Goal: Communication & Community: Answer question/provide support

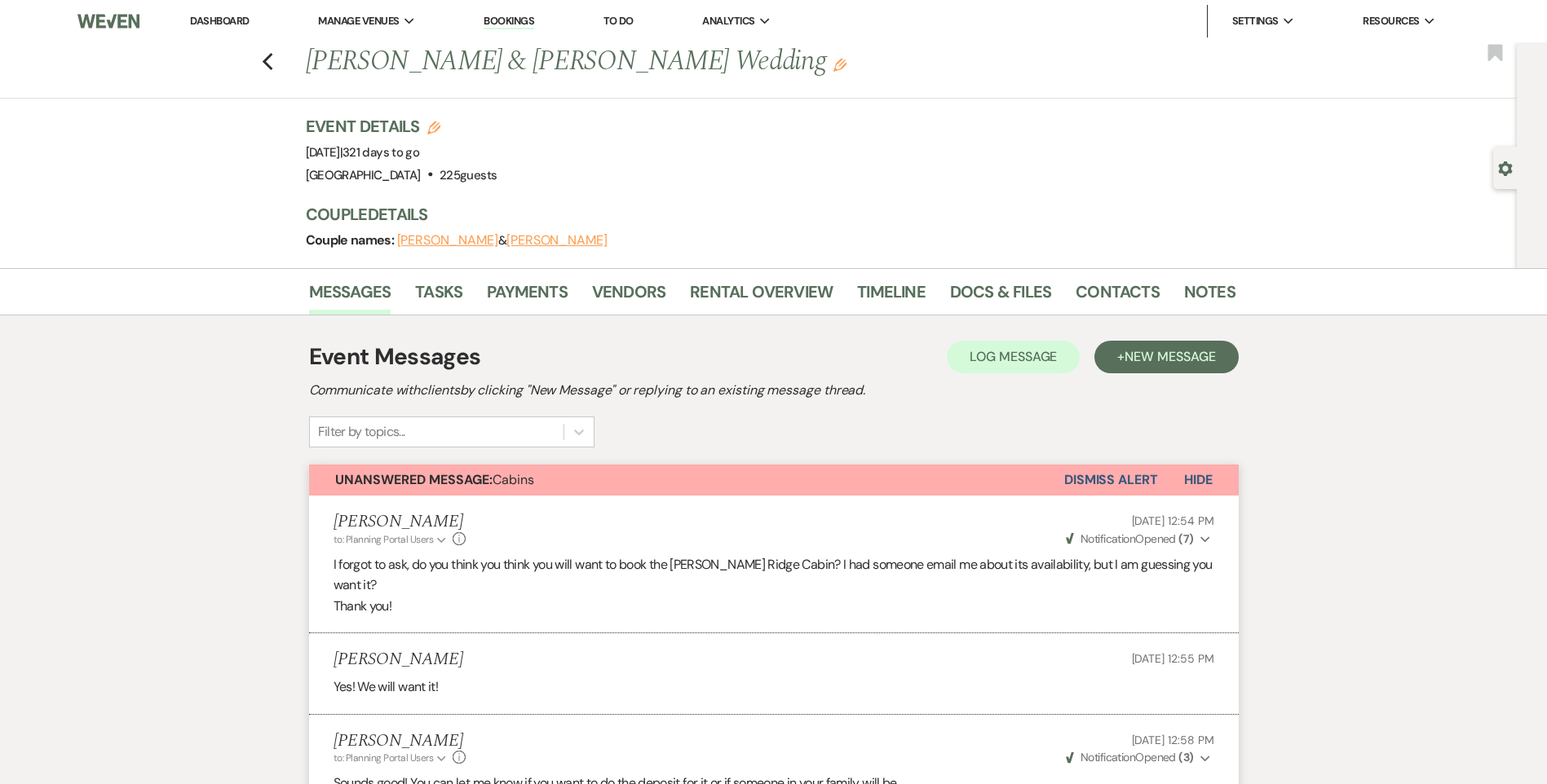
click at [212, 25] on link "Dashboard" at bounding box center [219, 21] width 58 height 14
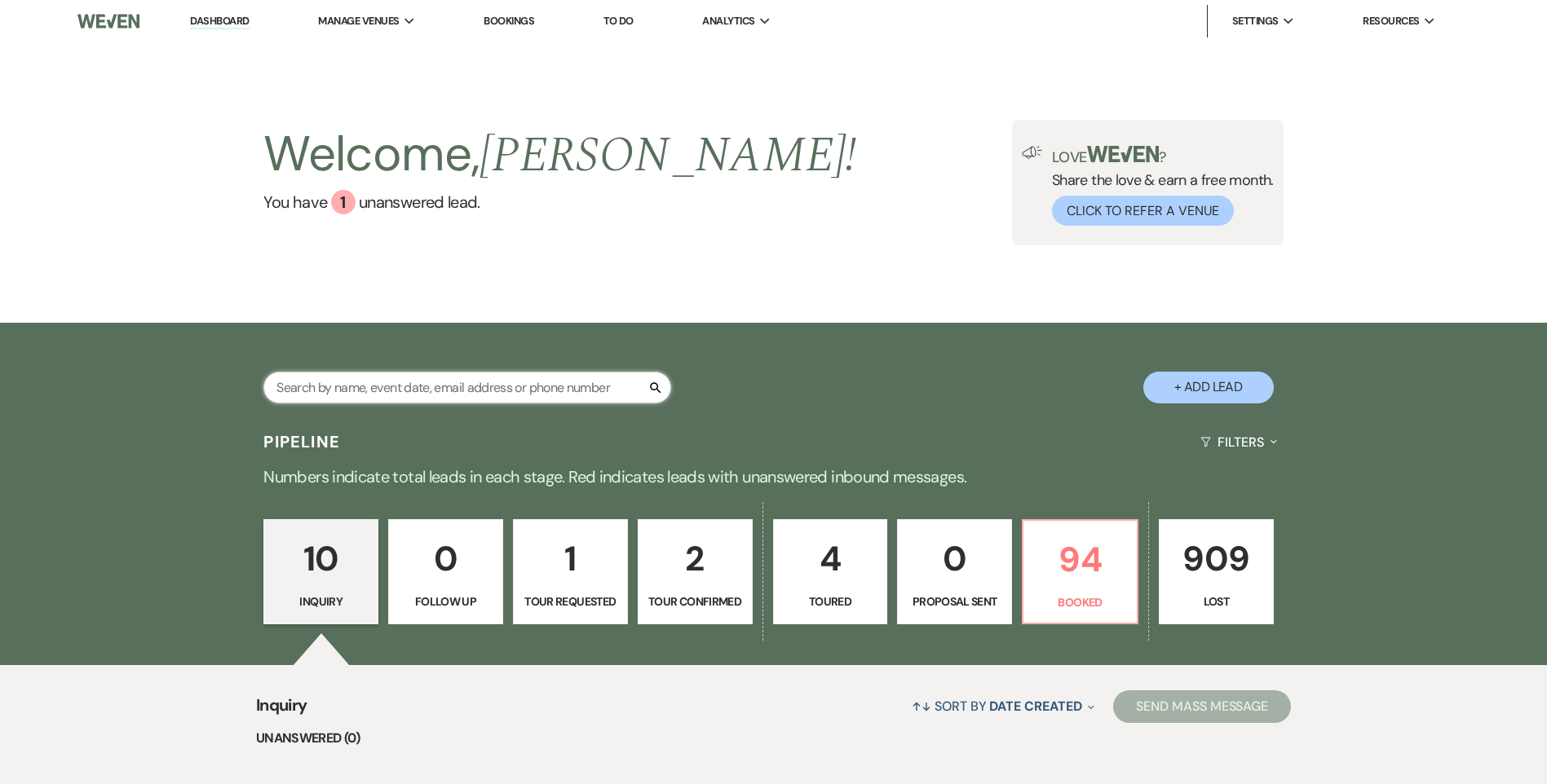
click at [530, 390] on input "text" at bounding box center [467, 387] width 408 height 32
type input "[PERSON_NAME]"
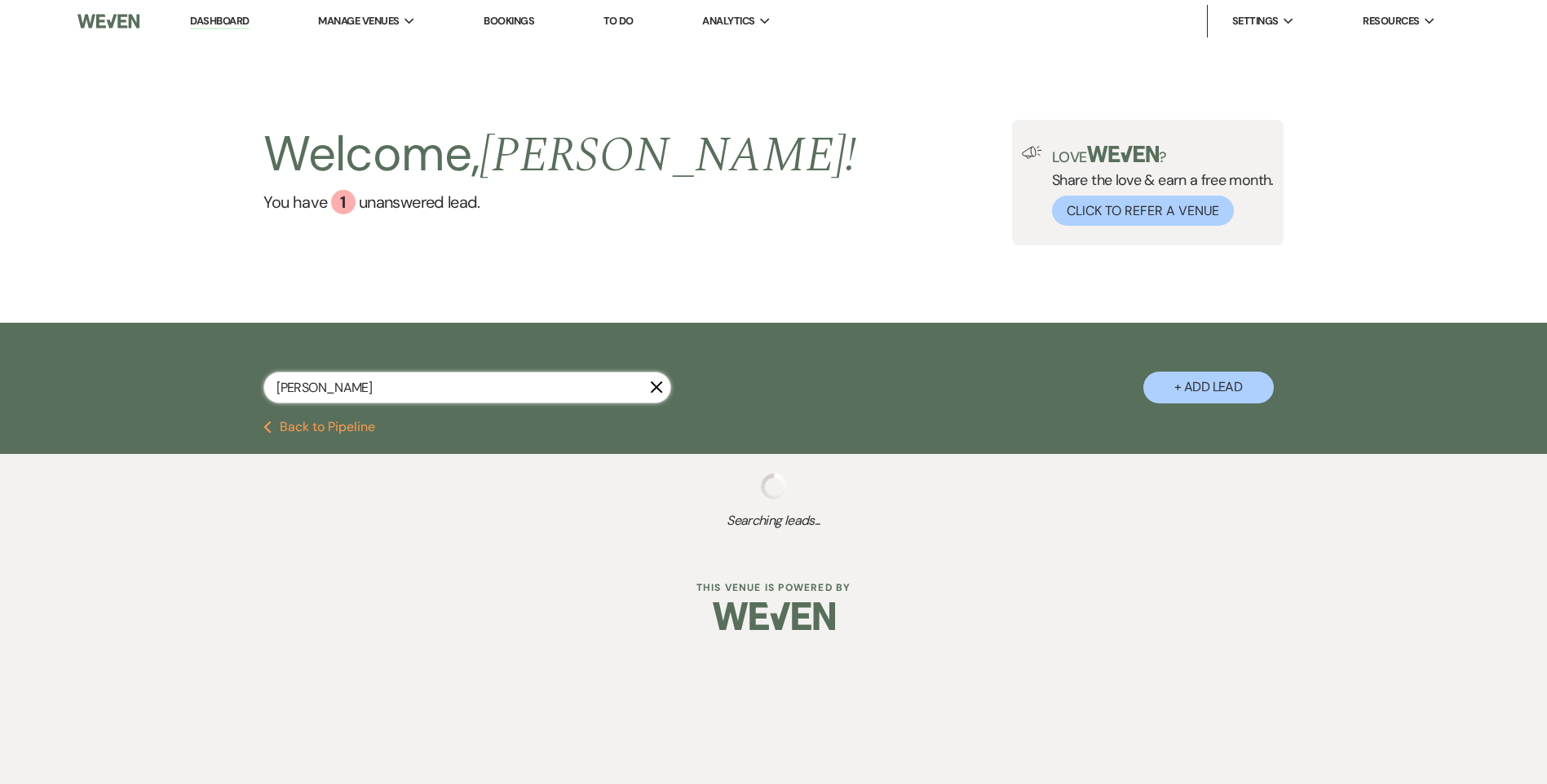
select select "8"
select select "6"
select select "8"
select select "5"
select select "8"
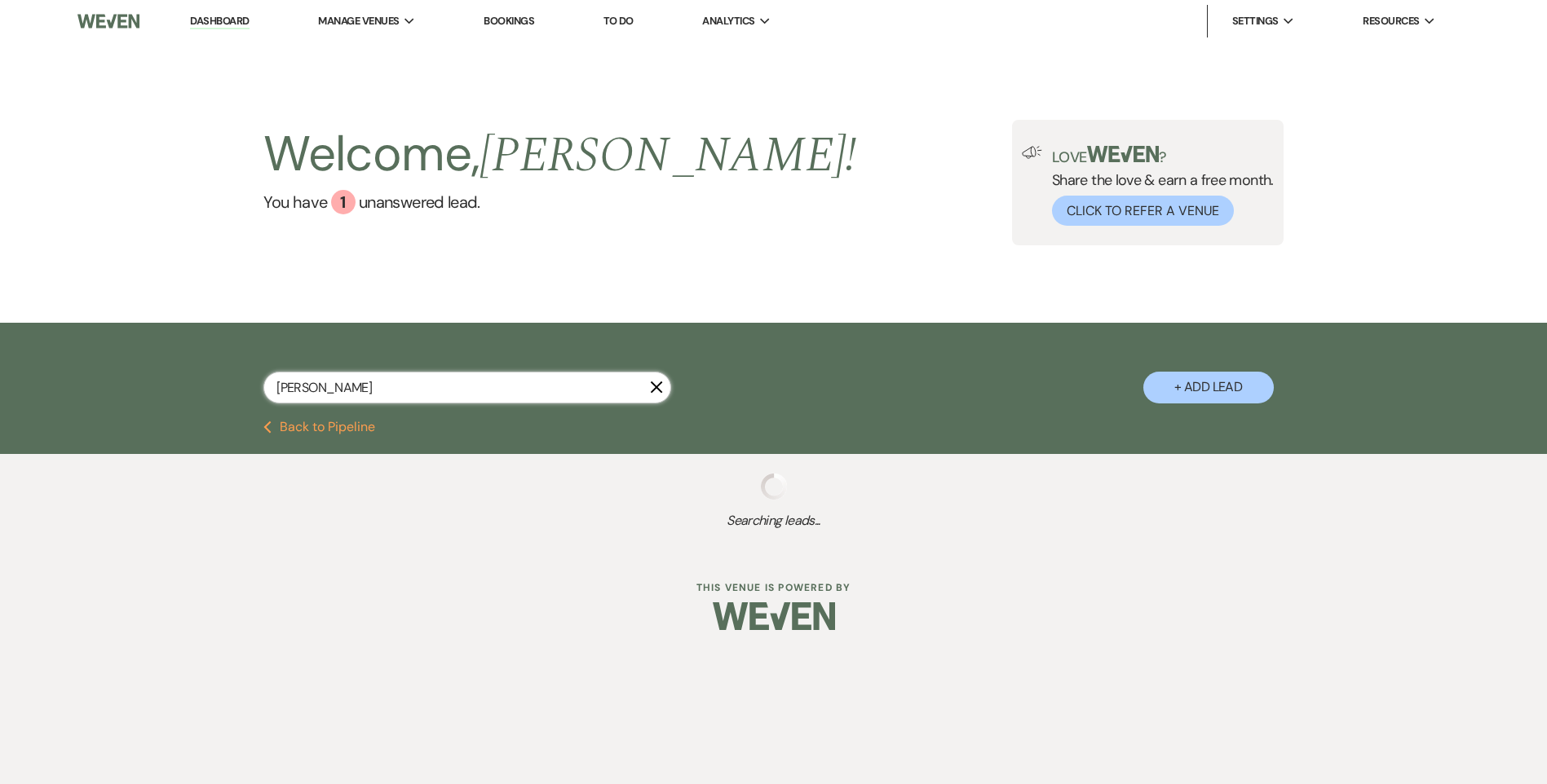
select select "5"
select select "8"
select select "6"
select select "8"
select select "5"
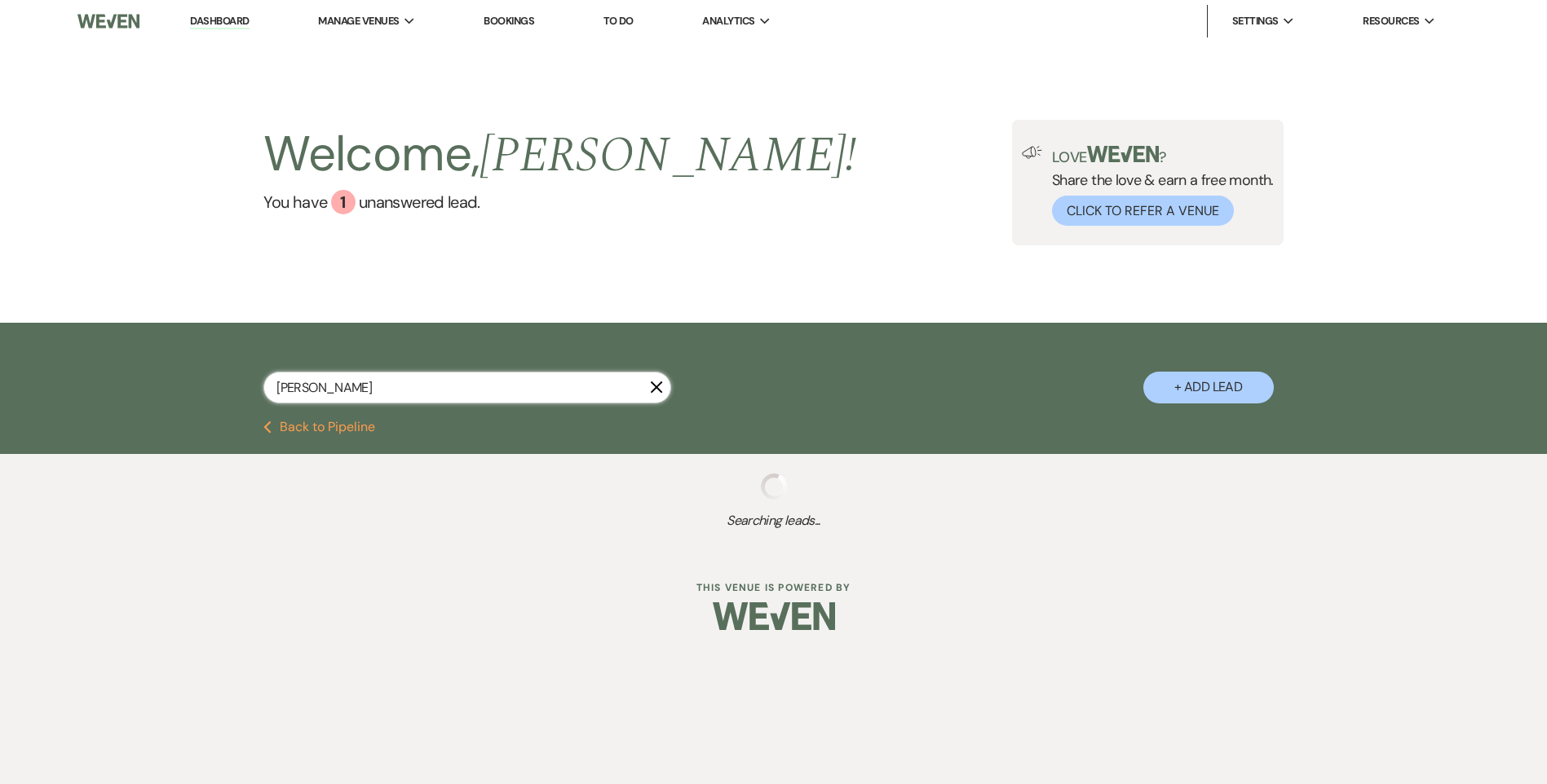
select select "8"
select select "5"
select select "8"
select select "5"
select select "8"
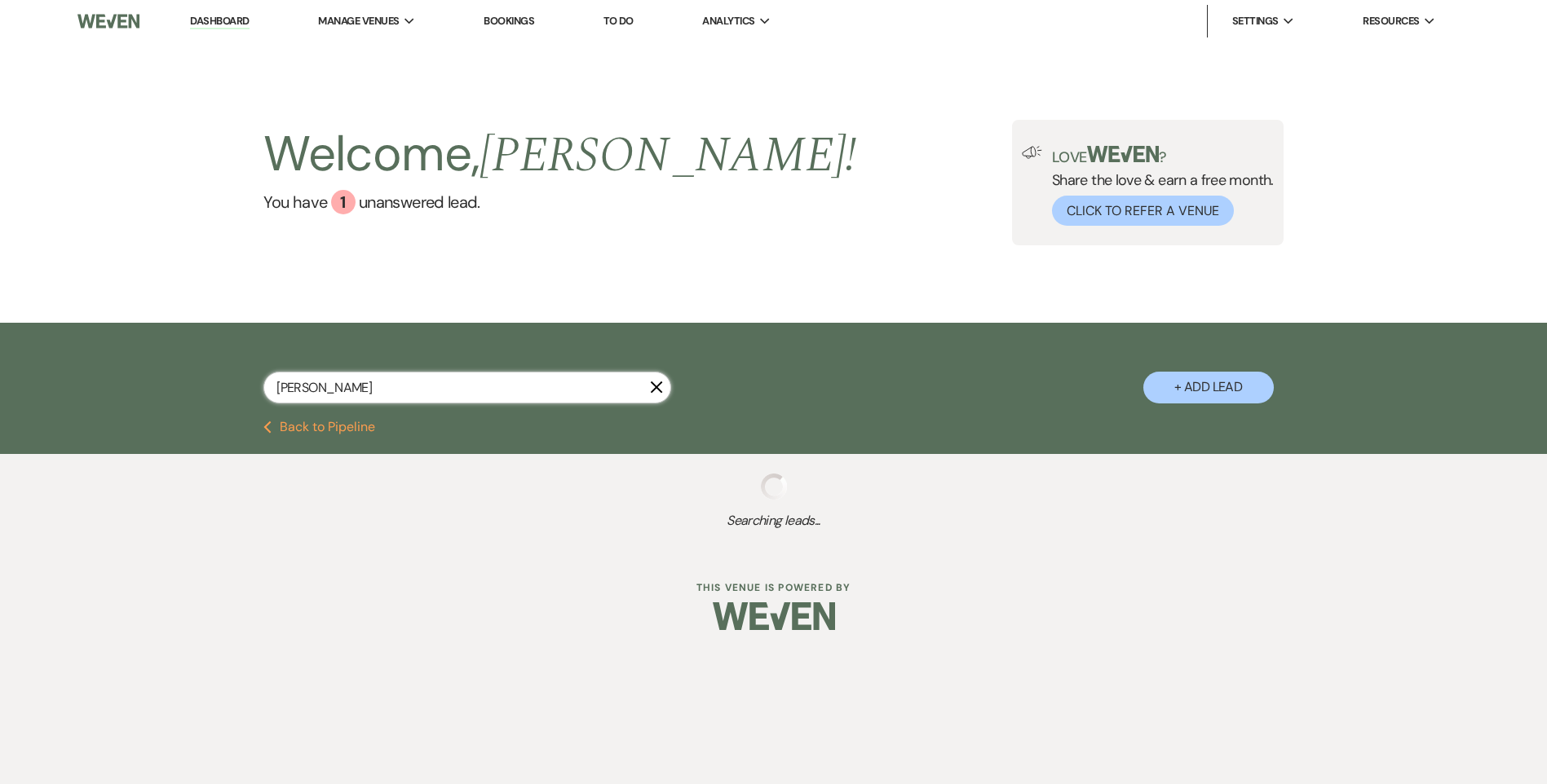
select select "5"
select select "8"
select select "5"
select select "8"
select select "5"
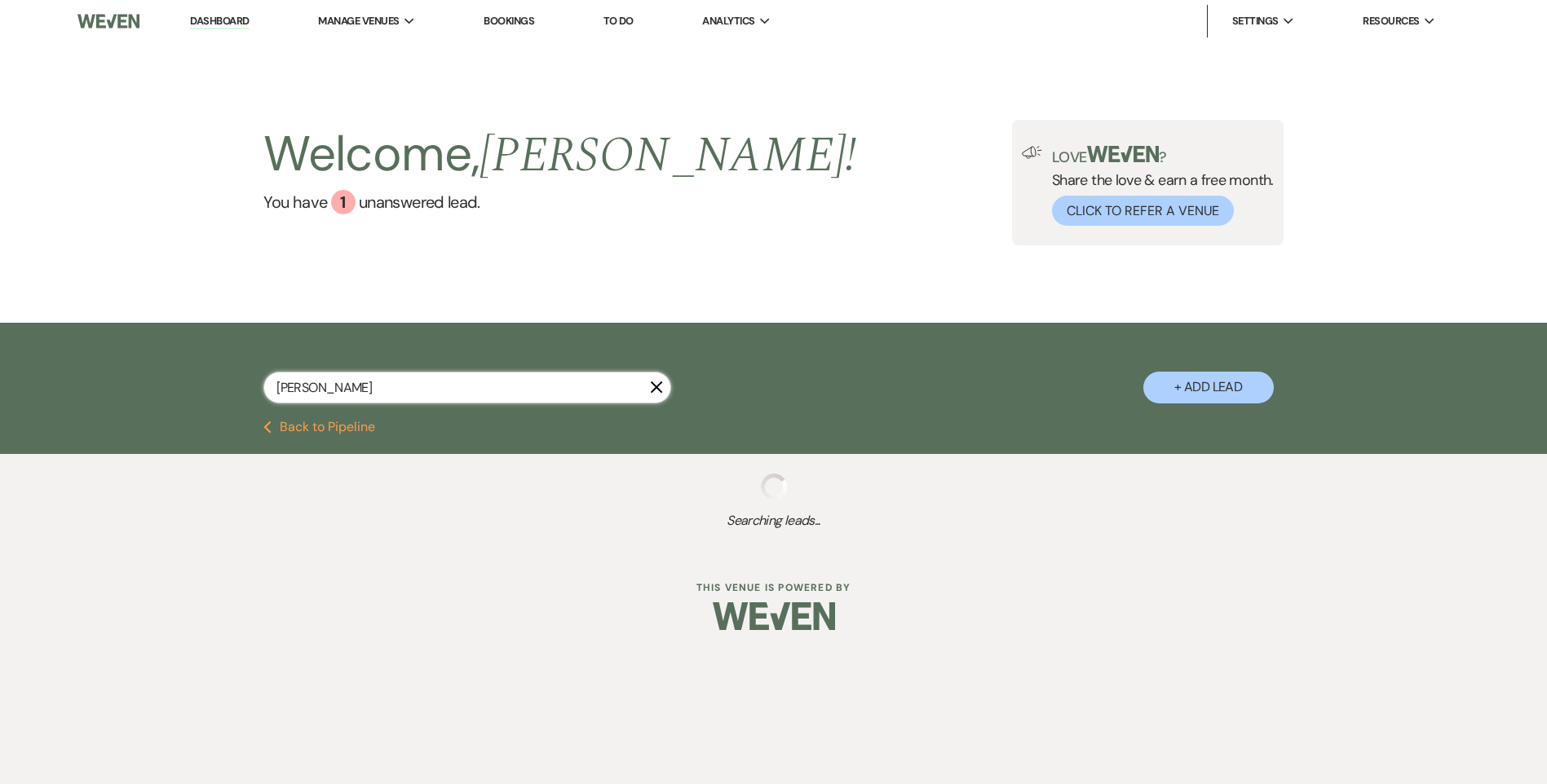
select select "8"
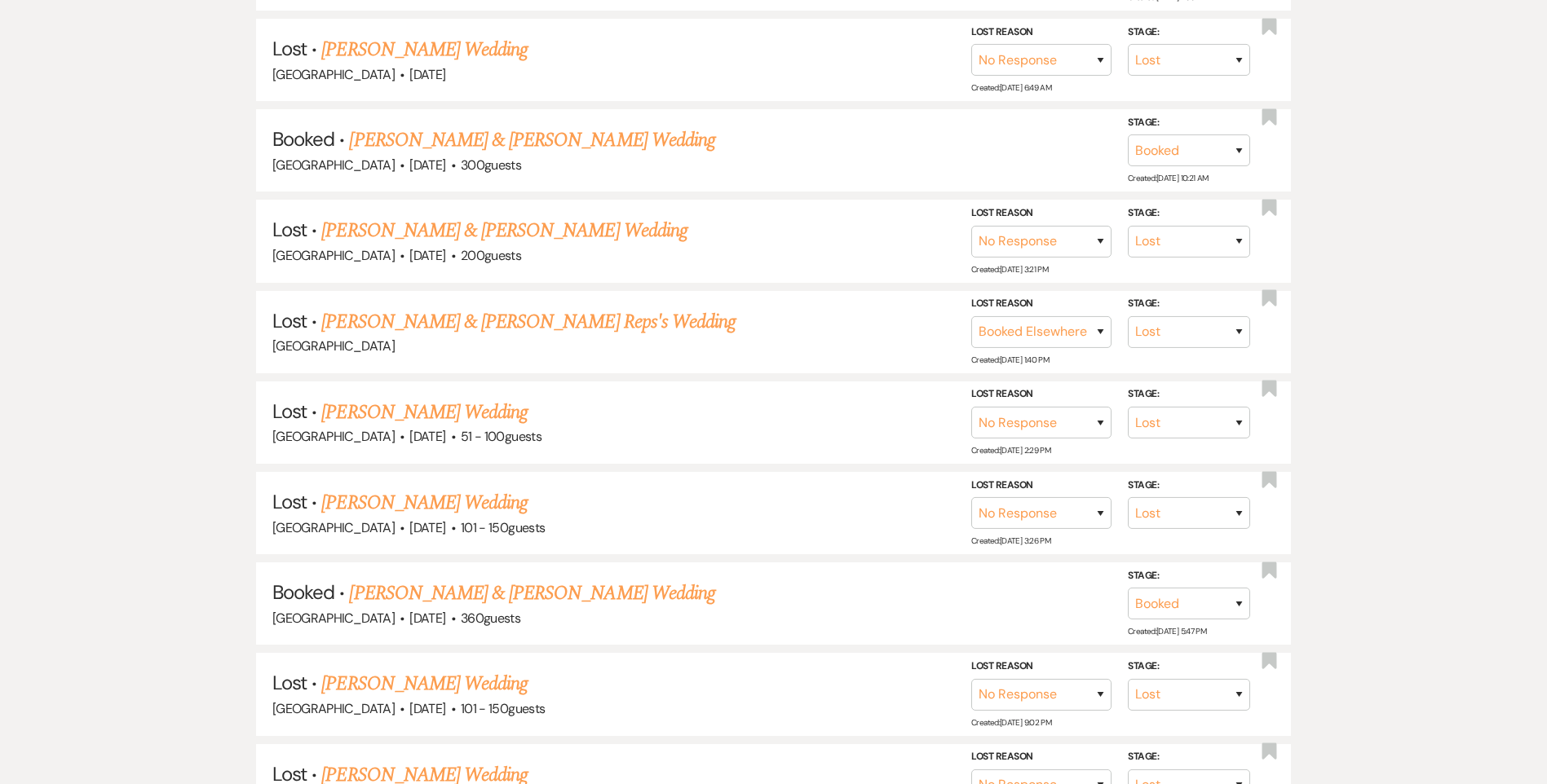
scroll to position [653, 0]
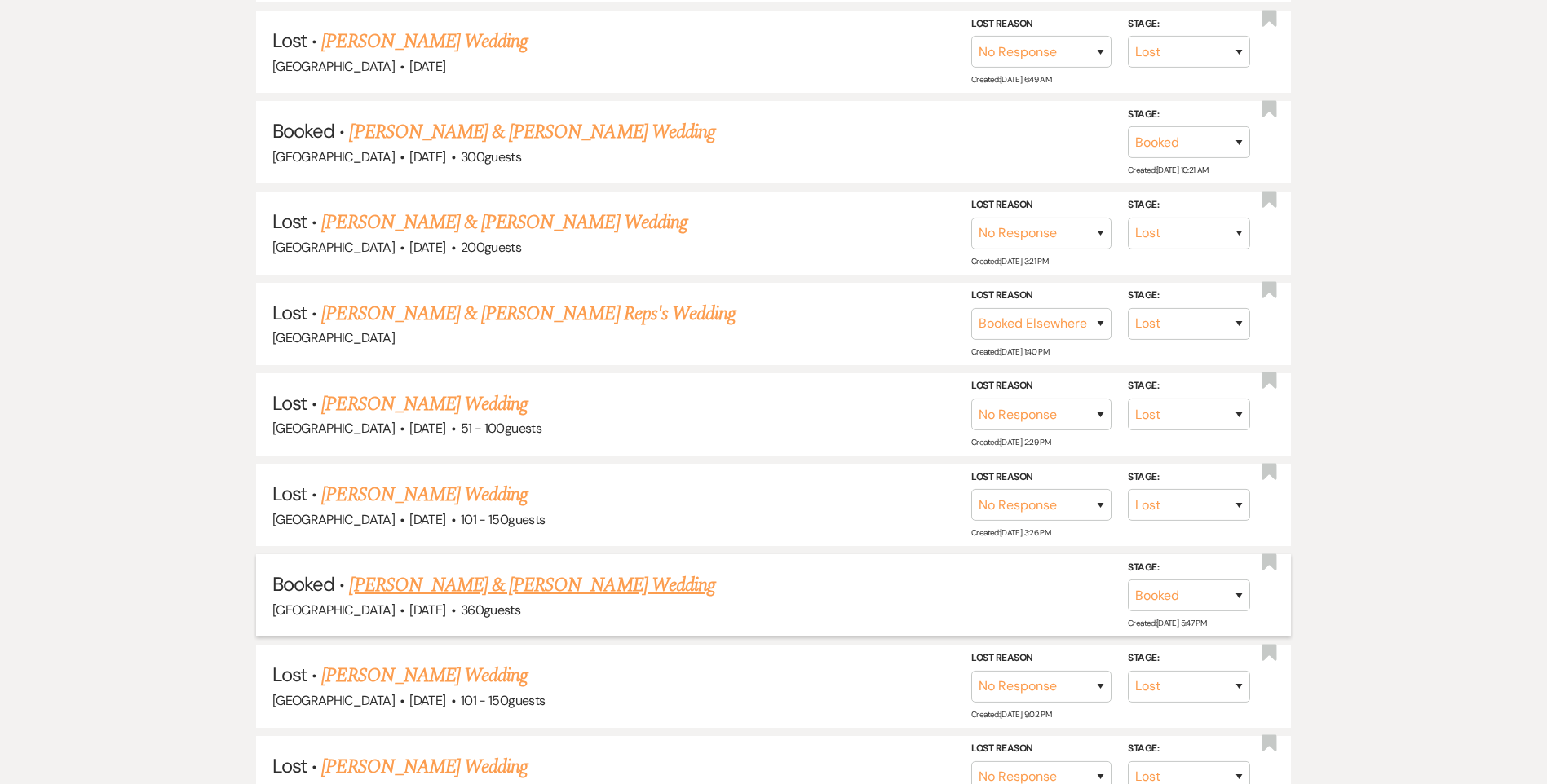
type input "[PERSON_NAME]"
click at [586, 594] on link "[PERSON_NAME] & [PERSON_NAME] Wedding" at bounding box center [532, 586] width 365 height 30
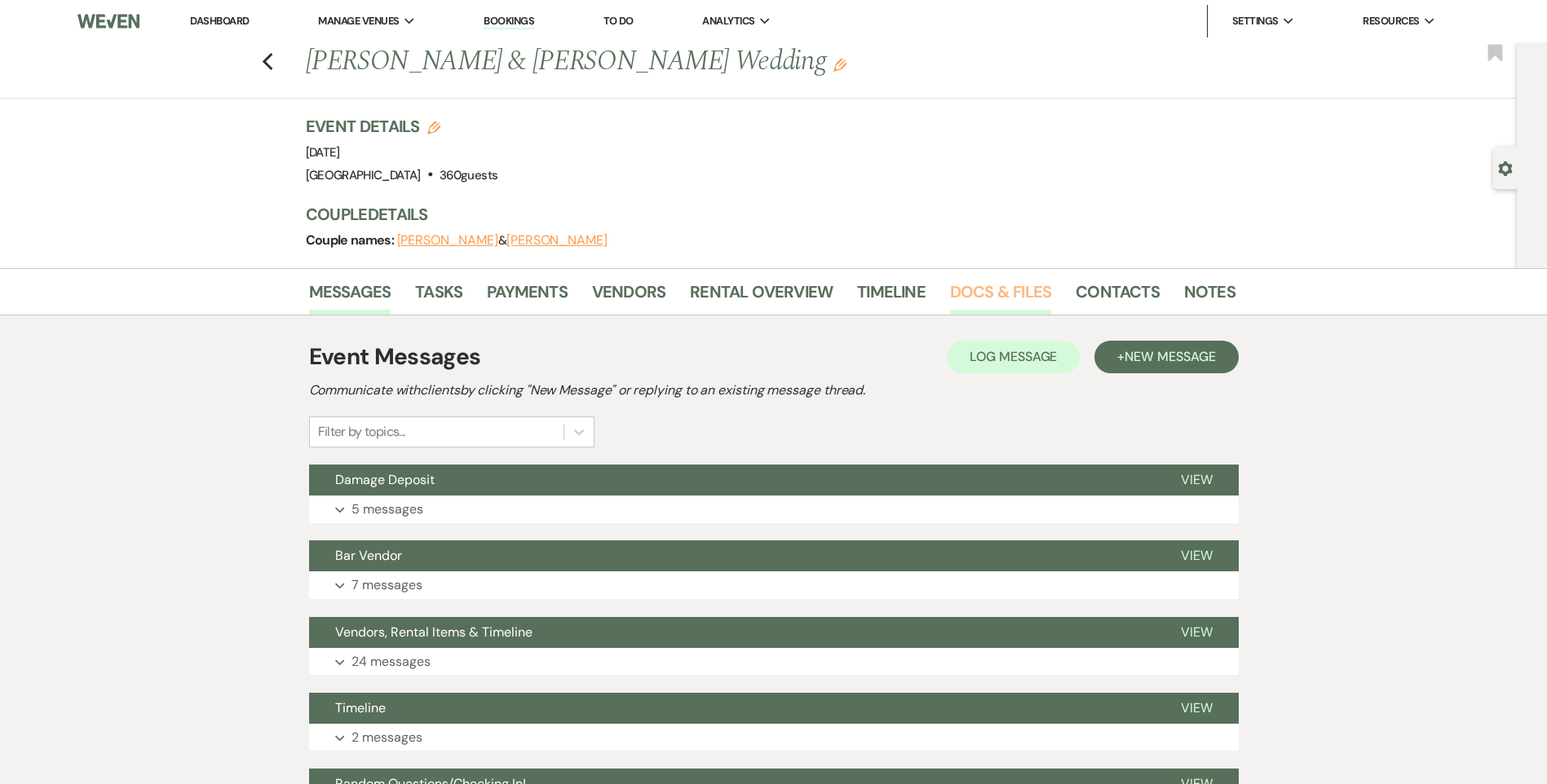
click at [995, 288] on link "Docs & Files" at bounding box center [1000, 297] width 101 height 36
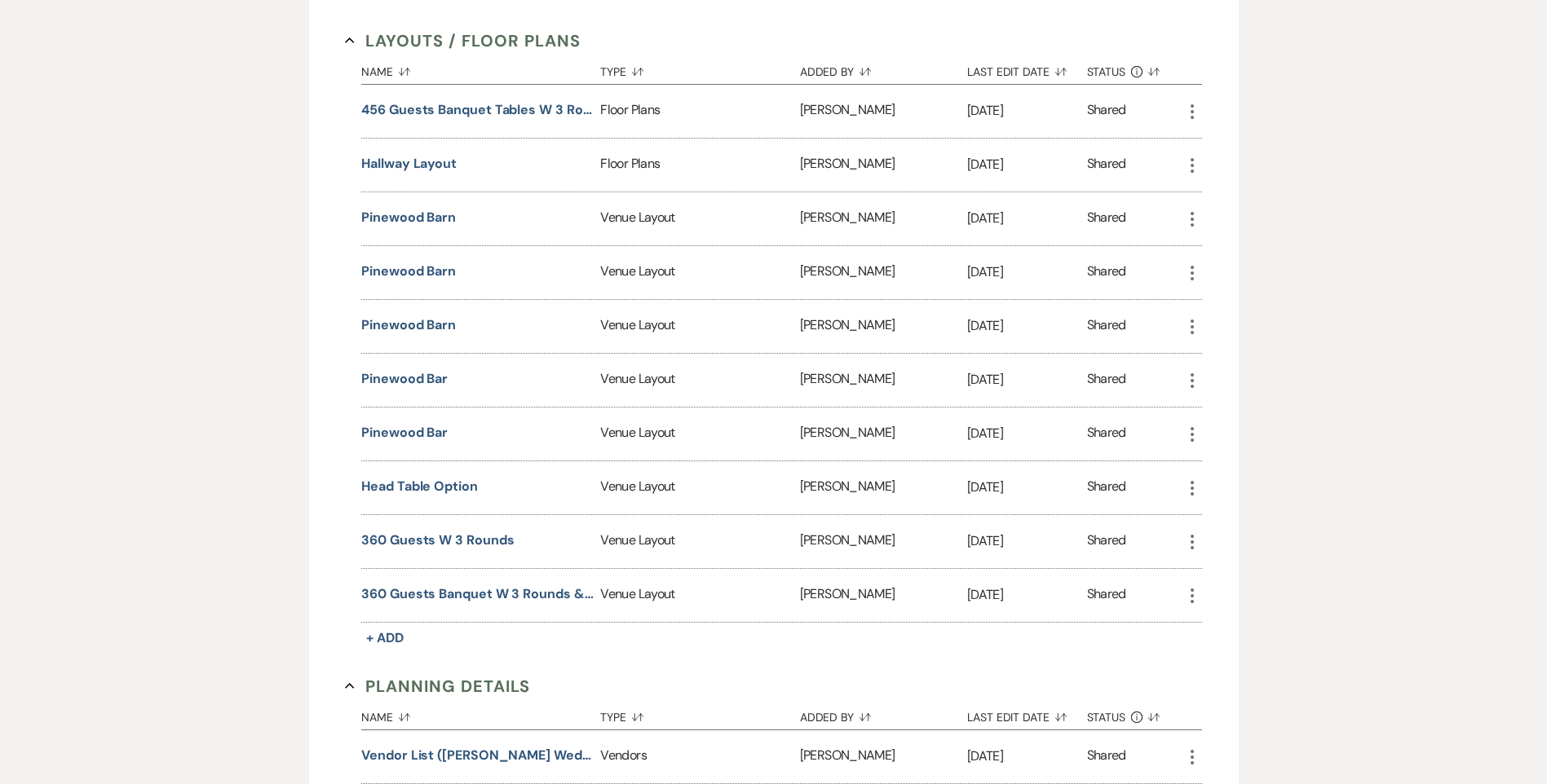
scroll to position [571, 0]
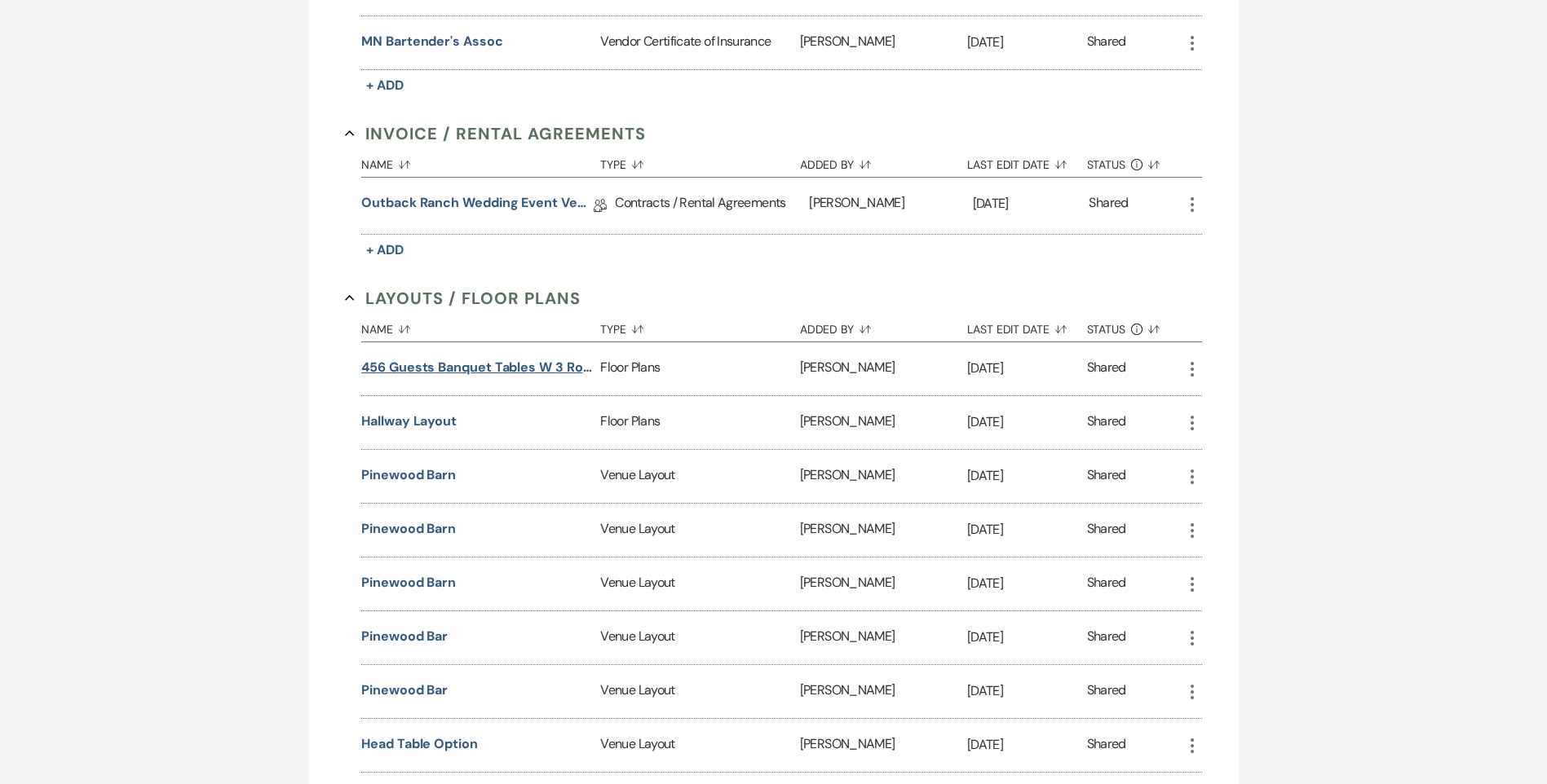
click at [514, 368] on button "456 Guests Banquet Tables w 3 Rounds" at bounding box center [478, 368] width 233 height 20
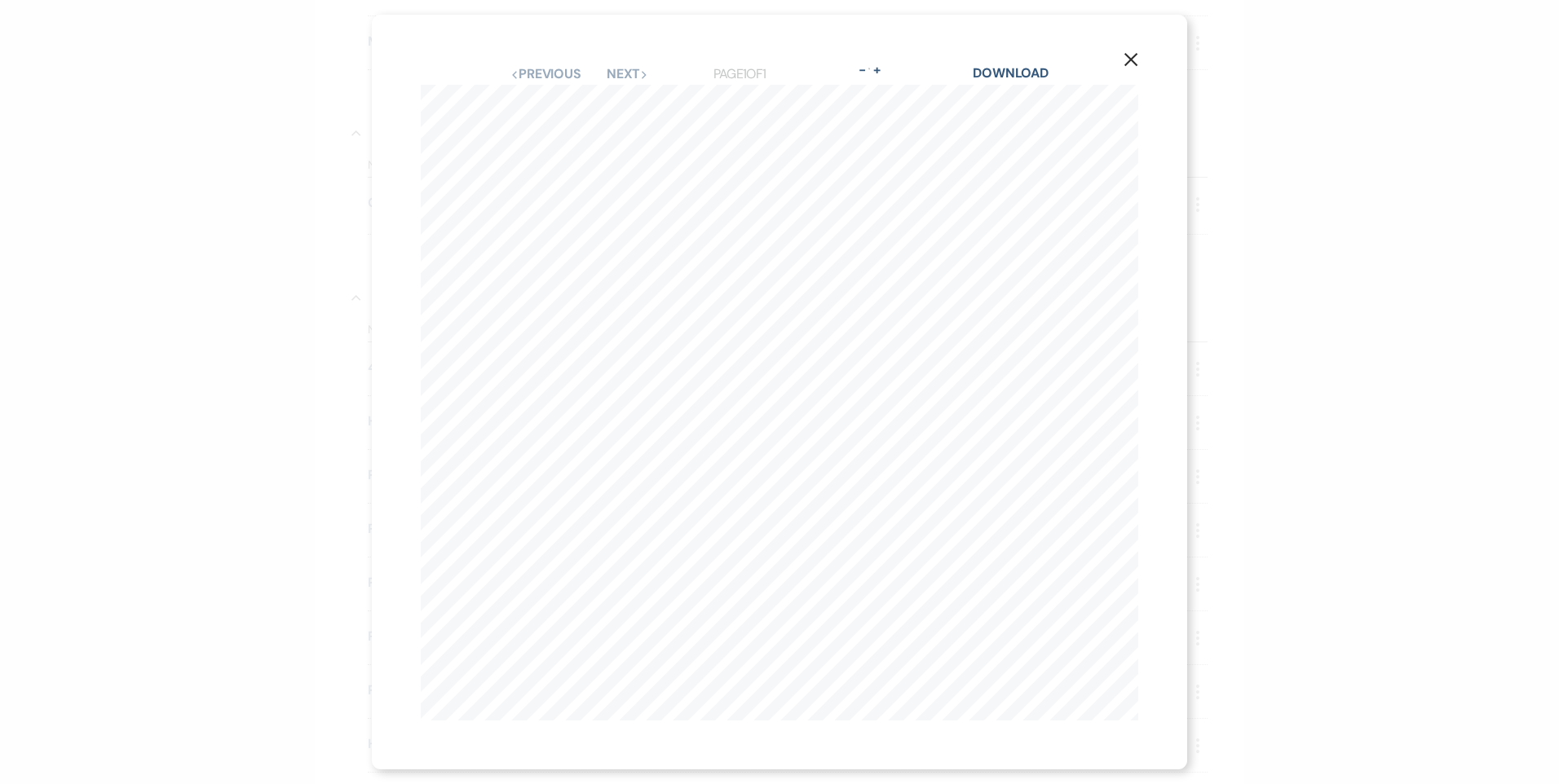
click at [1129, 53] on use "button" at bounding box center [1131, 59] width 13 height 13
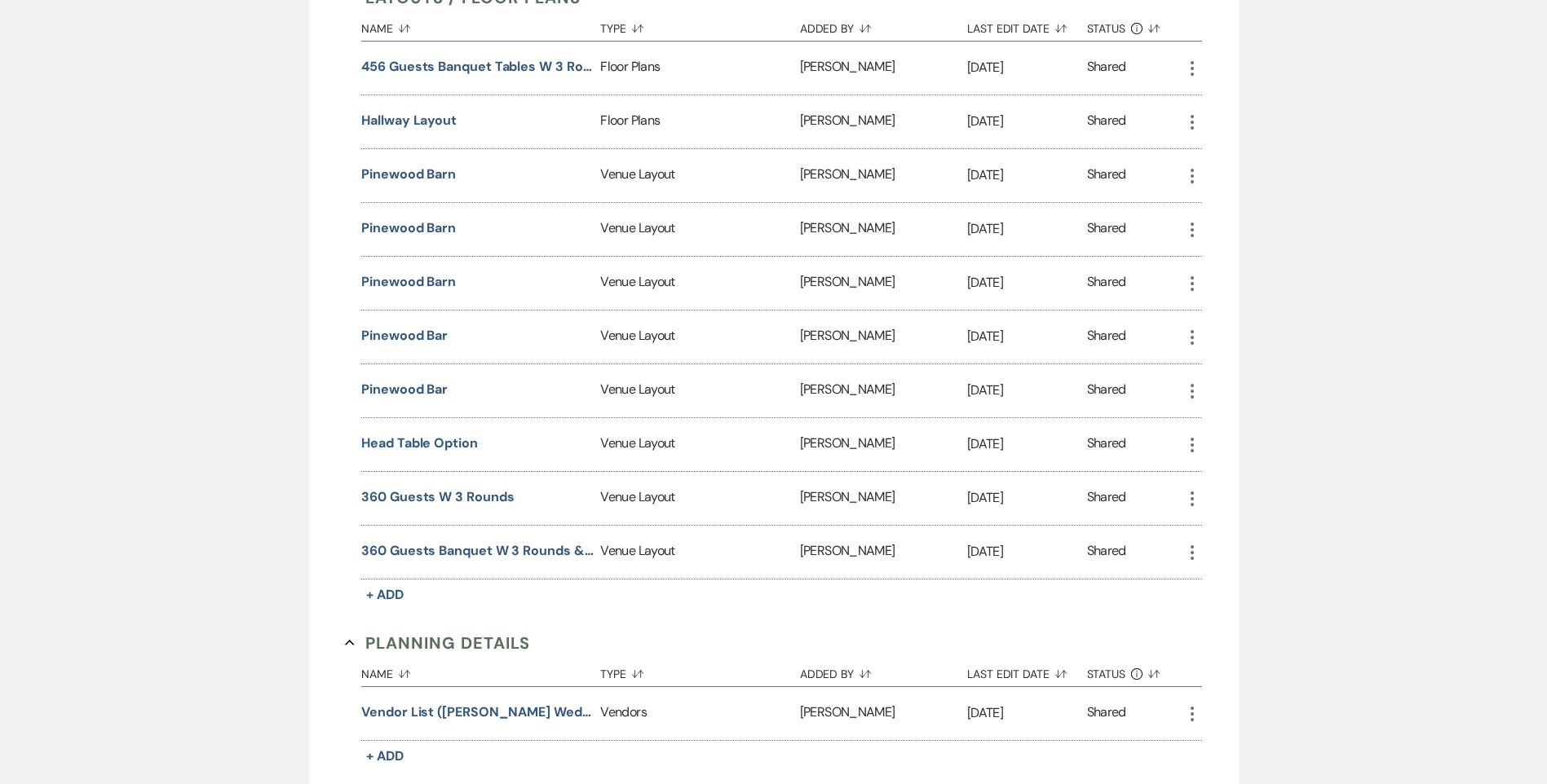
scroll to position [897, 0]
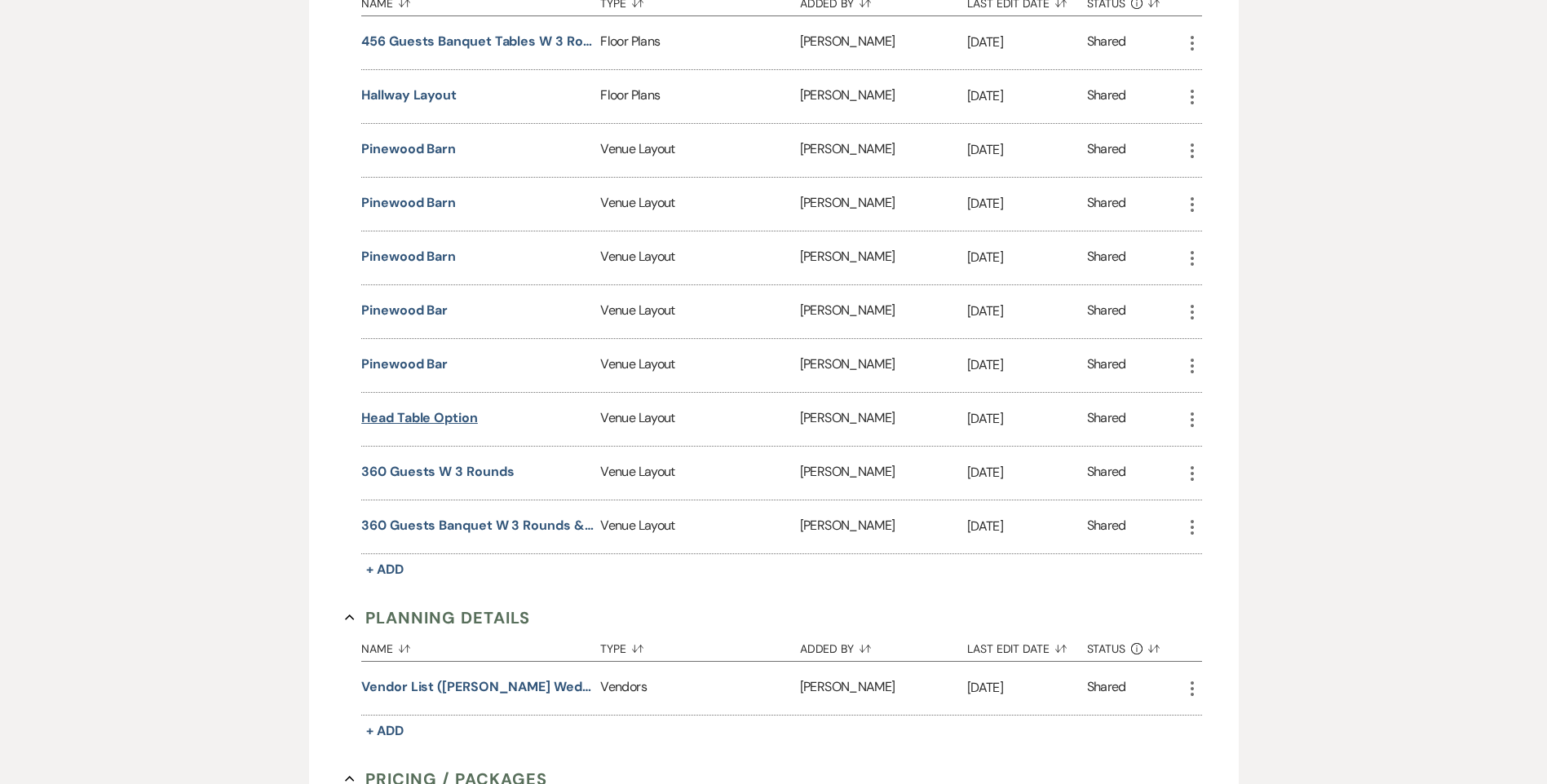
click at [455, 413] on button "Head Table Option" at bounding box center [420, 418] width 117 height 20
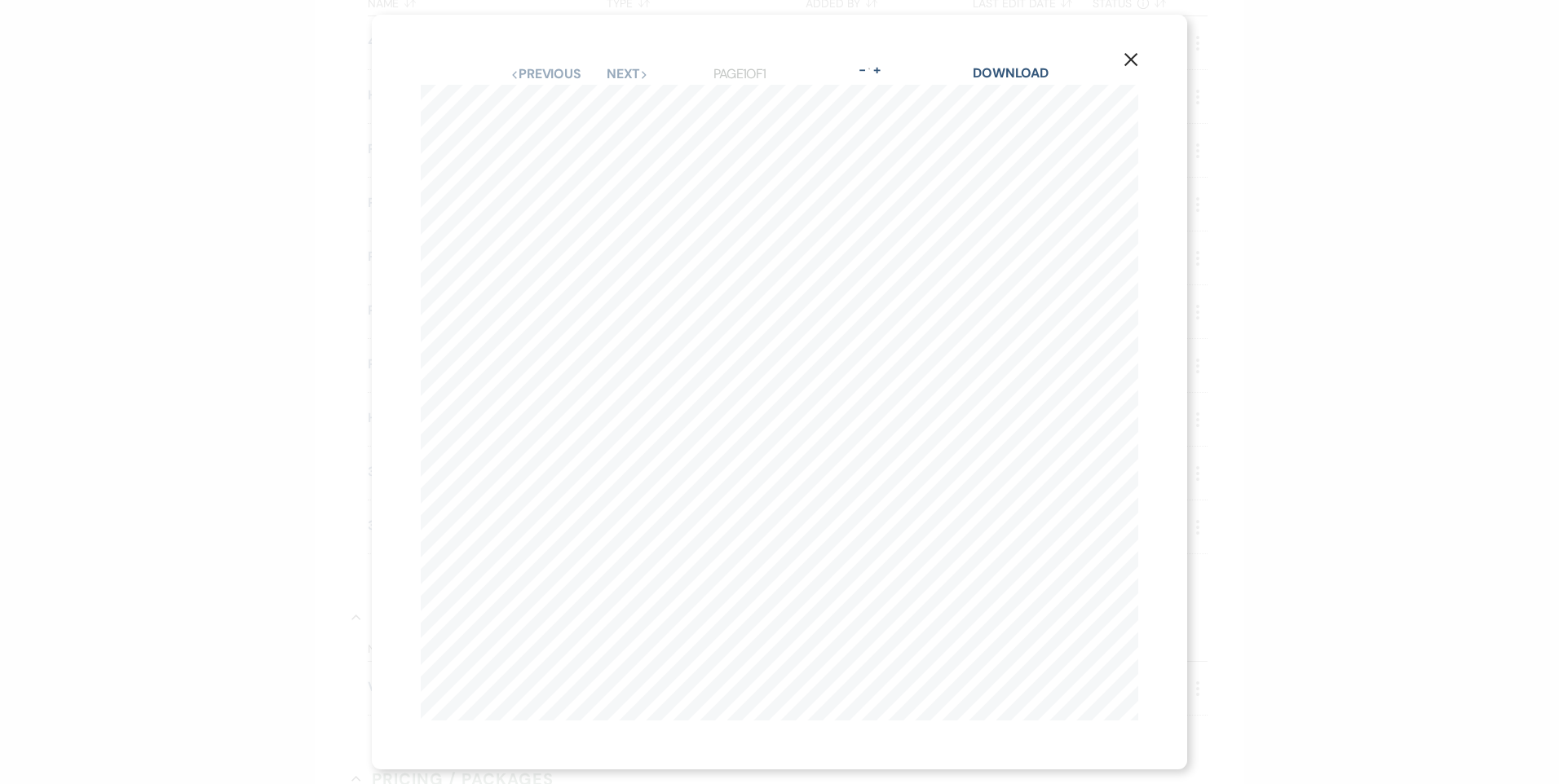
click at [1132, 59] on icon "X" at bounding box center [1131, 59] width 15 height 15
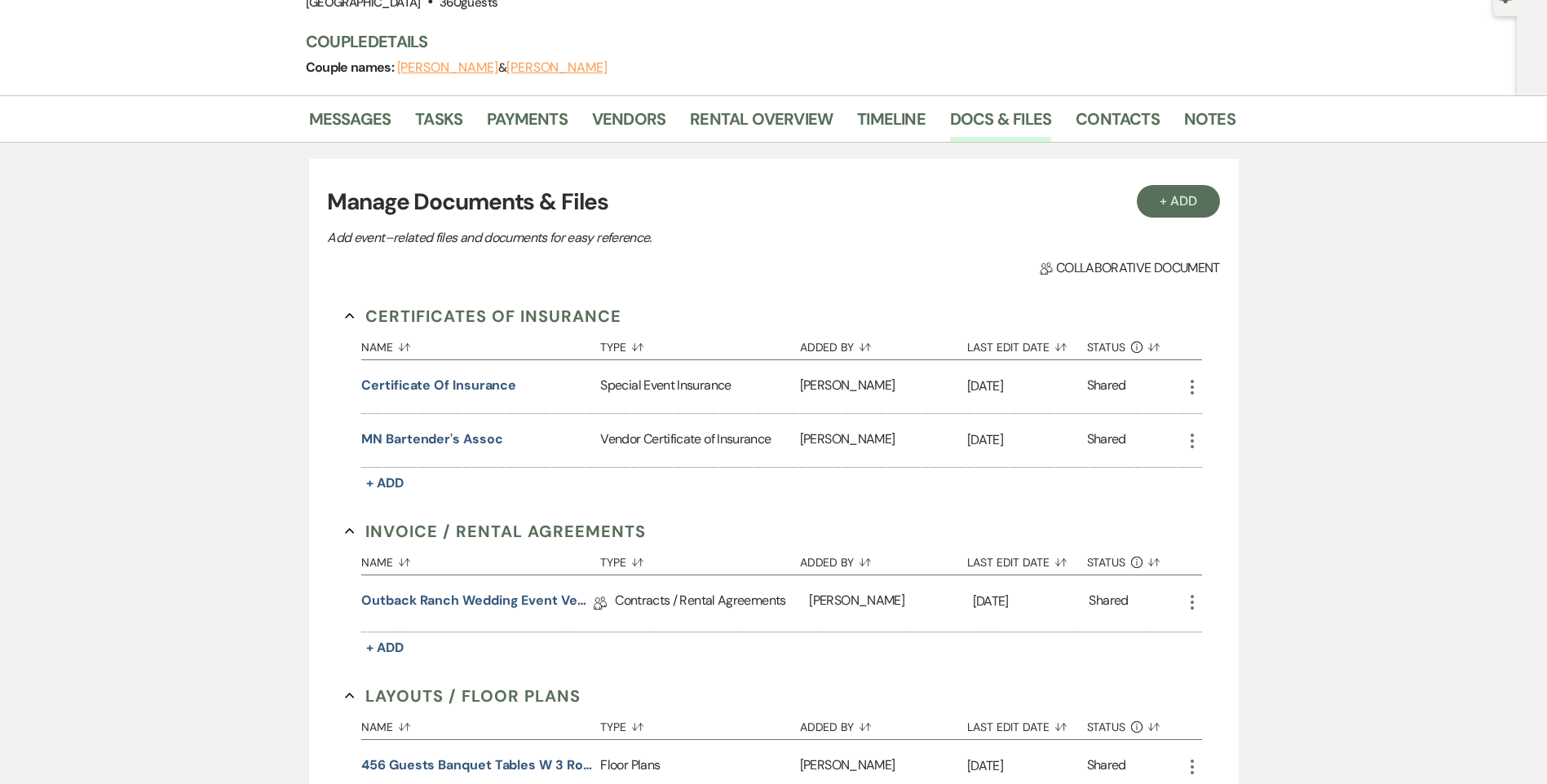
scroll to position [0, 0]
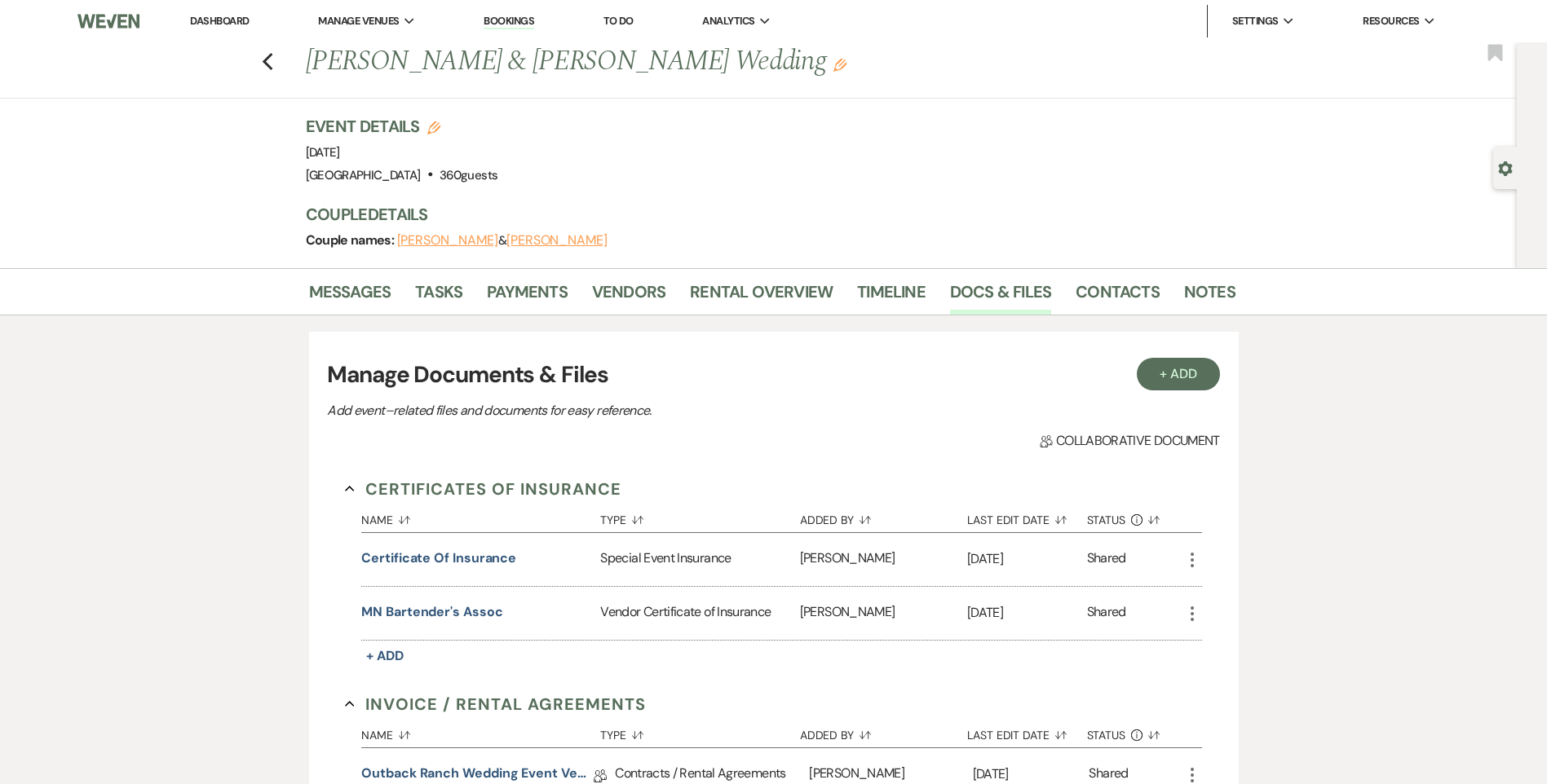
click at [242, 21] on link "Dashboard" at bounding box center [219, 21] width 58 height 14
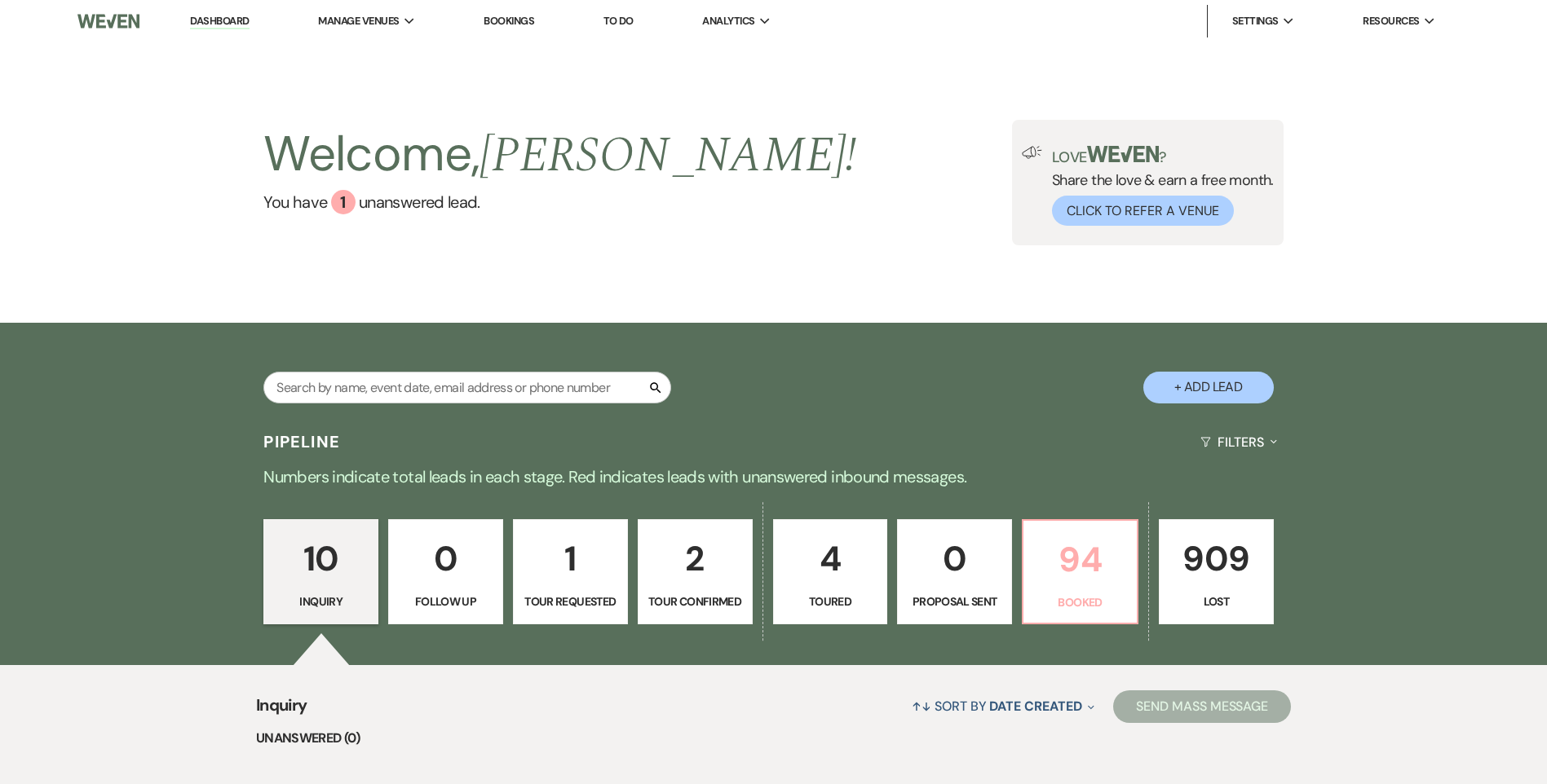
click at [1048, 583] on p "94" at bounding box center [1080, 560] width 94 height 54
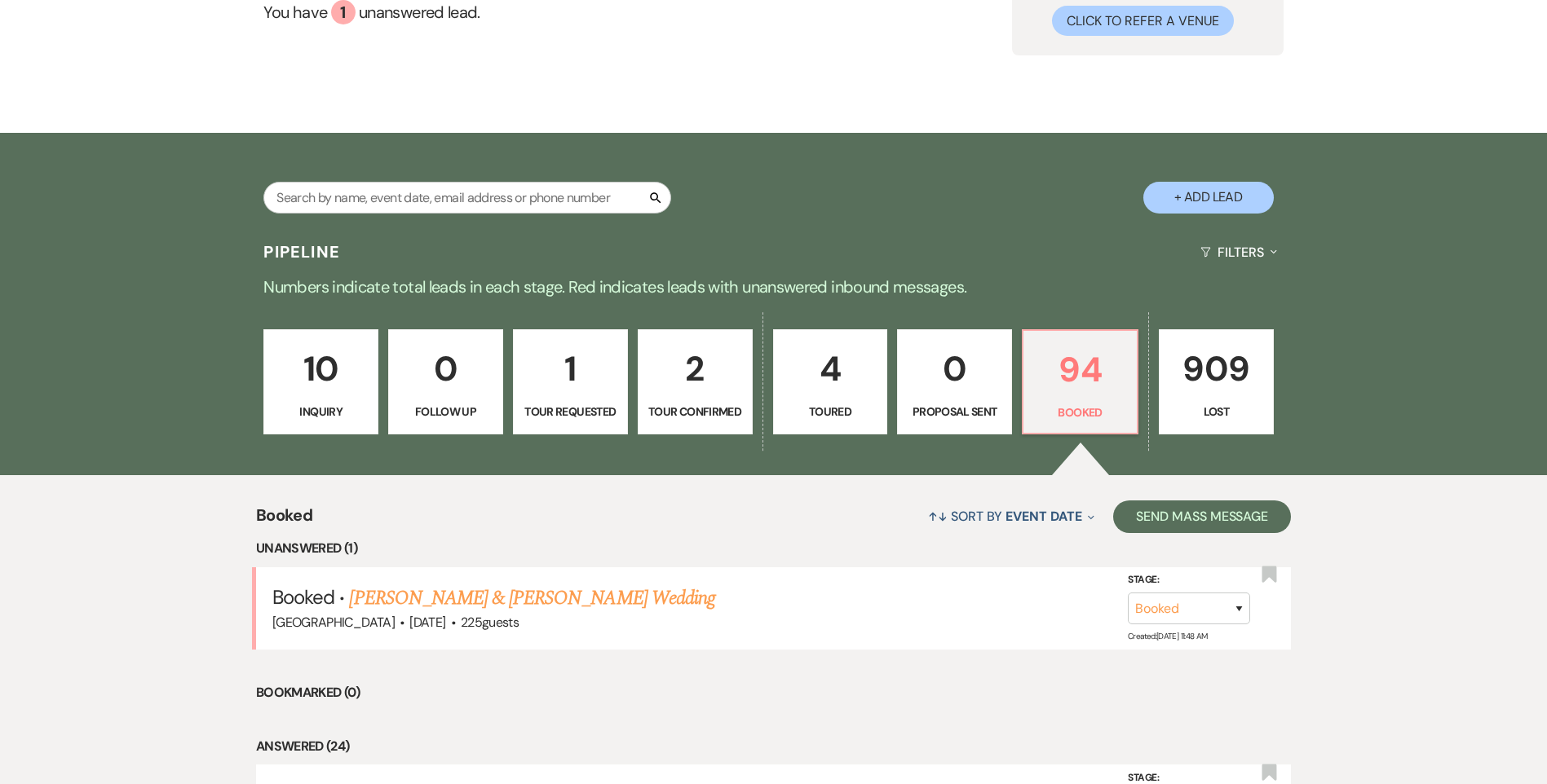
scroll to position [571, 0]
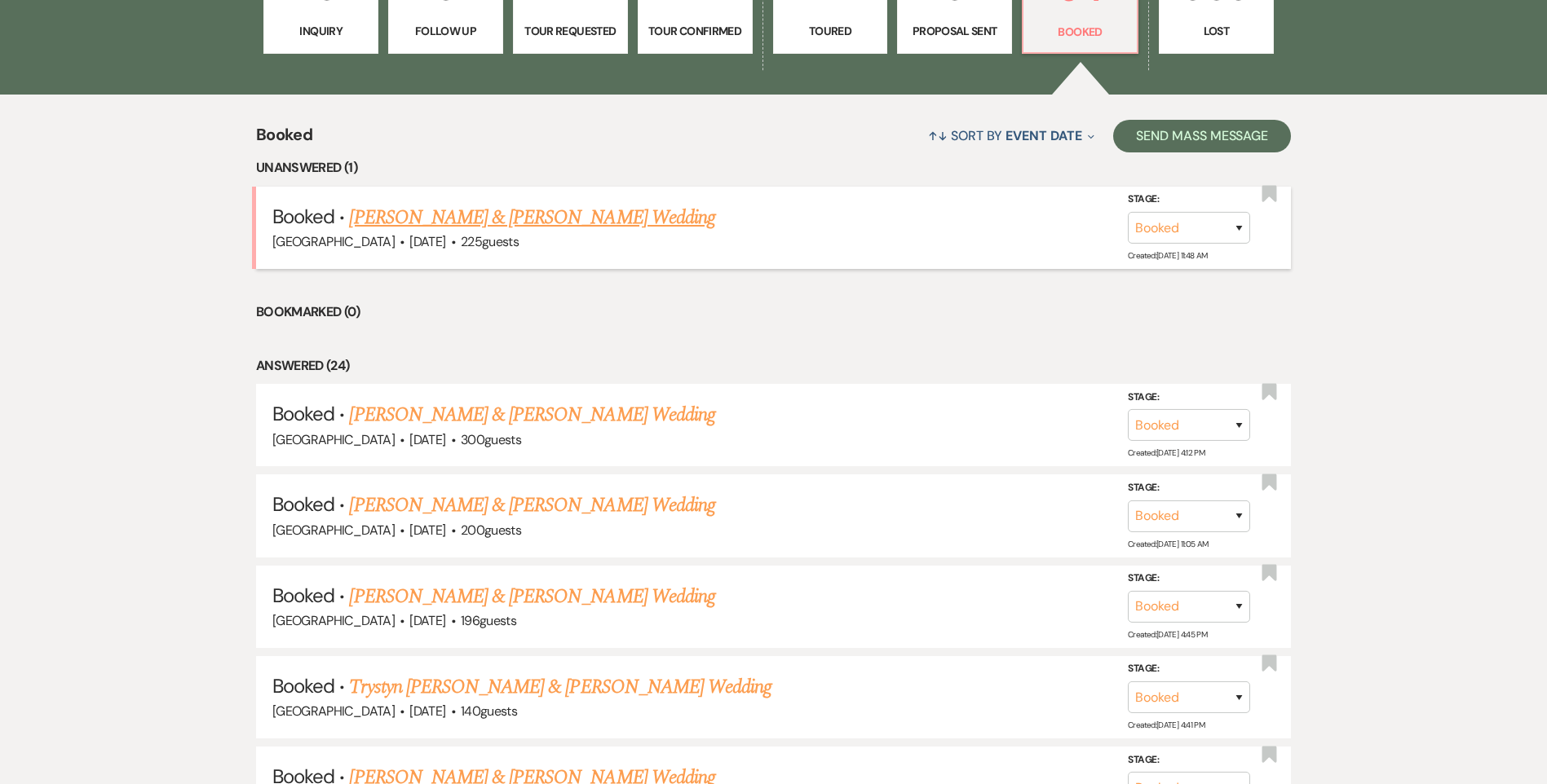
click at [521, 224] on link "[PERSON_NAME] & [PERSON_NAME] Wedding" at bounding box center [532, 218] width 365 height 30
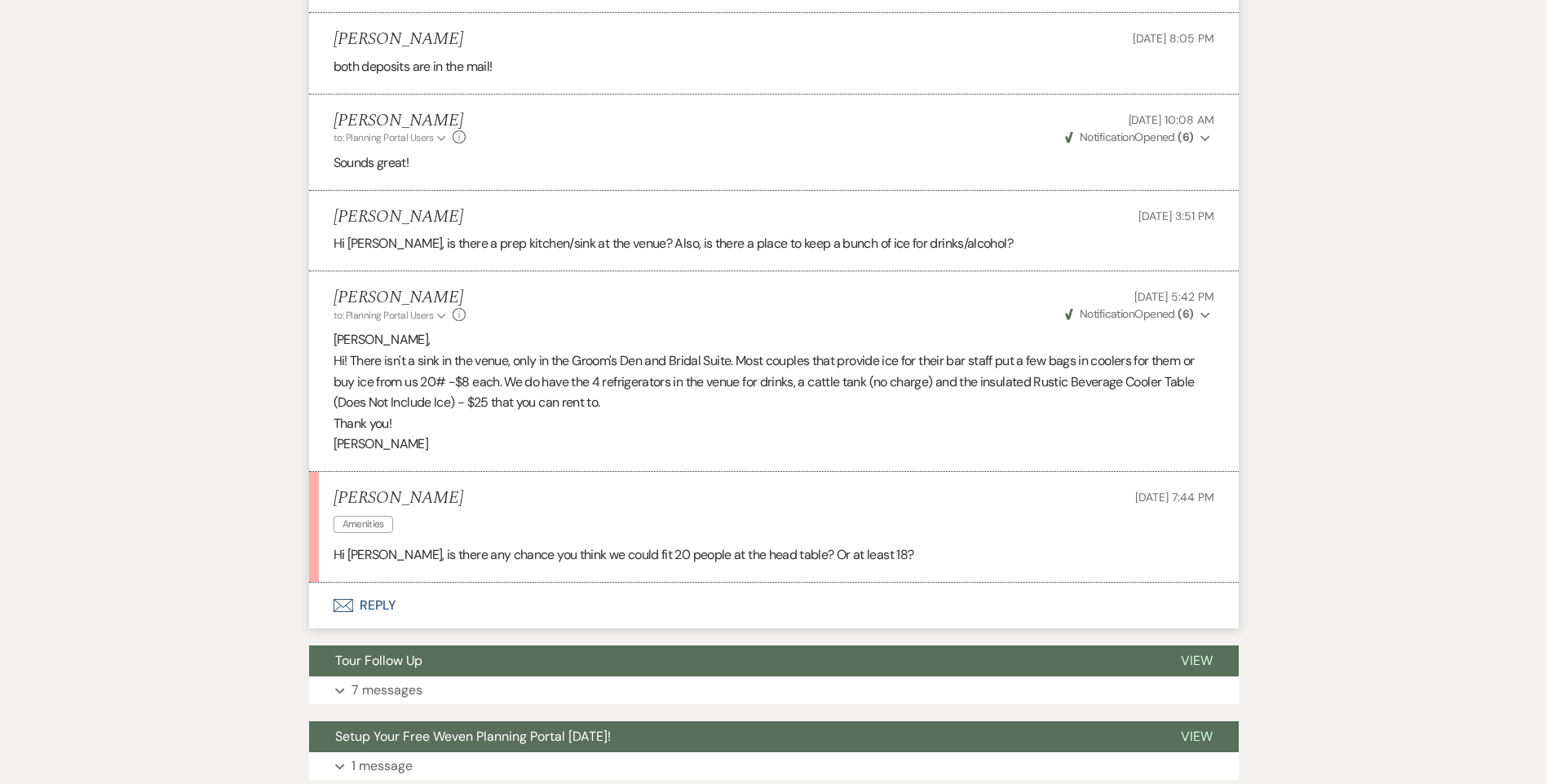
scroll to position [1263, 0]
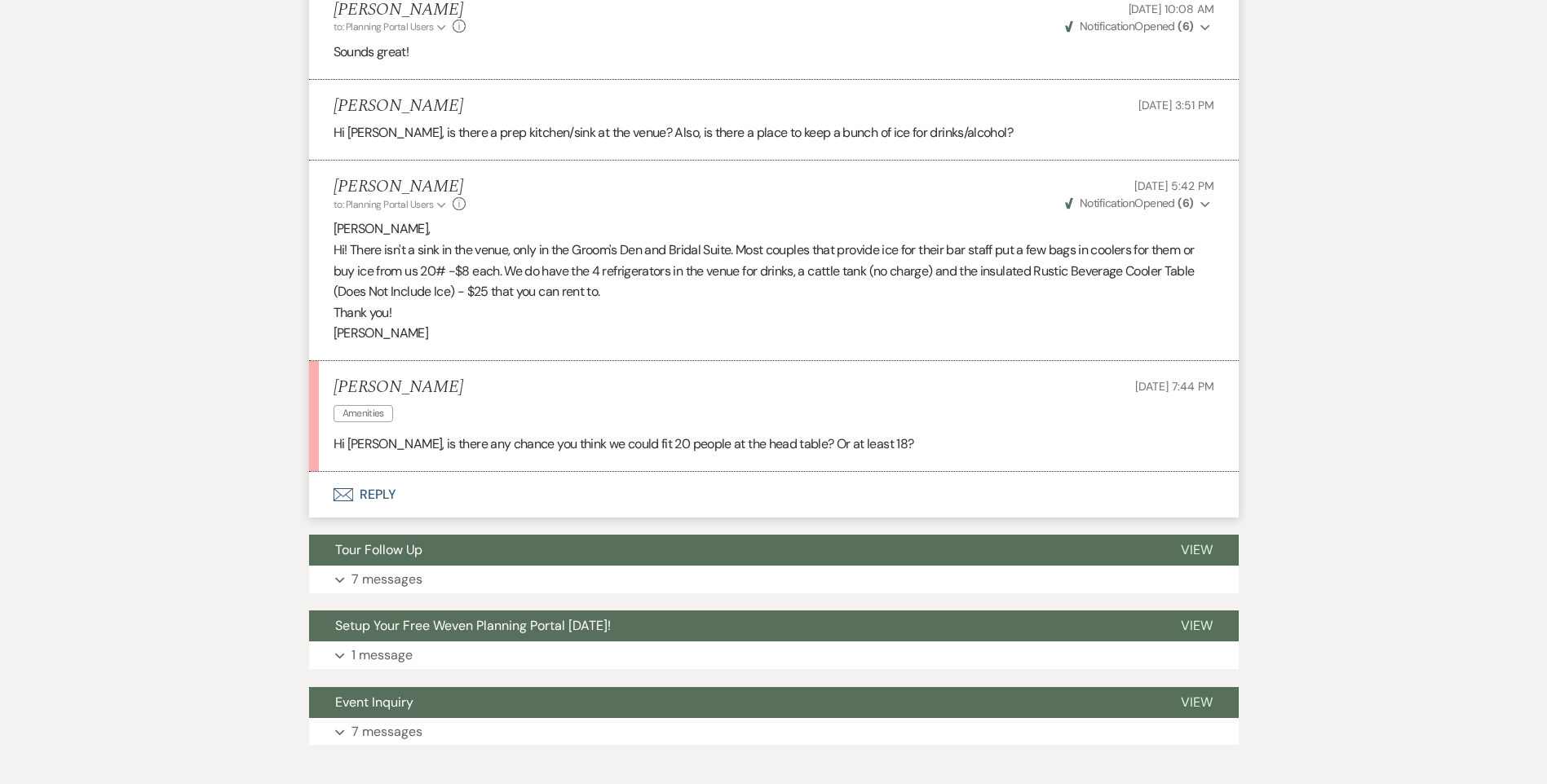
click at [402, 472] on button "Envelope Reply" at bounding box center [774, 495] width 930 height 46
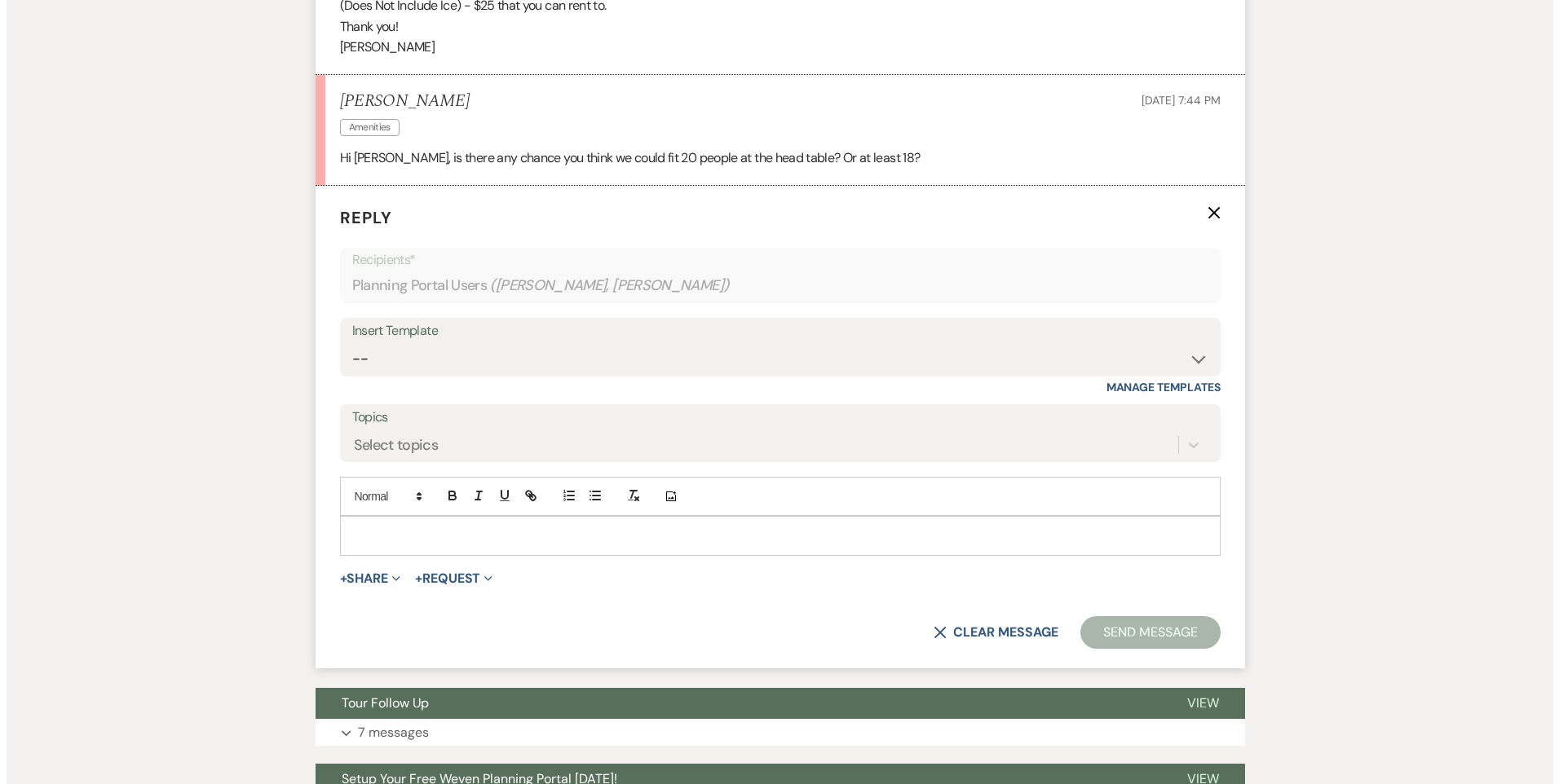
scroll to position [1589, 0]
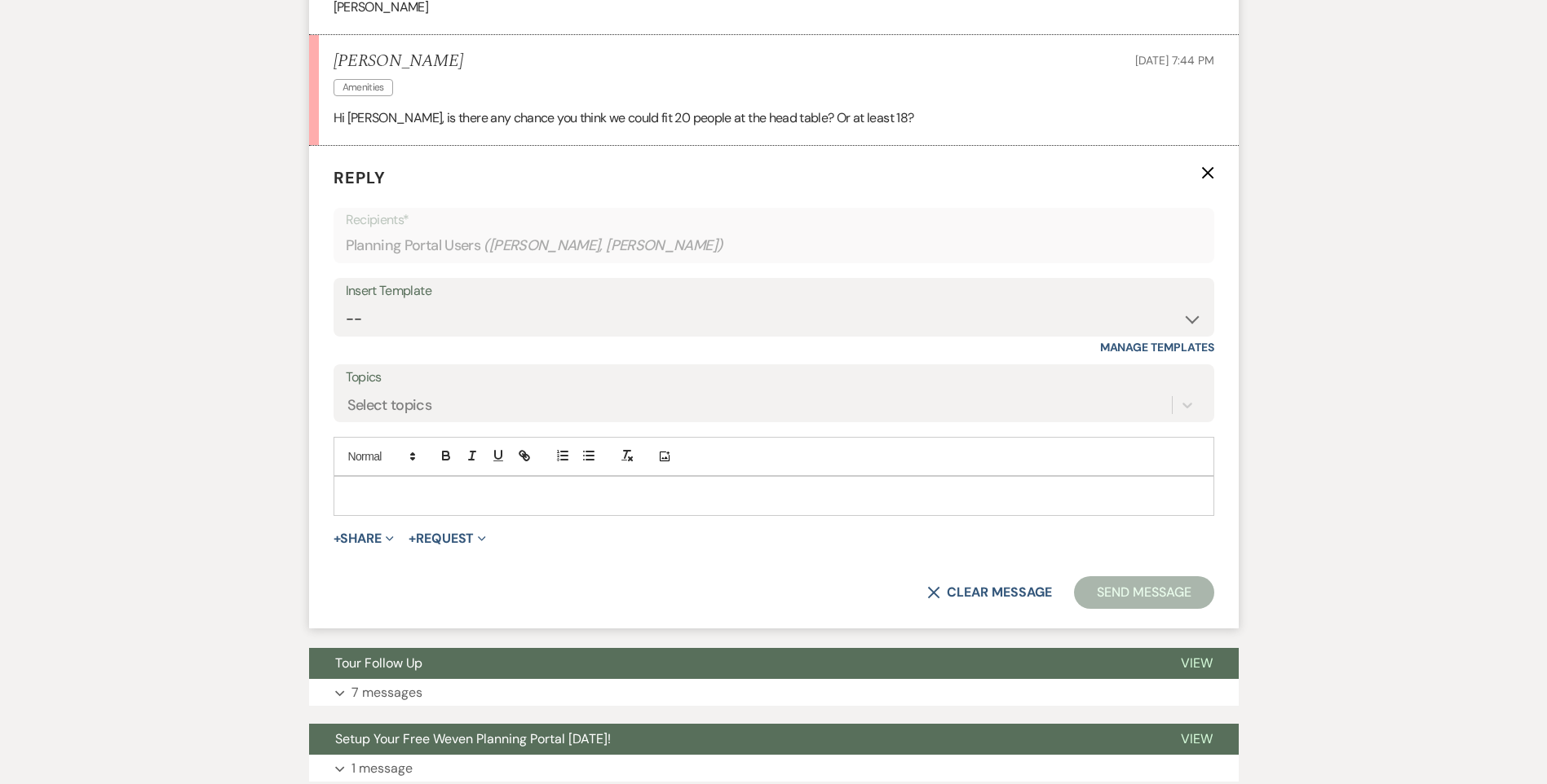
click at [425, 487] on p at bounding box center [774, 496] width 855 height 18
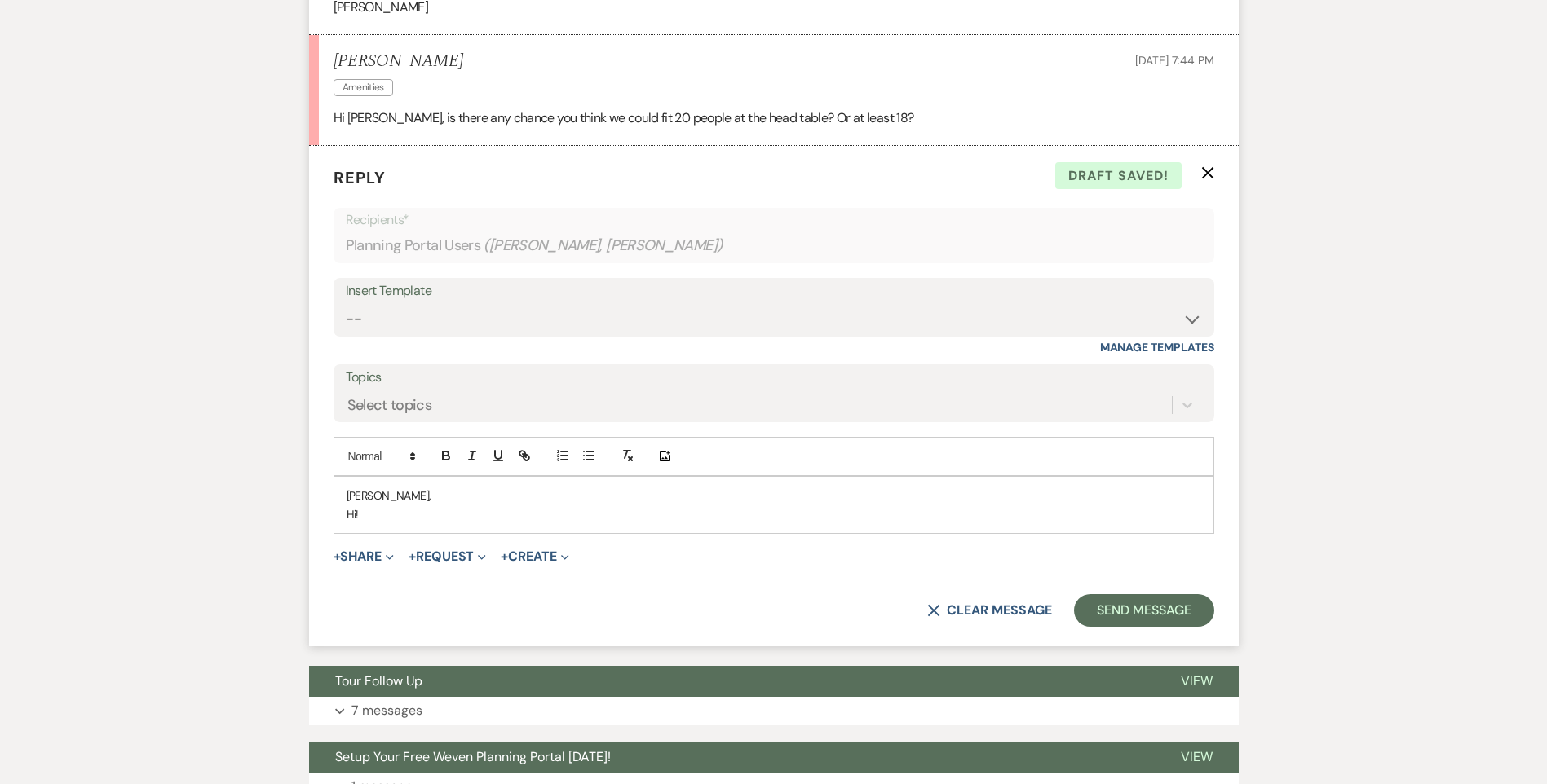
click at [429, 505] on p "Hi!" at bounding box center [774, 514] width 855 height 18
click at [918, 505] on p "Hi! You might be able to squeeze in 18, but I don't think you will get 20. I ha…" at bounding box center [774, 514] width 855 height 18
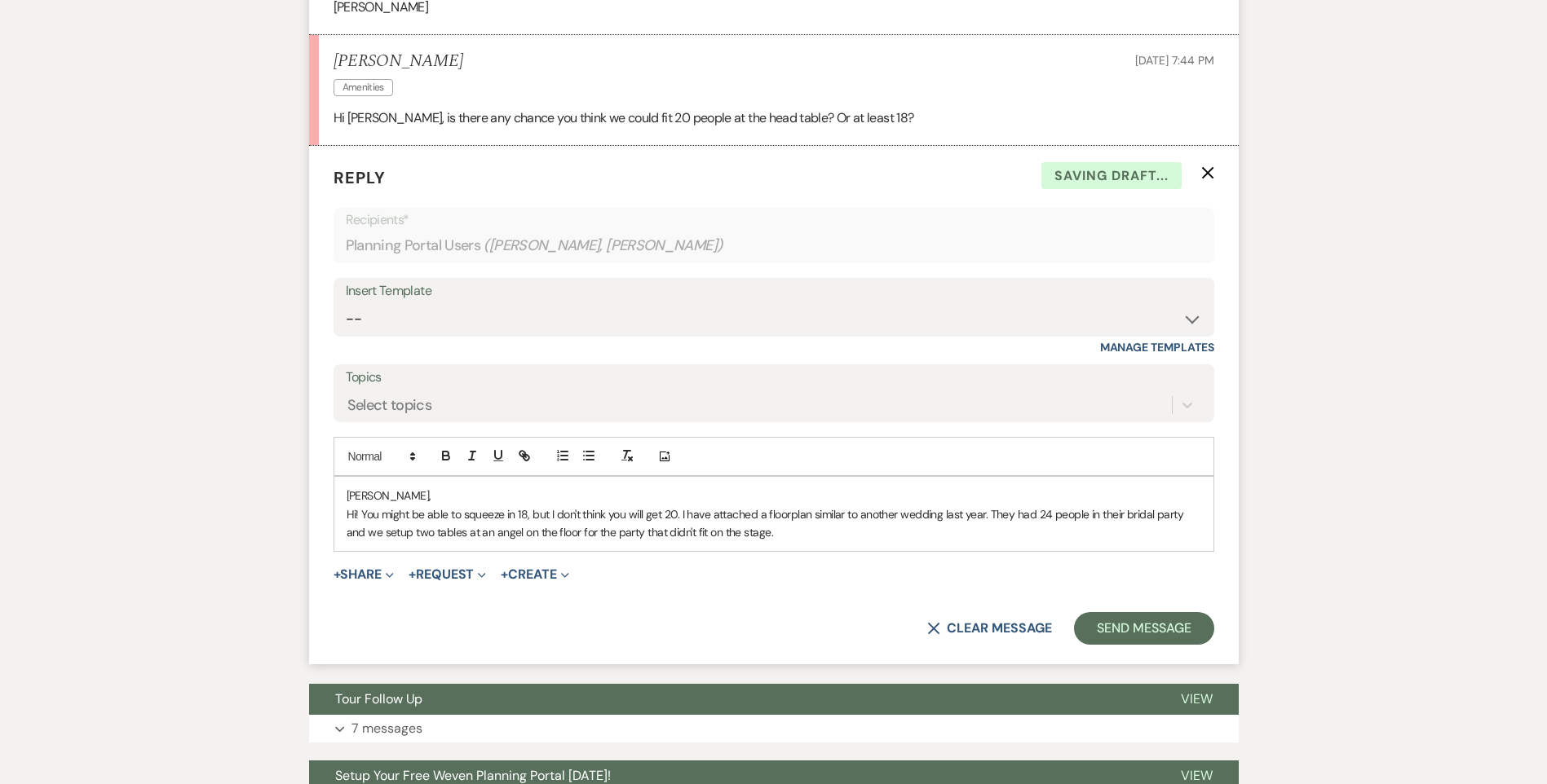
click at [787, 517] on p "Hi! You might be able to squeeze in 18, but I don't think you will get 20. I ha…" at bounding box center [774, 523] width 855 height 37
drag, startPoint x: 369, startPoint y: 511, endPoint x: 384, endPoint y: 514, distance: 15.3
click at [384, 514] on p "Hi! You might be able to squeeze in 18, but I don't think you will get 20. I ha…" at bounding box center [774, 523] width 855 height 37
click at [820, 516] on p "Hi! You might be able to squeeze in 18, but I don't think you will get 20. I ha…" at bounding box center [774, 523] width 855 height 37
click at [529, 505] on p "Hi! You might be able to squeeze in 18, but I don't think you will get 20. I ha…" at bounding box center [774, 523] width 855 height 37
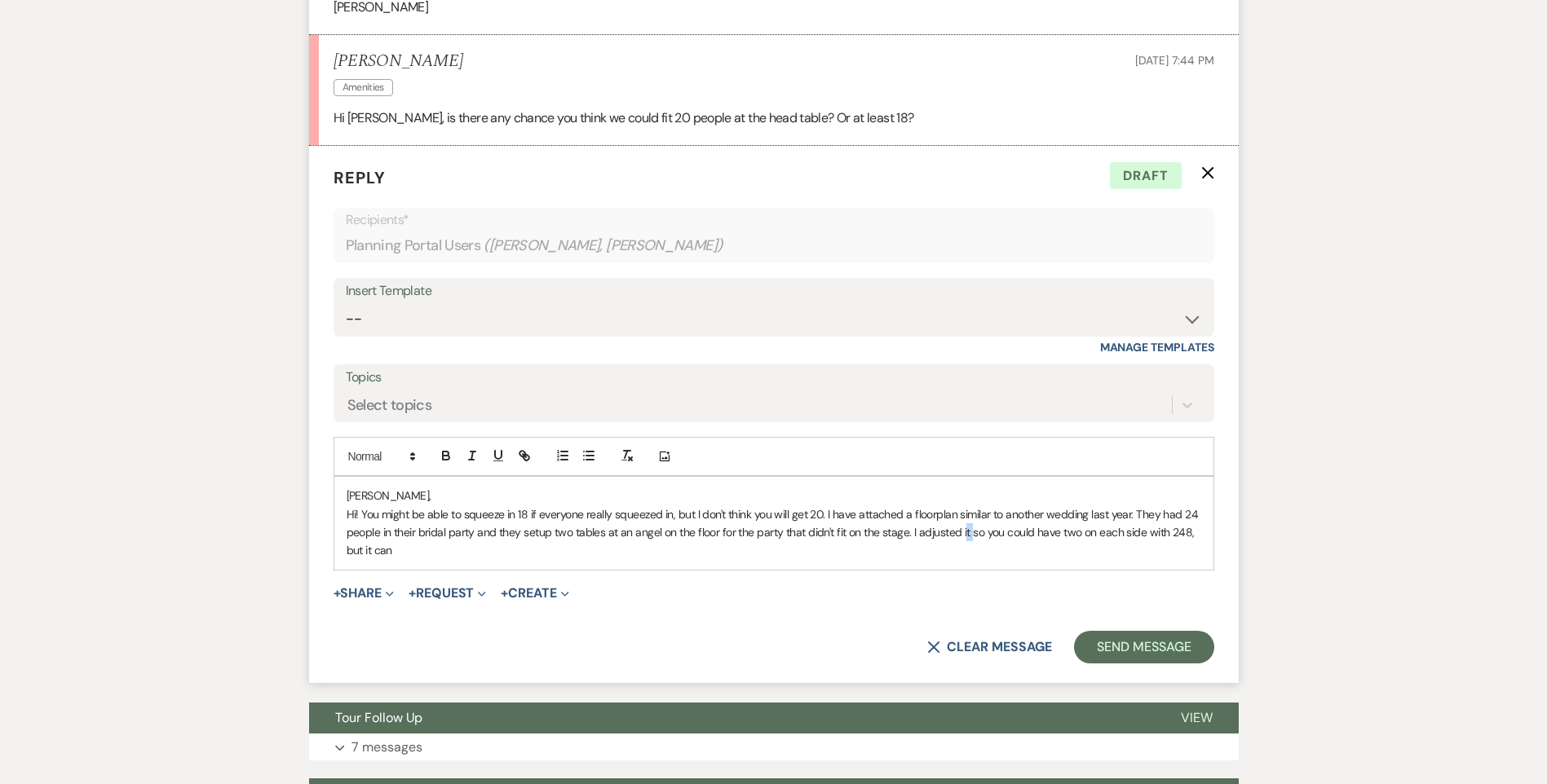
click at [967, 514] on p "Hi! You might be able to squeeze in 18 if everyone really squeezed in, but I do…" at bounding box center [774, 533] width 855 height 54
drag, startPoint x: 388, startPoint y: 528, endPoint x: 401, endPoint y: 562, distance: 36.4
click at [388, 529] on p "Hi! You might be able to squeeze in 18 if everyone really squeezed in, but I do…" at bounding box center [774, 533] width 855 height 54
click at [499, 528] on p "Hi! You might be able to squeeze in 18 if everyone really squeezed in, but I do…" at bounding box center [774, 533] width 855 height 54
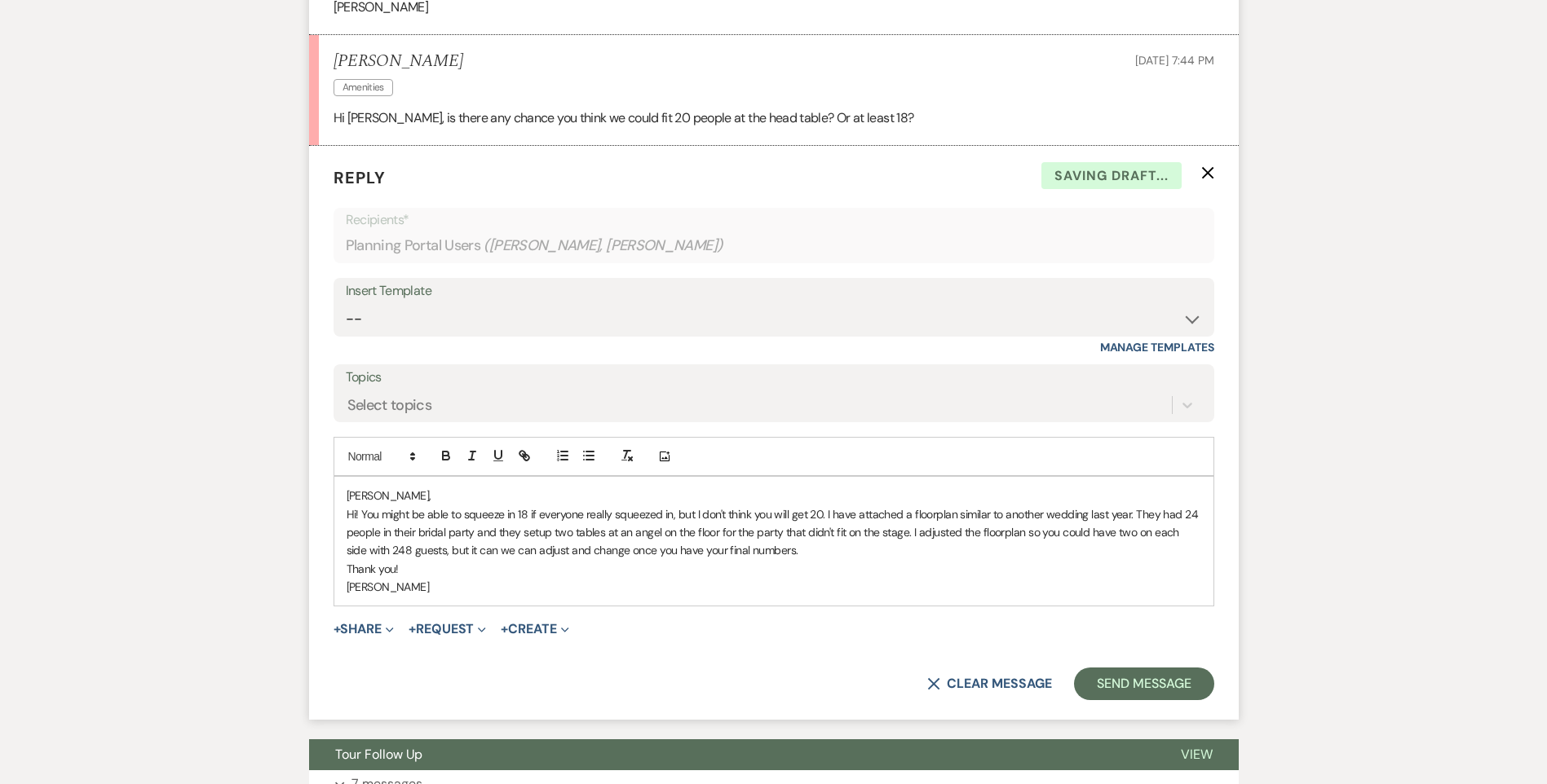
click at [505, 535] on p "Hi! You might be able to squeeze in 18 if everyone really squeezed in, but I do…" at bounding box center [774, 533] width 855 height 54
click at [386, 620] on span "Expand" at bounding box center [387, 629] width 12 height 17
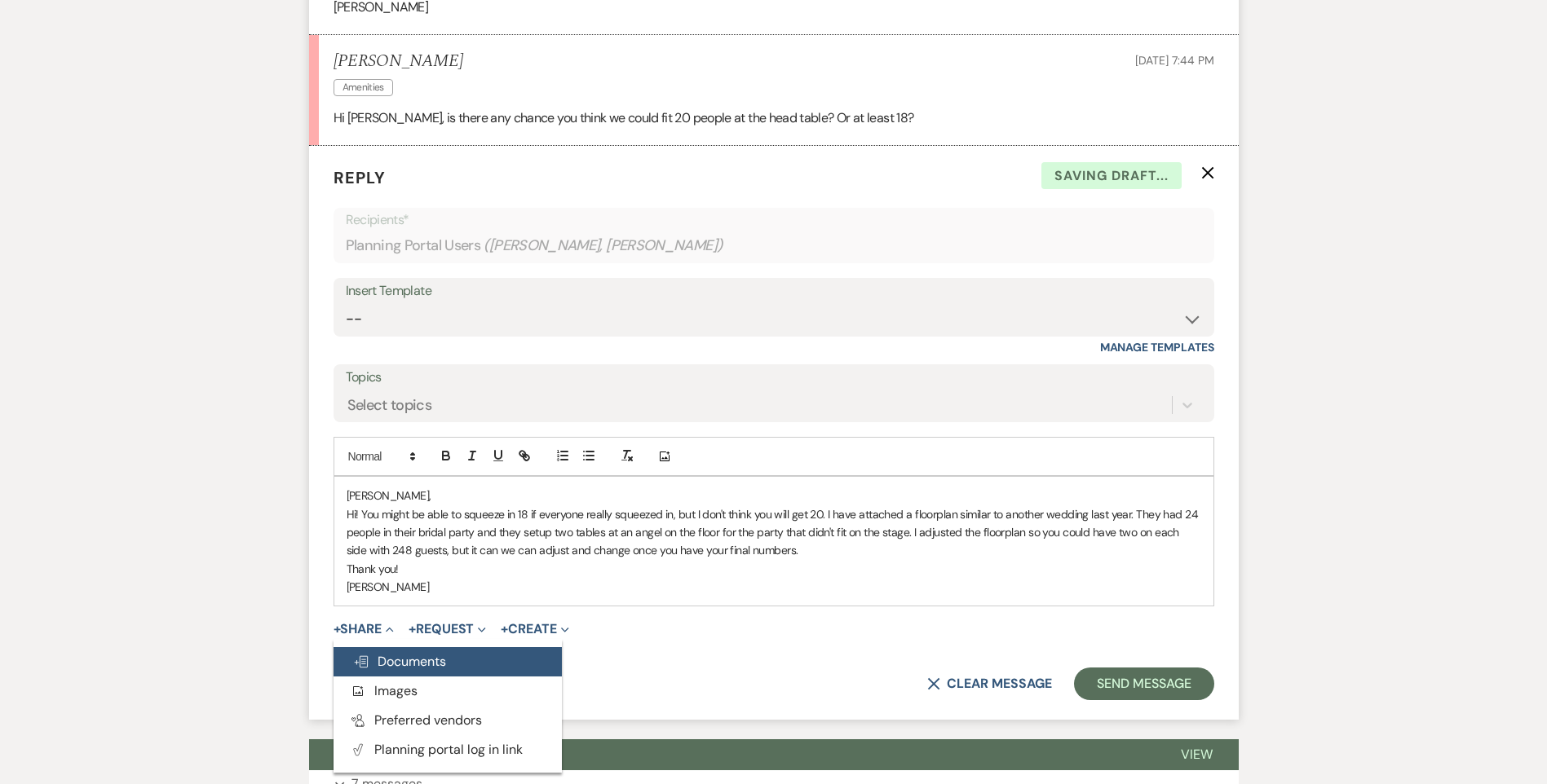
click at [398, 653] on span "Doc Upload Documents" at bounding box center [399, 662] width 93 height 17
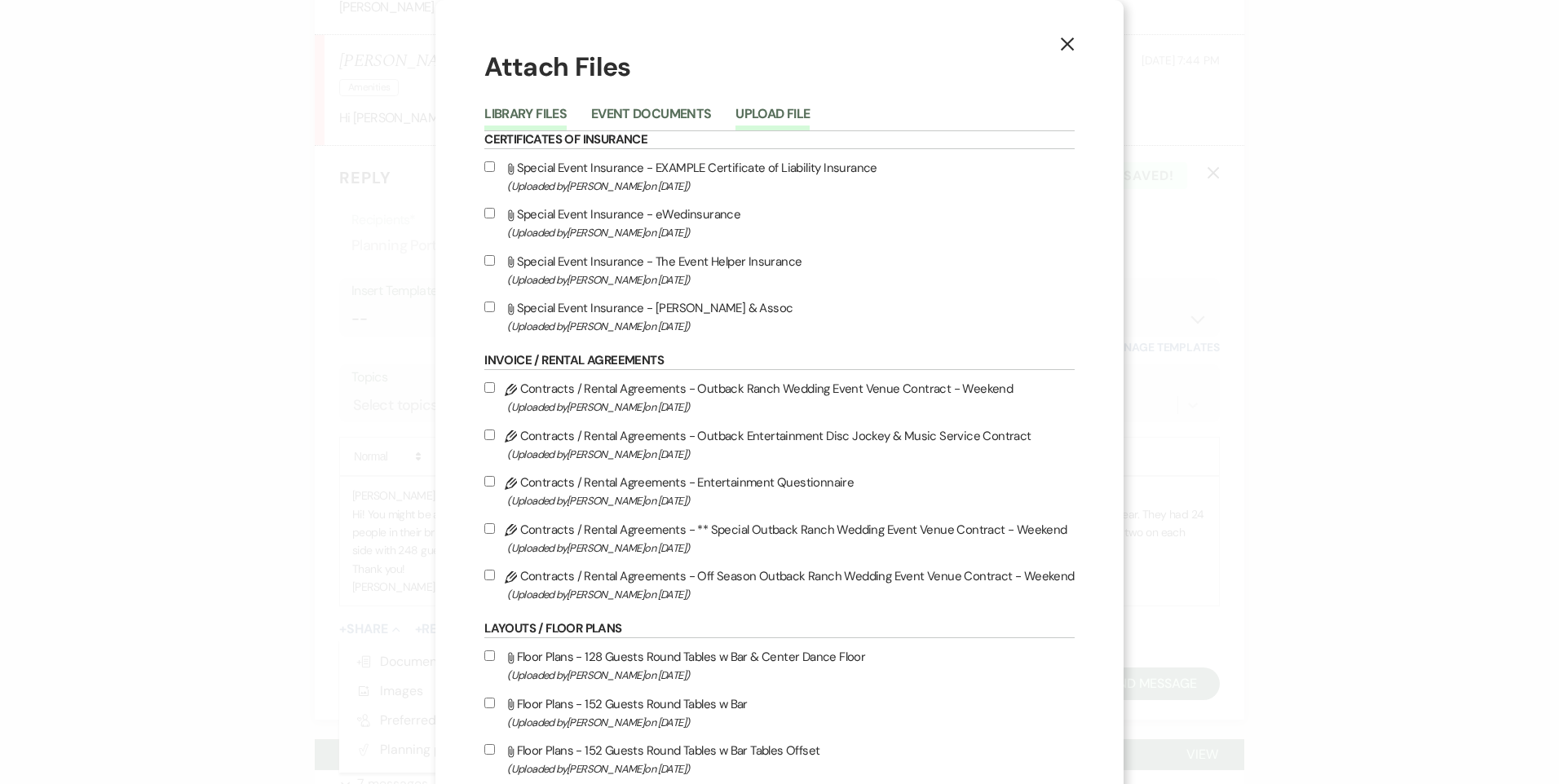
click at [757, 116] on button "Upload File" at bounding box center [773, 119] width 74 height 23
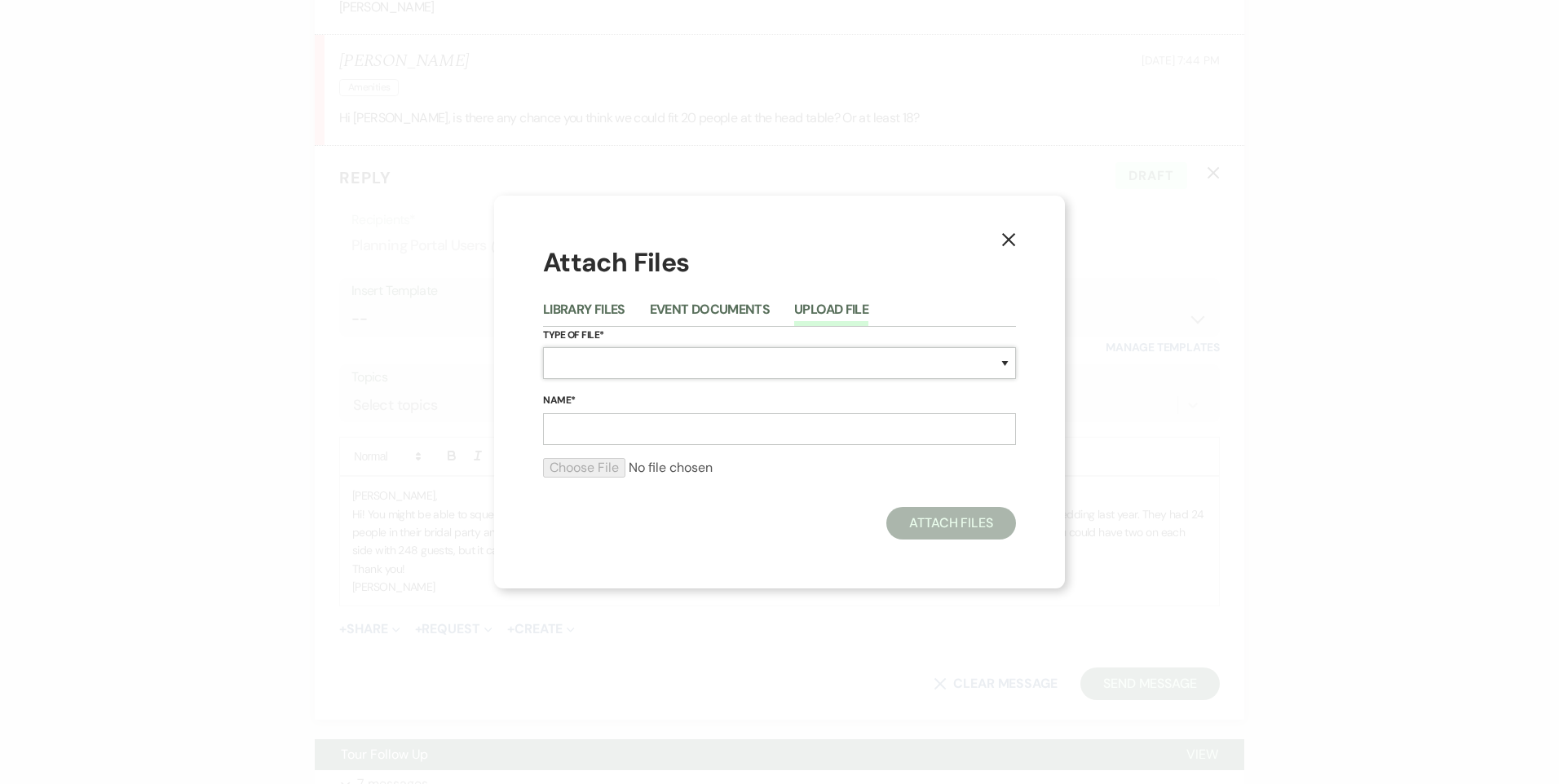
click at [725, 357] on select "Special Event Insurance Vendor Certificate of Insurance Contracts / Rental Agre…" at bounding box center [779, 363] width 473 height 32
select select "24"
click at [543, 348] on select "Special Event Insurance Vendor Certificate of Insurance Contracts / Rental Agre…" at bounding box center [779, 363] width 473 height 32
click at [689, 426] on input "Name*" at bounding box center [779, 429] width 473 height 32
type input "252"
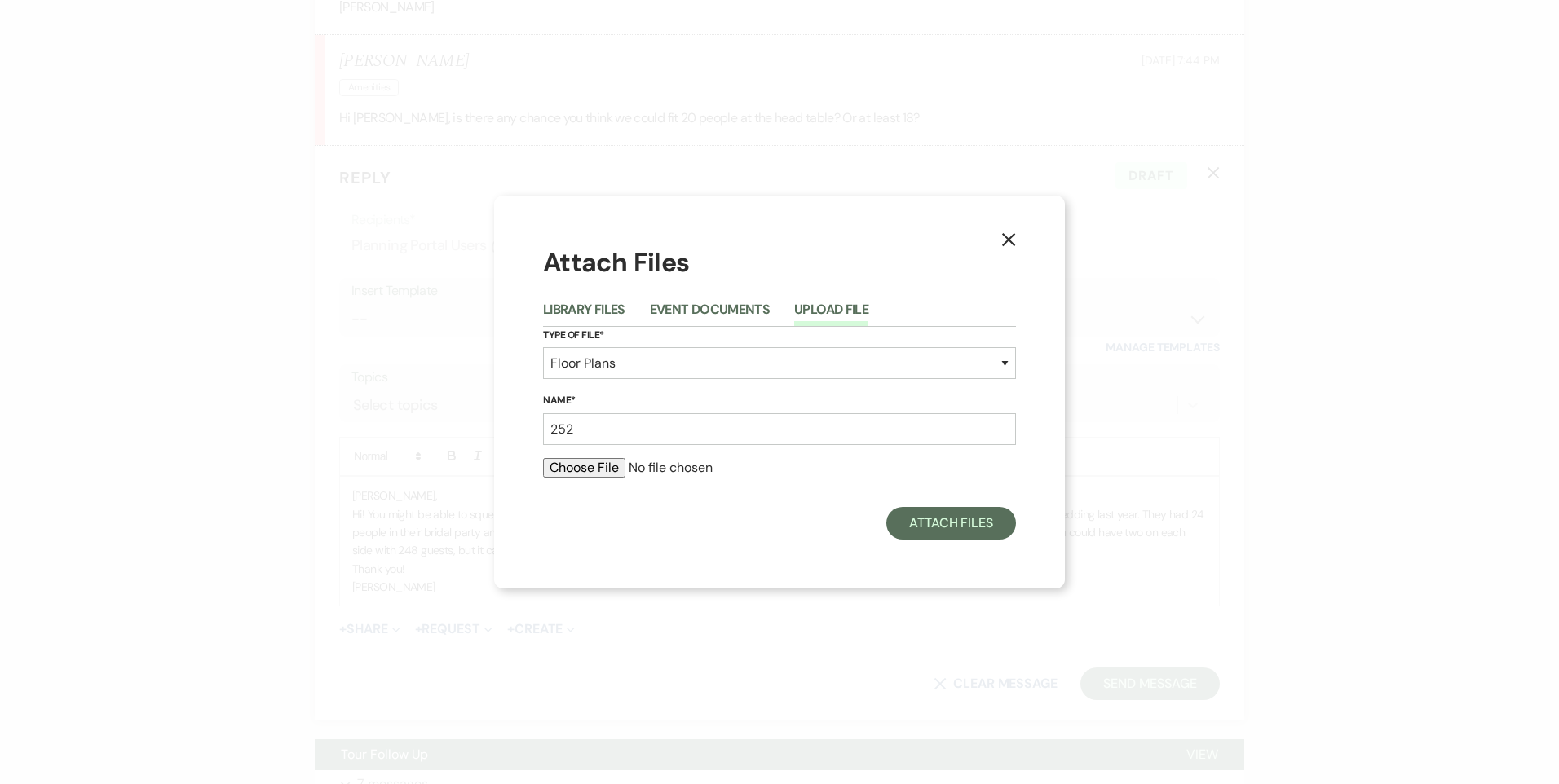
click at [606, 468] on input "file" at bounding box center [779, 468] width 473 height 20
type input "C:\fakepath\252 Guests 3 Rounds 2 side Head tables & Bar.pdf"
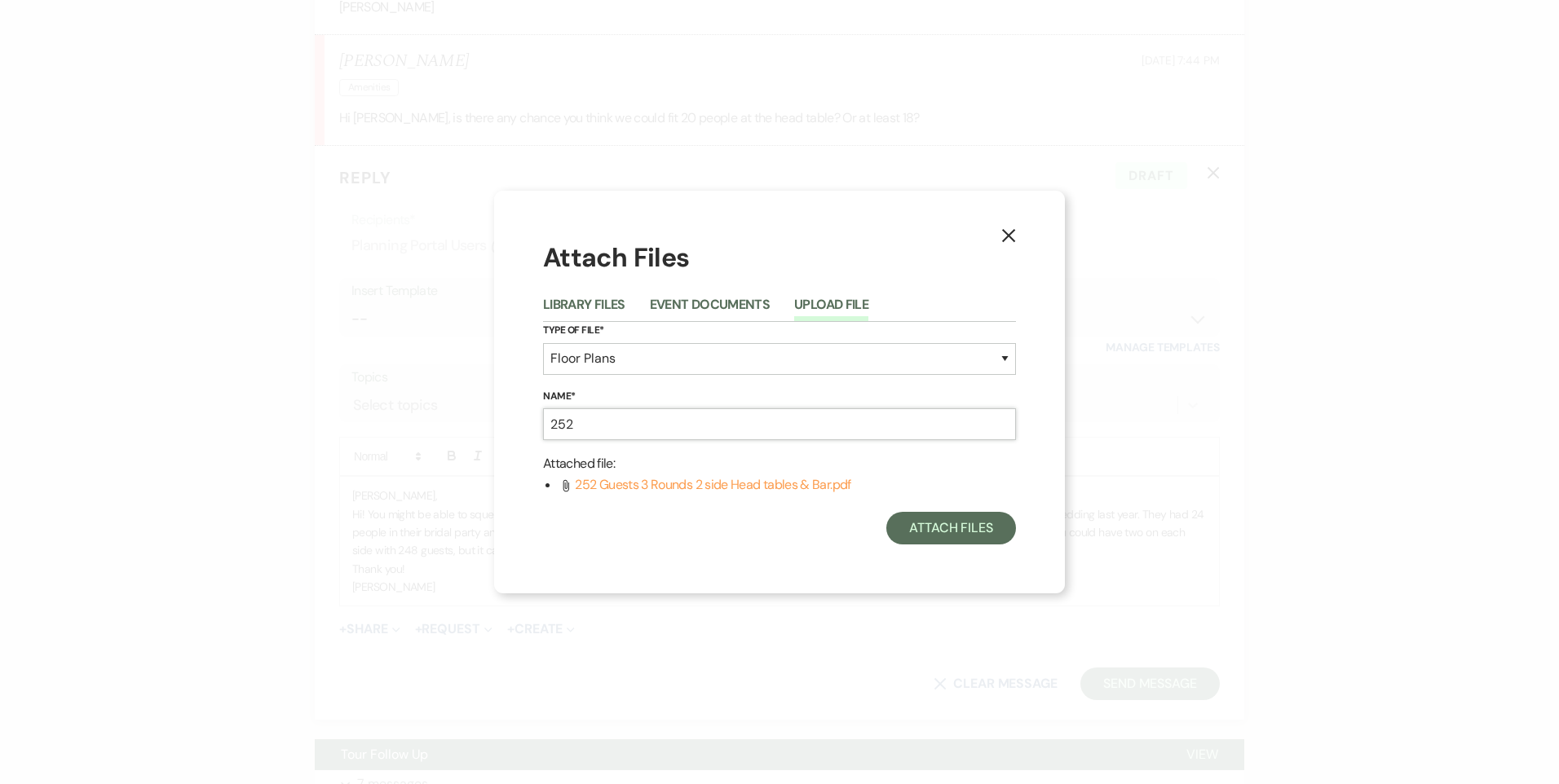
click at [635, 433] on input "252" at bounding box center [779, 424] width 473 height 32
type input "252 Guests 3 Rounds 2 Side Head Tables & Bar"
click at [954, 536] on button "Attach Files" at bounding box center [951, 528] width 130 height 33
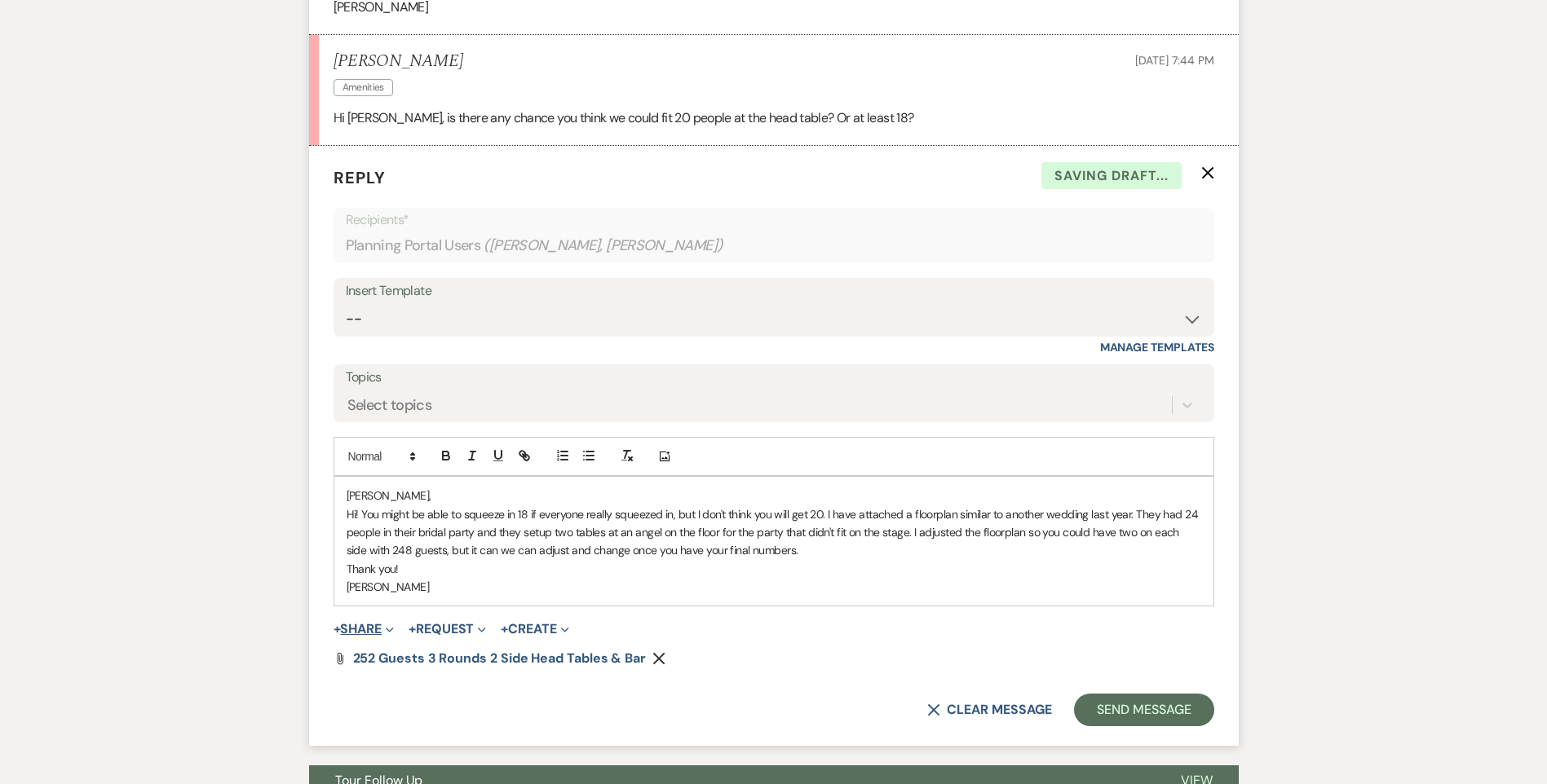
click at [366, 623] on button "+ Share Expand" at bounding box center [364, 630] width 61 height 13
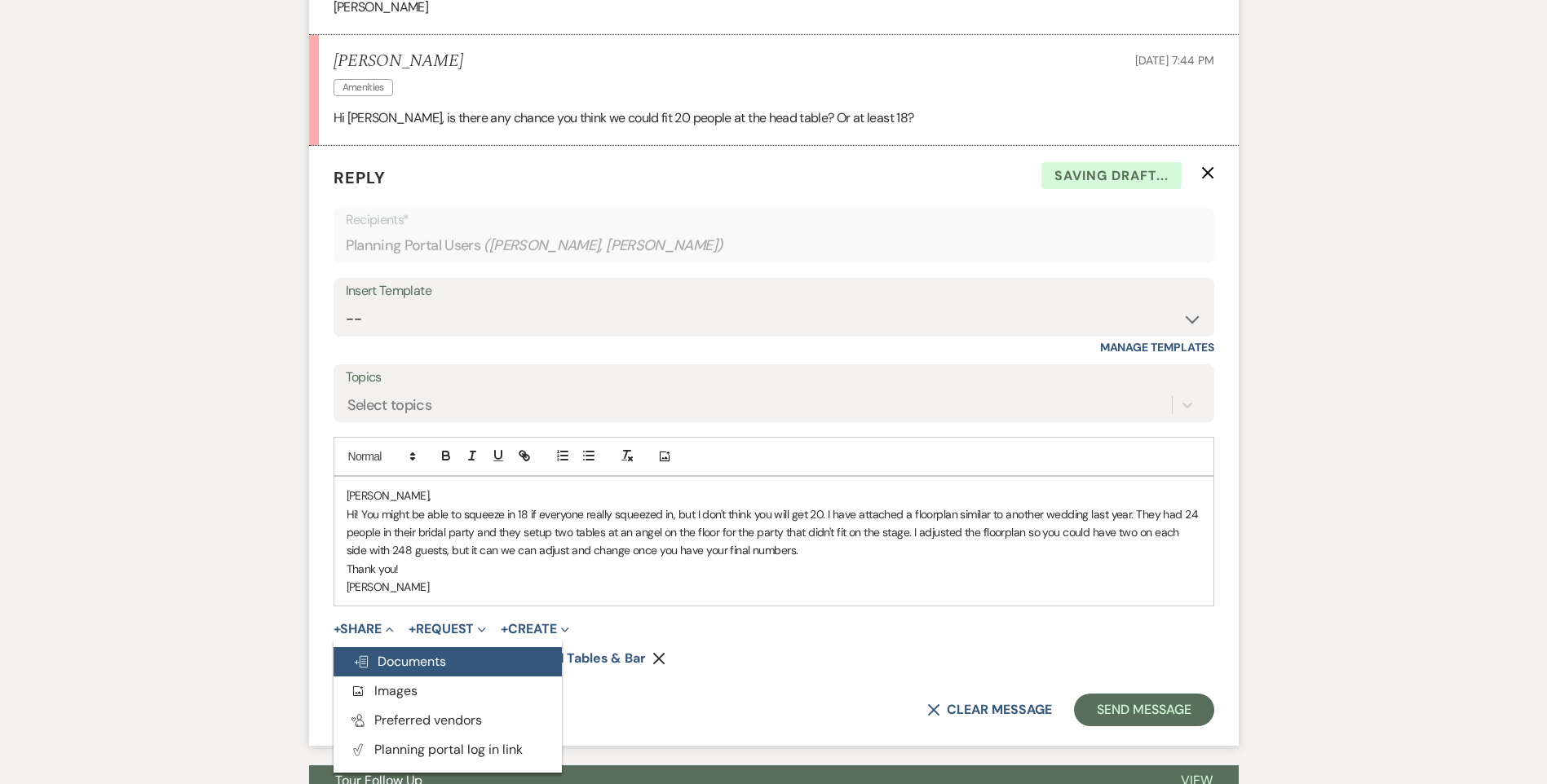
click at [402, 653] on span "Doc Upload Documents" at bounding box center [399, 662] width 93 height 17
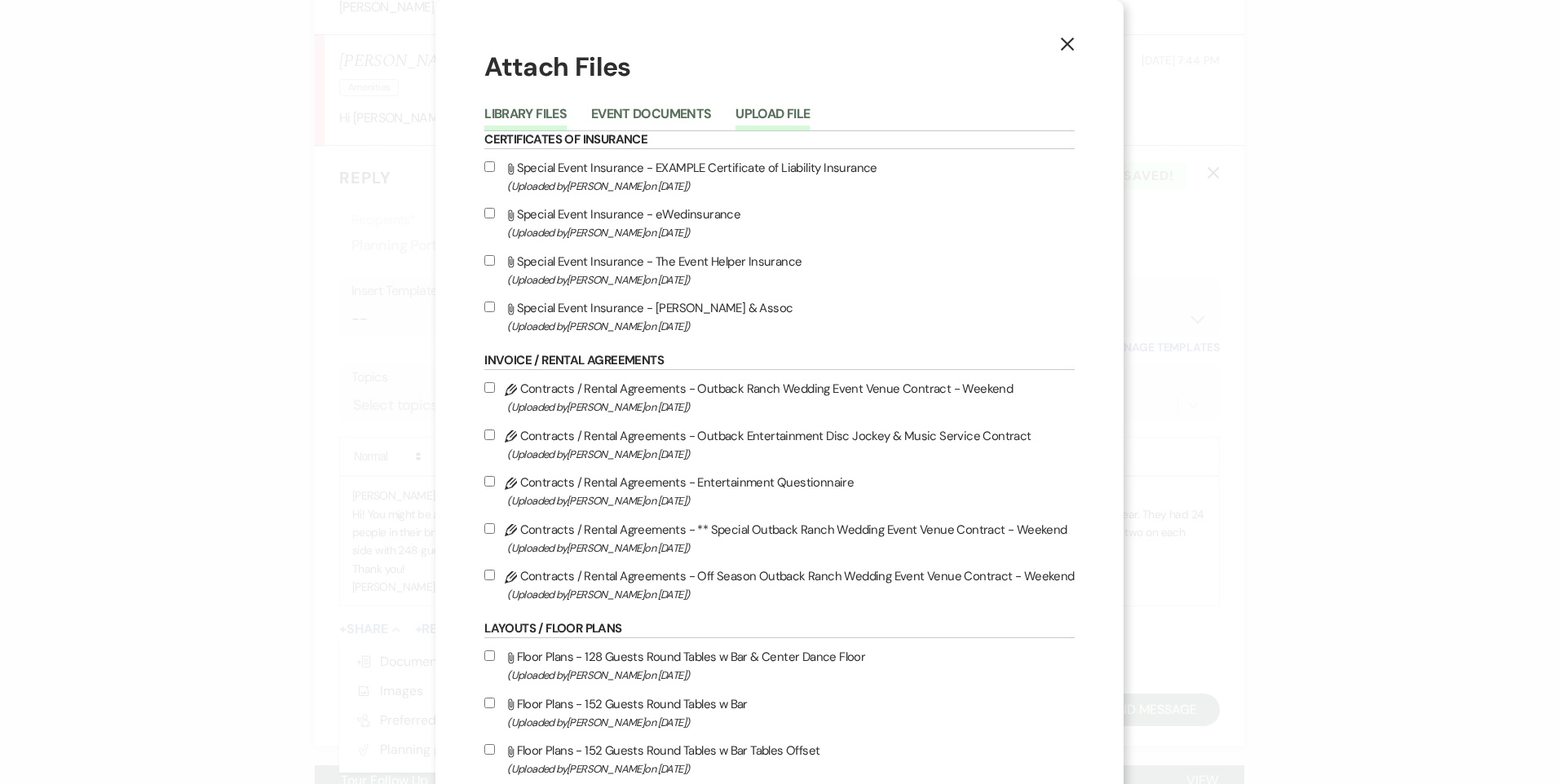
click at [789, 120] on button "Upload File" at bounding box center [773, 119] width 74 height 23
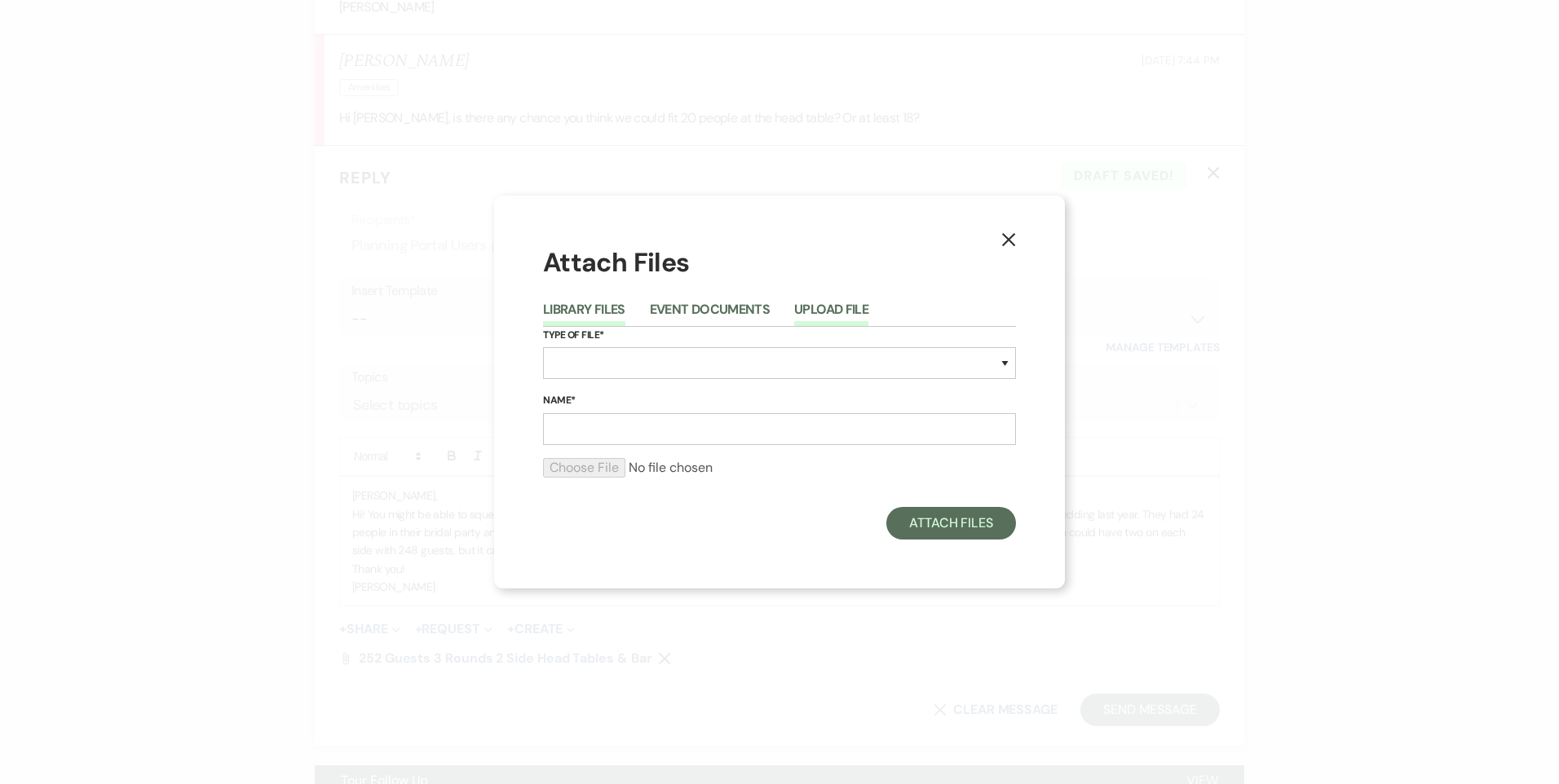
click at [598, 309] on button "Library Files" at bounding box center [584, 315] width 82 height 23
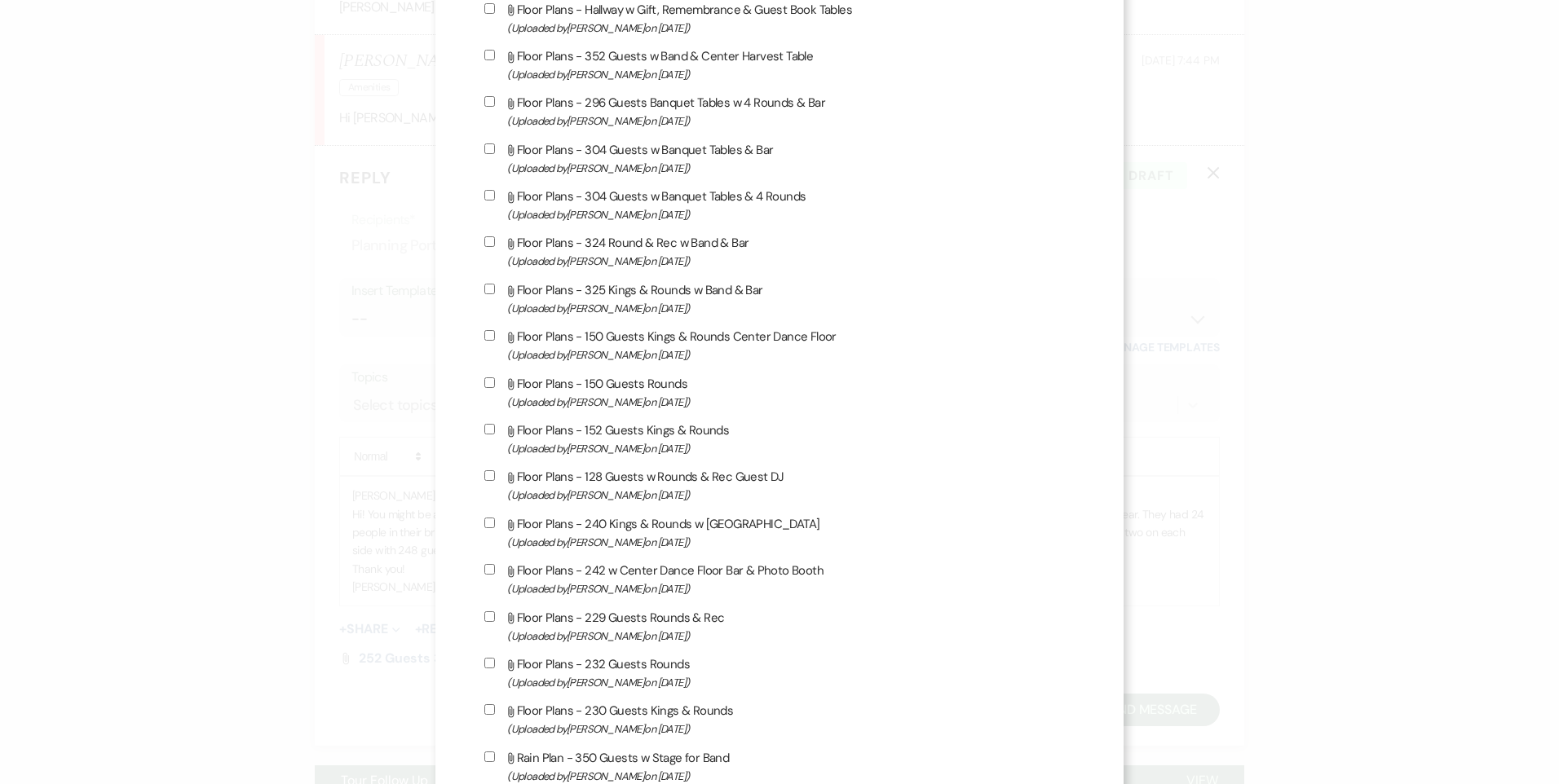
scroll to position [1549, 0]
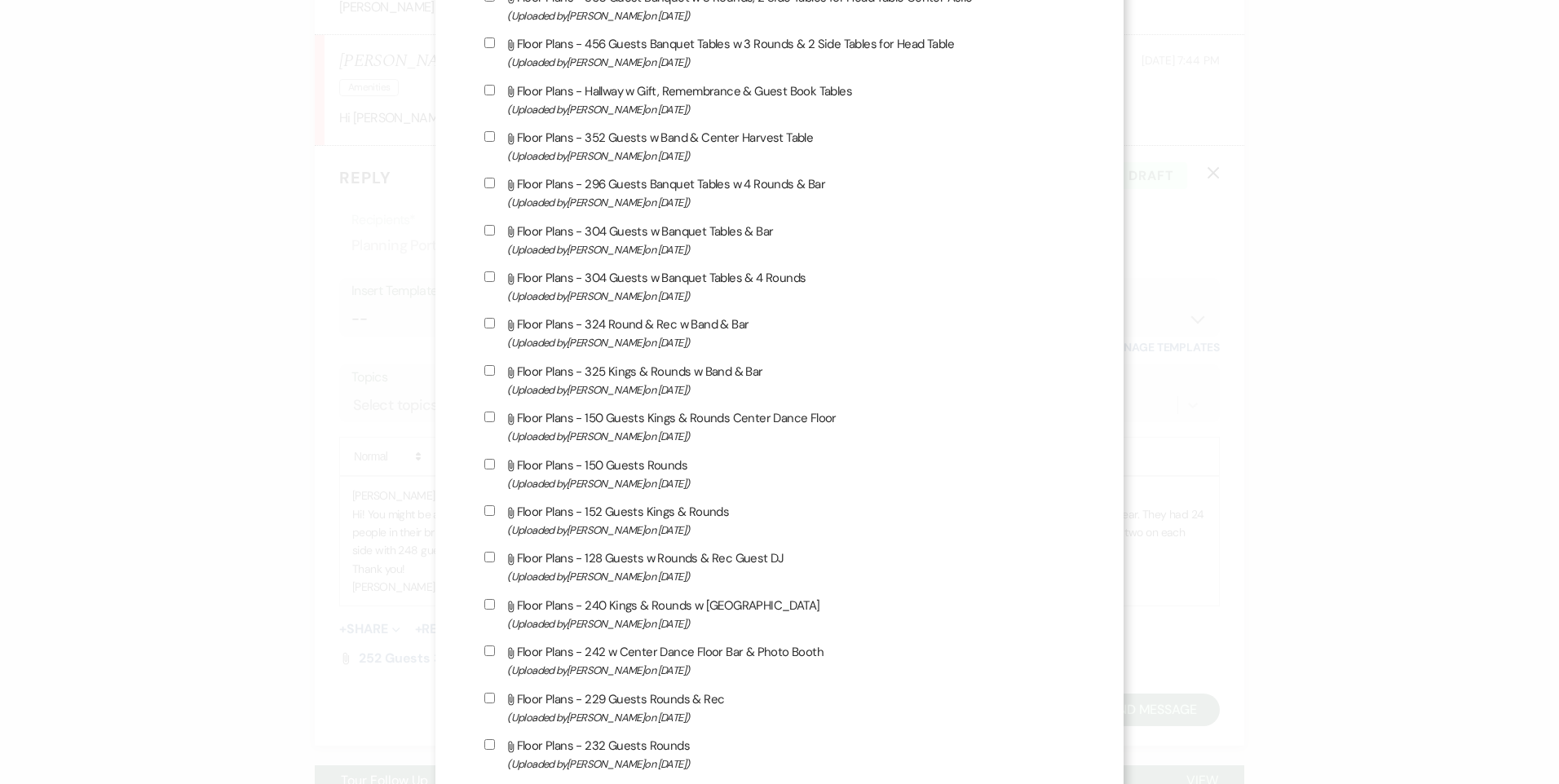
click at [495, 85] on input "Attach File Floor Plans - Hallway w Gift, Remembrance & Guest Book Tables (Uplo…" at bounding box center [489, 90] width 11 height 11
checkbox input "true"
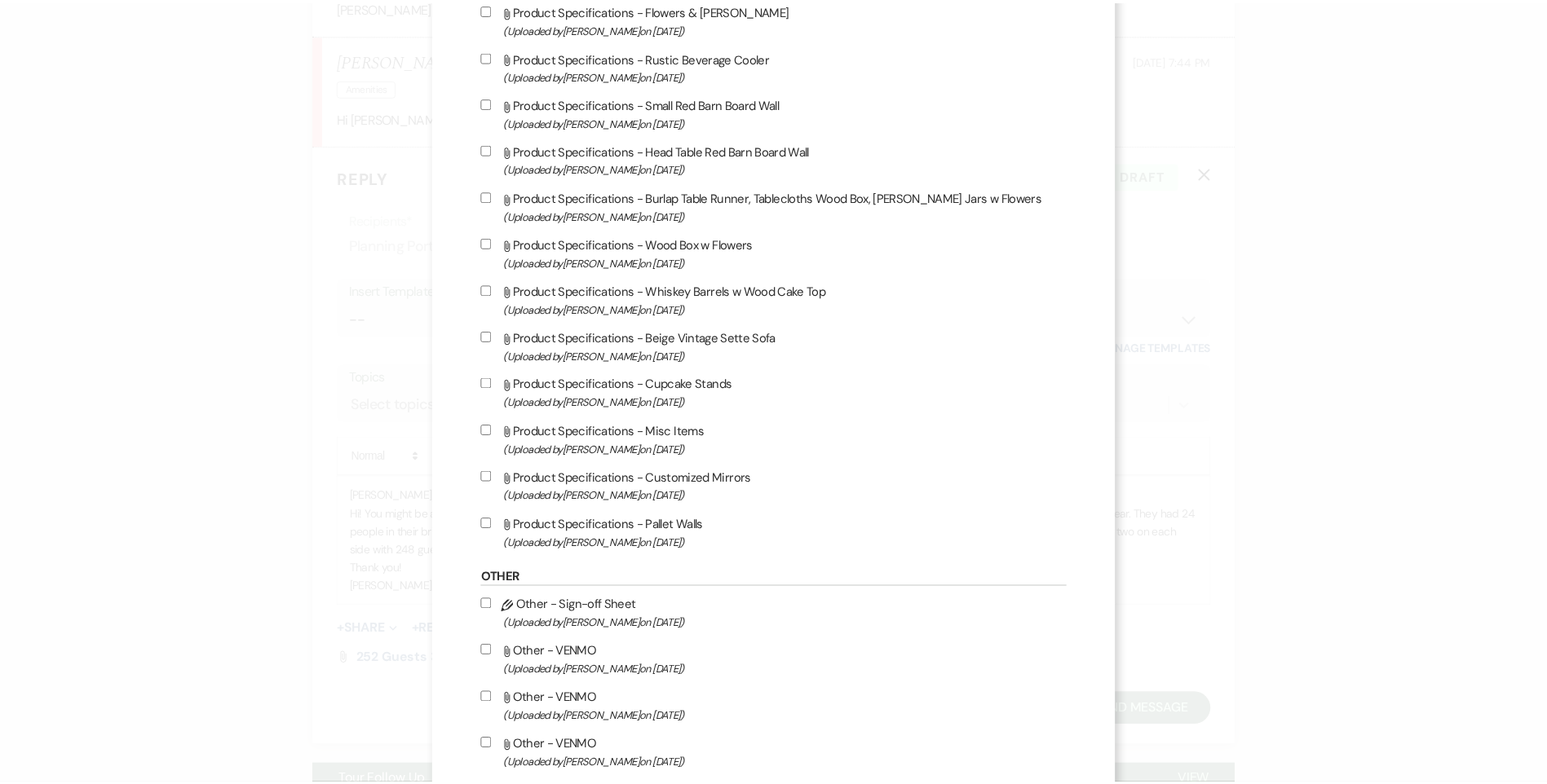
scroll to position [3365, 0]
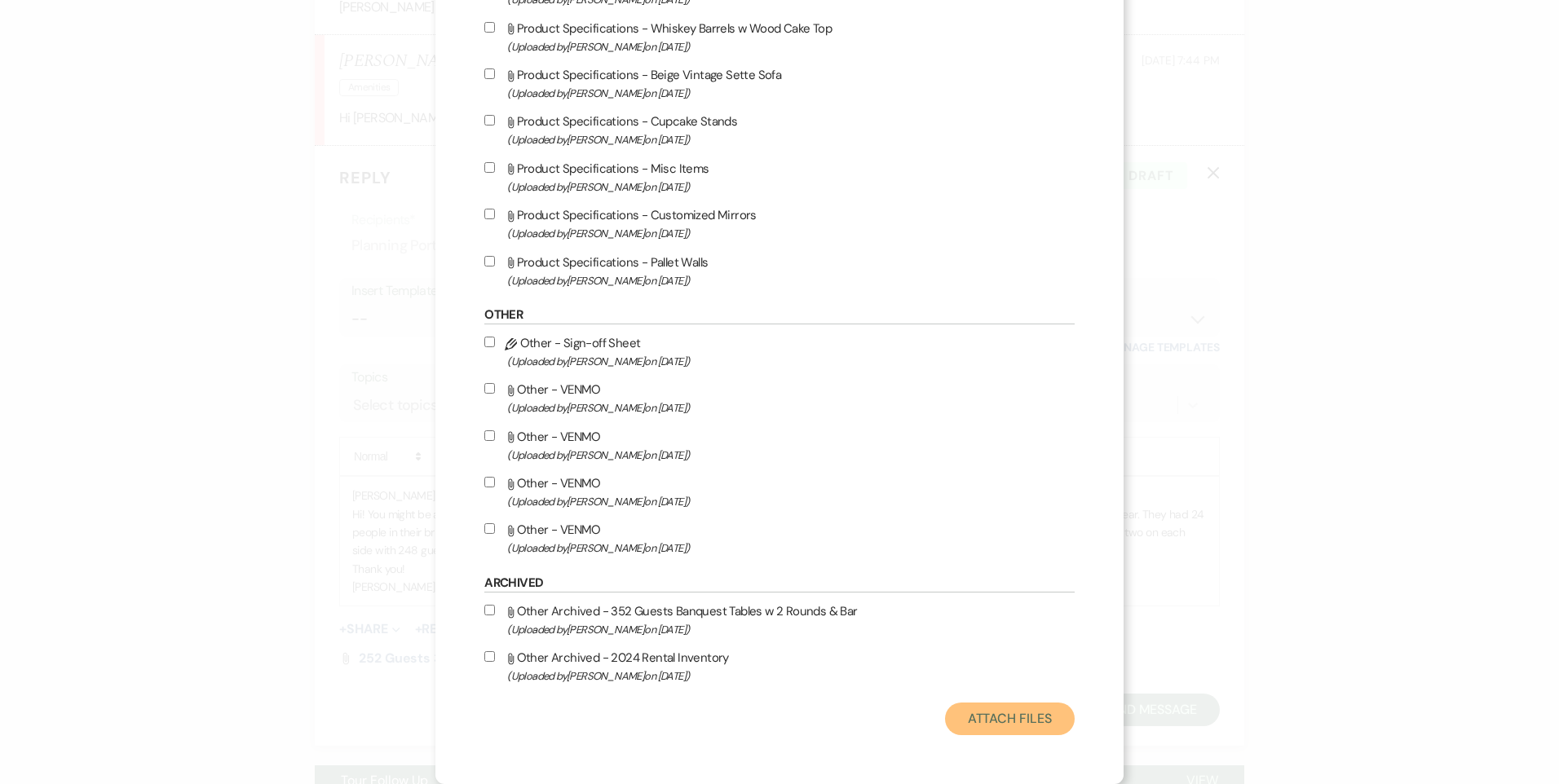
click at [1022, 716] on button "Attach Files" at bounding box center [1010, 719] width 130 height 33
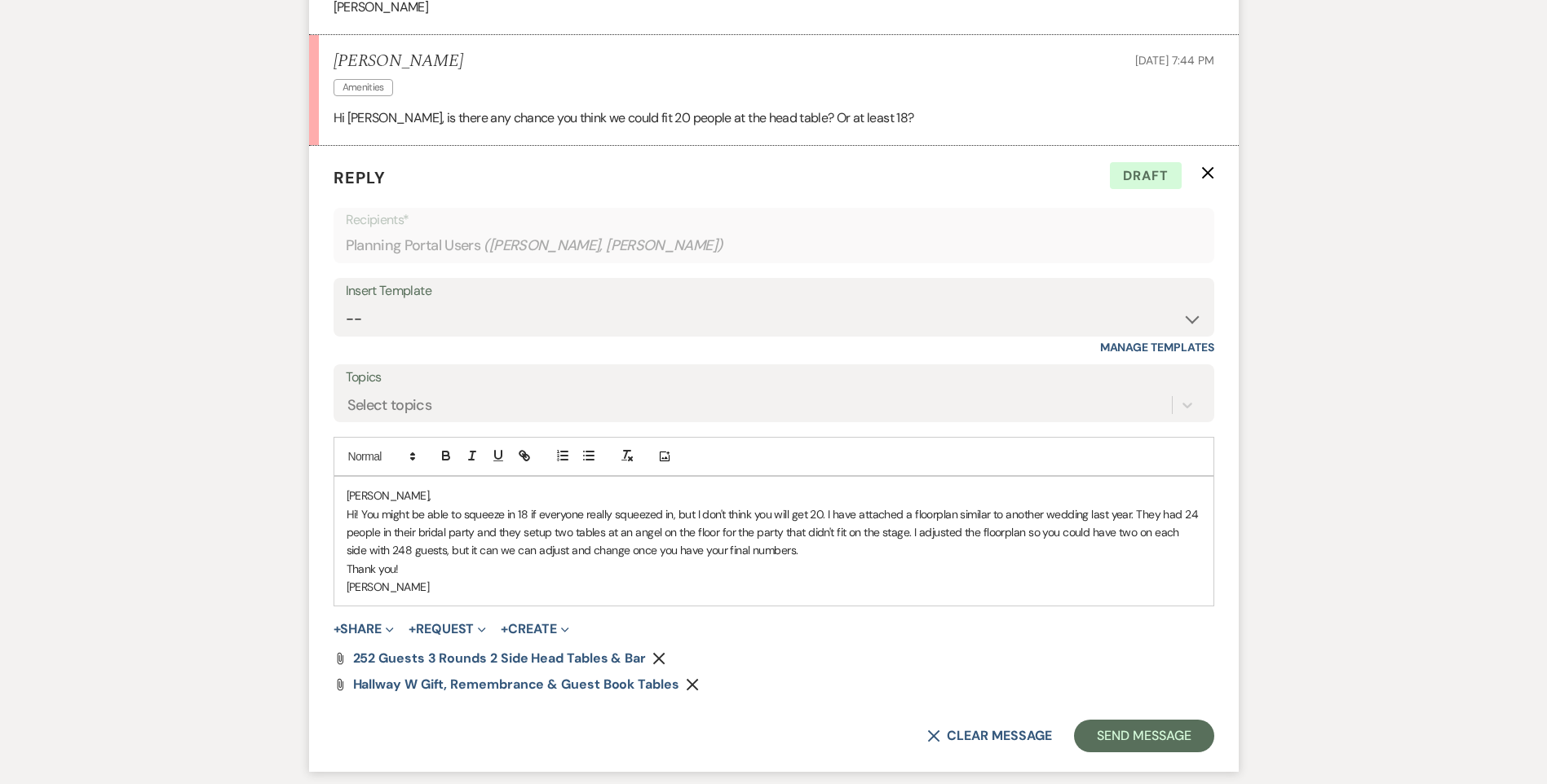
click at [1091, 505] on p "Hi! You might be able to squeeze in 18 if everyone really squeezed in, but I do…" at bounding box center [774, 533] width 855 height 54
click at [1103, 531] on p "Hi! You might be able to squeeze in 18 if everyone really squeezed in, but I do…" at bounding box center [774, 533] width 855 height 54
click at [792, 514] on p "Hi! You might be able to squeeze in 18 if everyone really squeezed in, but I do…" at bounding box center [774, 533] width 855 height 54
click at [898, 560] on p "Thank you!" at bounding box center [774, 570] width 855 height 18
click at [671, 531] on p "Hi! You might be able to squeeze in 18 if everyone really squeezed in, but I do…" at bounding box center [774, 533] width 855 height 54
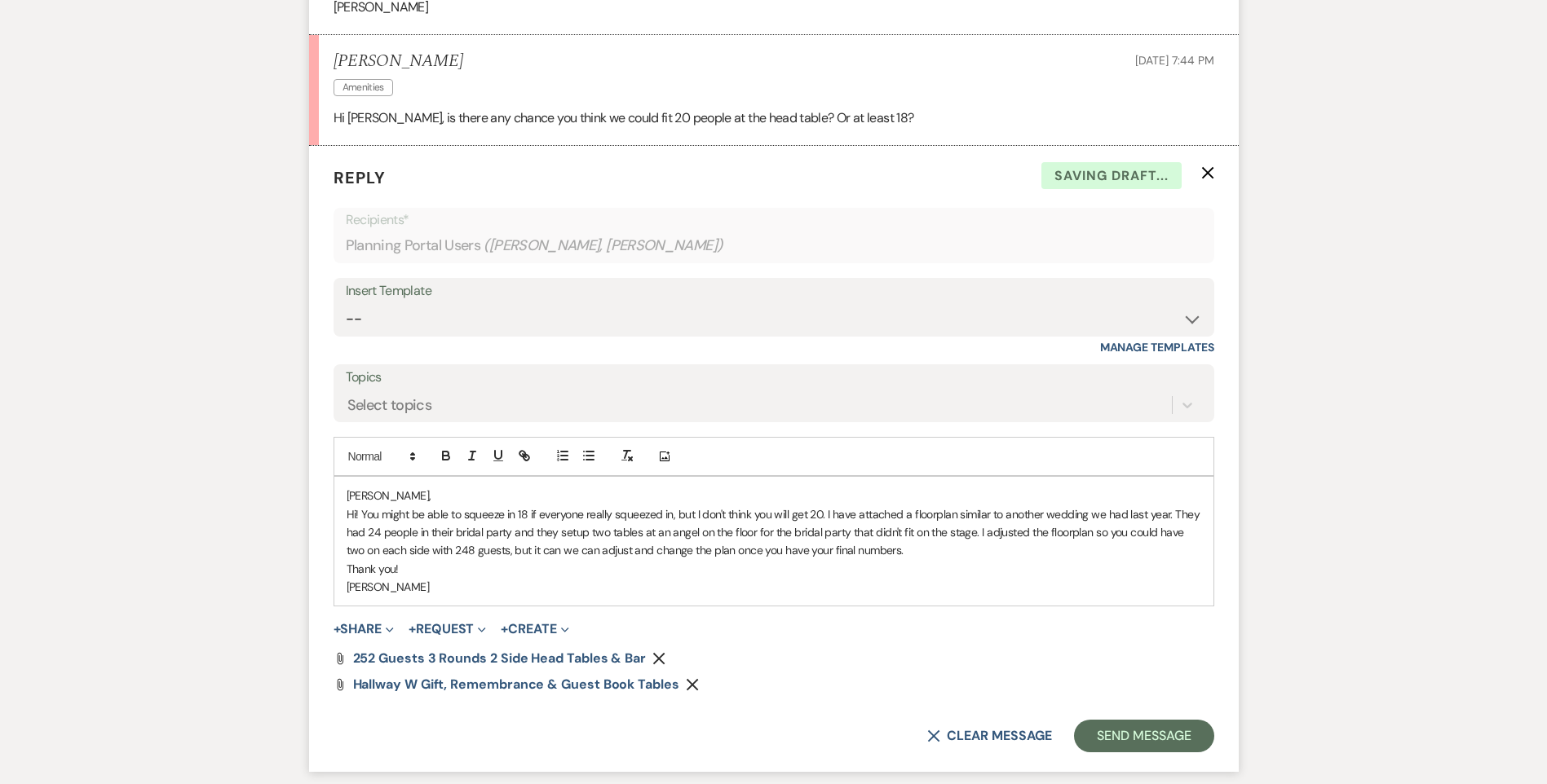
click at [683, 560] on p "Thank you!" at bounding box center [774, 570] width 855 height 18
click at [713, 536] on p "Hi! You might be able to squeeze in 18 if everyone really squeezed in, but I do…" at bounding box center [774, 533] width 855 height 54
click at [543, 528] on p "Hi! You might be able to squeeze in 18 if everyone really squeezed in, but I do…" at bounding box center [774, 533] width 855 height 54
click at [684, 532] on p "Hi! You might be able to squeeze in 18 if everyone really squeezed in, but I do…" at bounding box center [774, 533] width 855 height 54
click at [764, 529] on p "Hi! You might be able to squeeze in 18 if everyone really squeezed in, but I do…" at bounding box center [774, 533] width 855 height 54
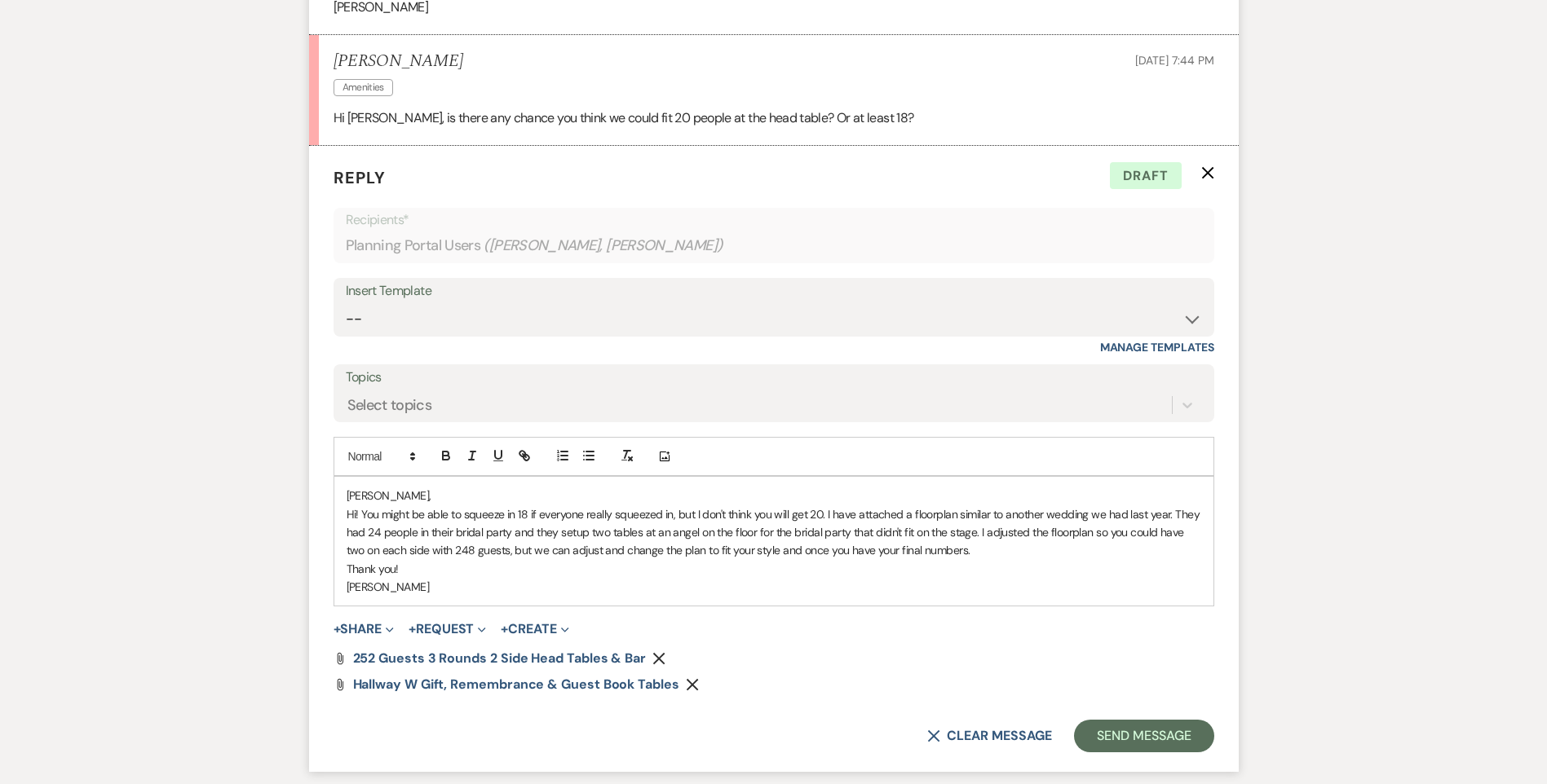
click at [780, 530] on p "Hi! You might be able to squeeze in 18 if everyone really squeezed in, but I do…" at bounding box center [774, 533] width 855 height 54
click at [801, 579] on div "[PERSON_NAME], Hi! You might be able to squeeze in 18 if everyone really squeez…" at bounding box center [774, 541] width 880 height 129
click at [589, 650] on span "252 Guests 3 Rounds 2 Side Head Tables & Bar" at bounding box center [500, 658] width 293 height 17
click at [492, 676] on span "Hallway w Gift, Remembrance & Guest Book Tables" at bounding box center [516, 684] width 326 height 17
click at [452, 560] on p "Thank you!" at bounding box center [774, 570] width 855 height 18
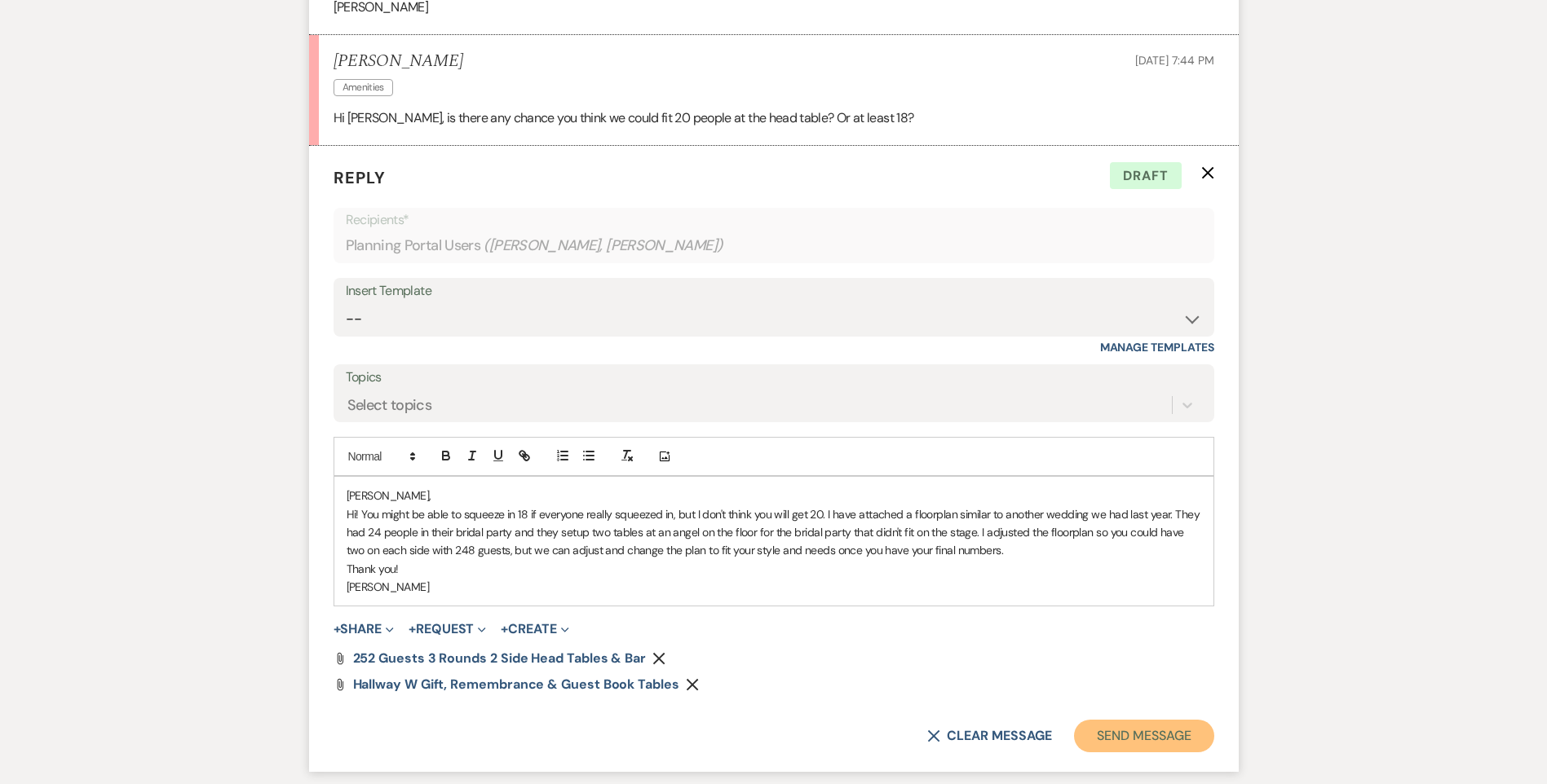
click at [1145, 720] on button "Send Message" at bounding box center [1144, 736] width 140 height 33
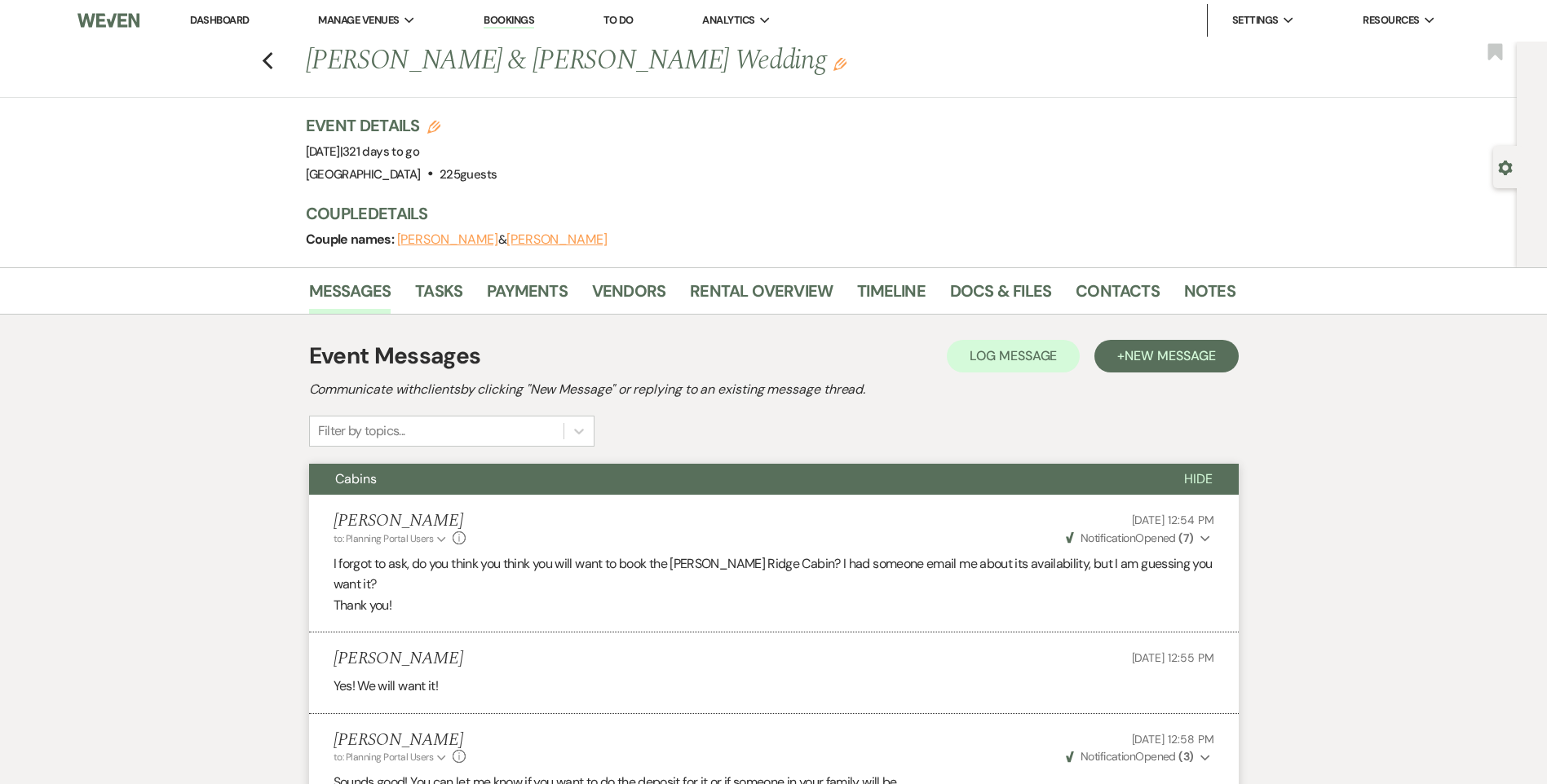
scroll to position [0, 0]
click at [1018, 292] on link "Docs & Files" at bounding box center [1000, 297] width 101 height 36
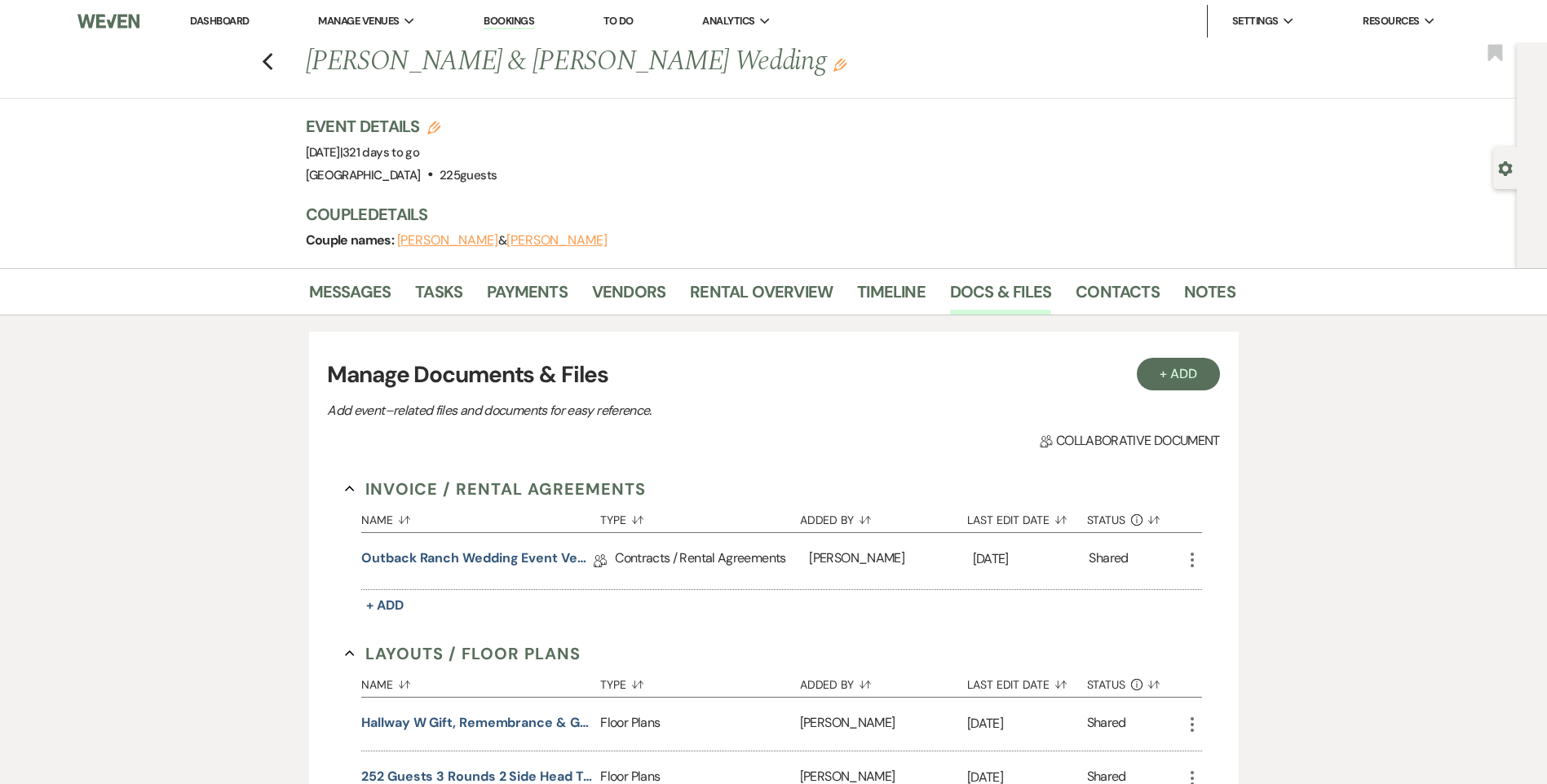
click at [239, 22] on link "Dashboard" at bounding box center [219, 21] width 58 height 14
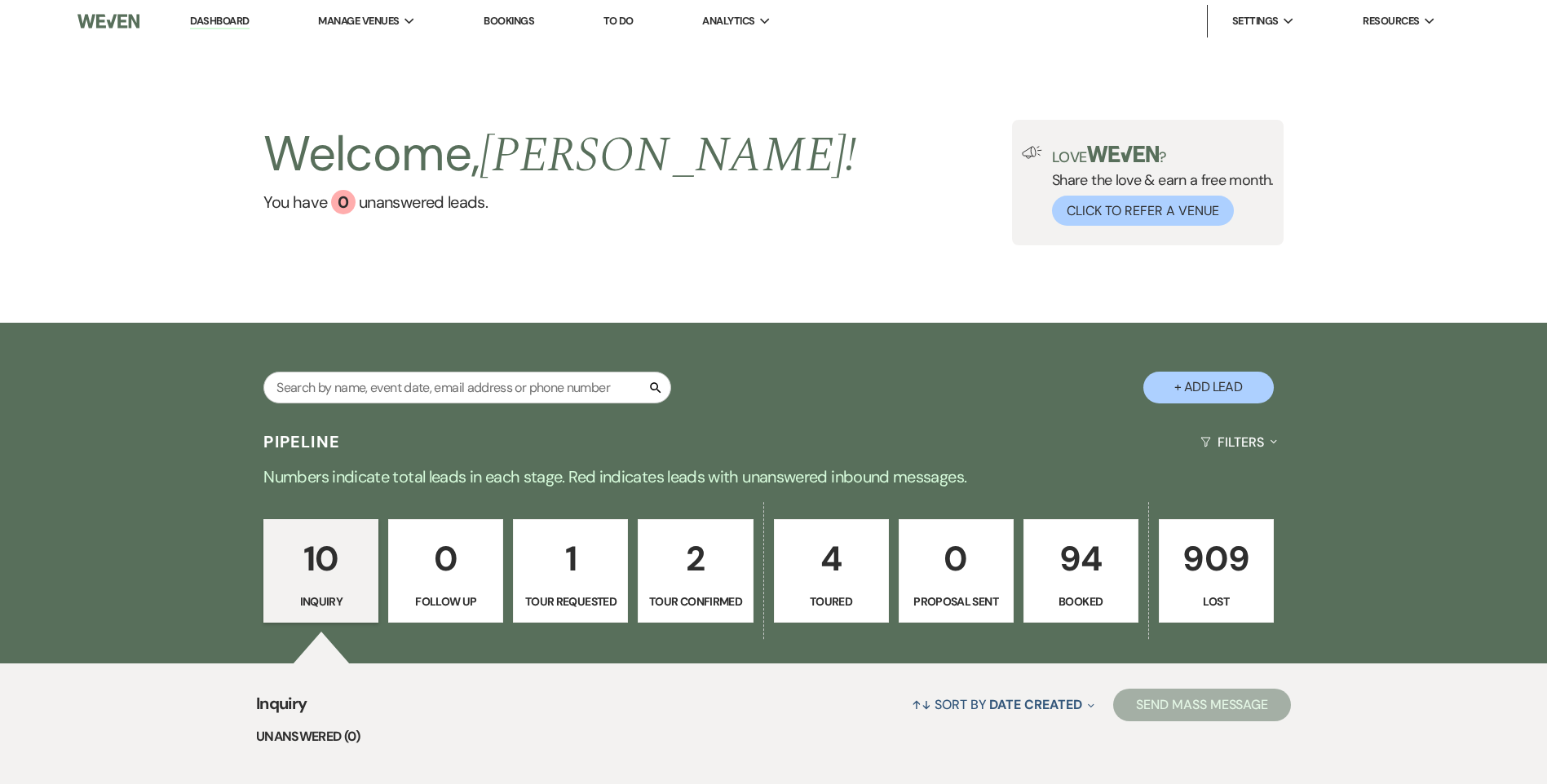
click at [1116, 588] on link "94 Booked" at bounding box center [1081, 571] width 115 height 104
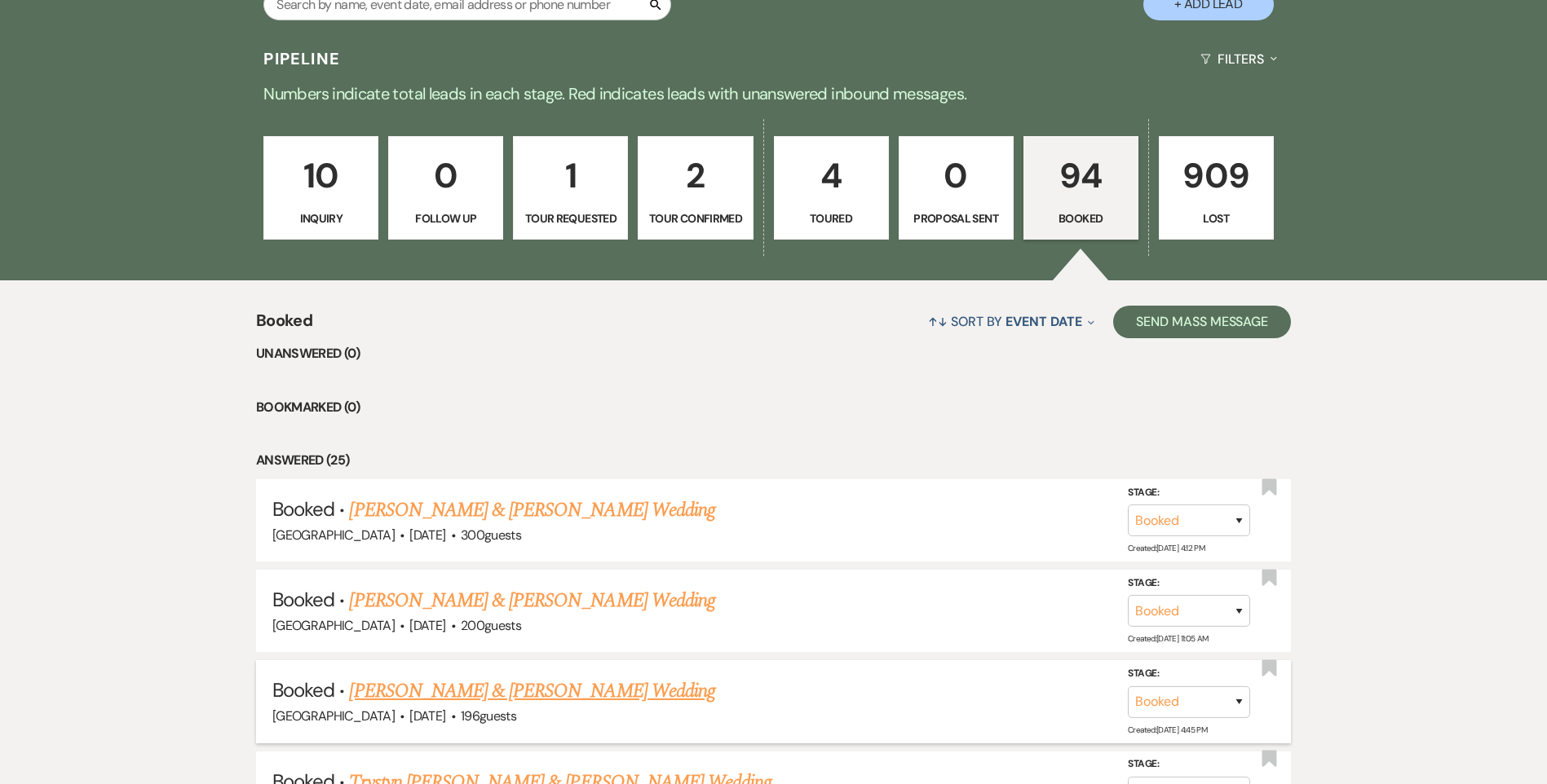
scroll to position [489, 0]
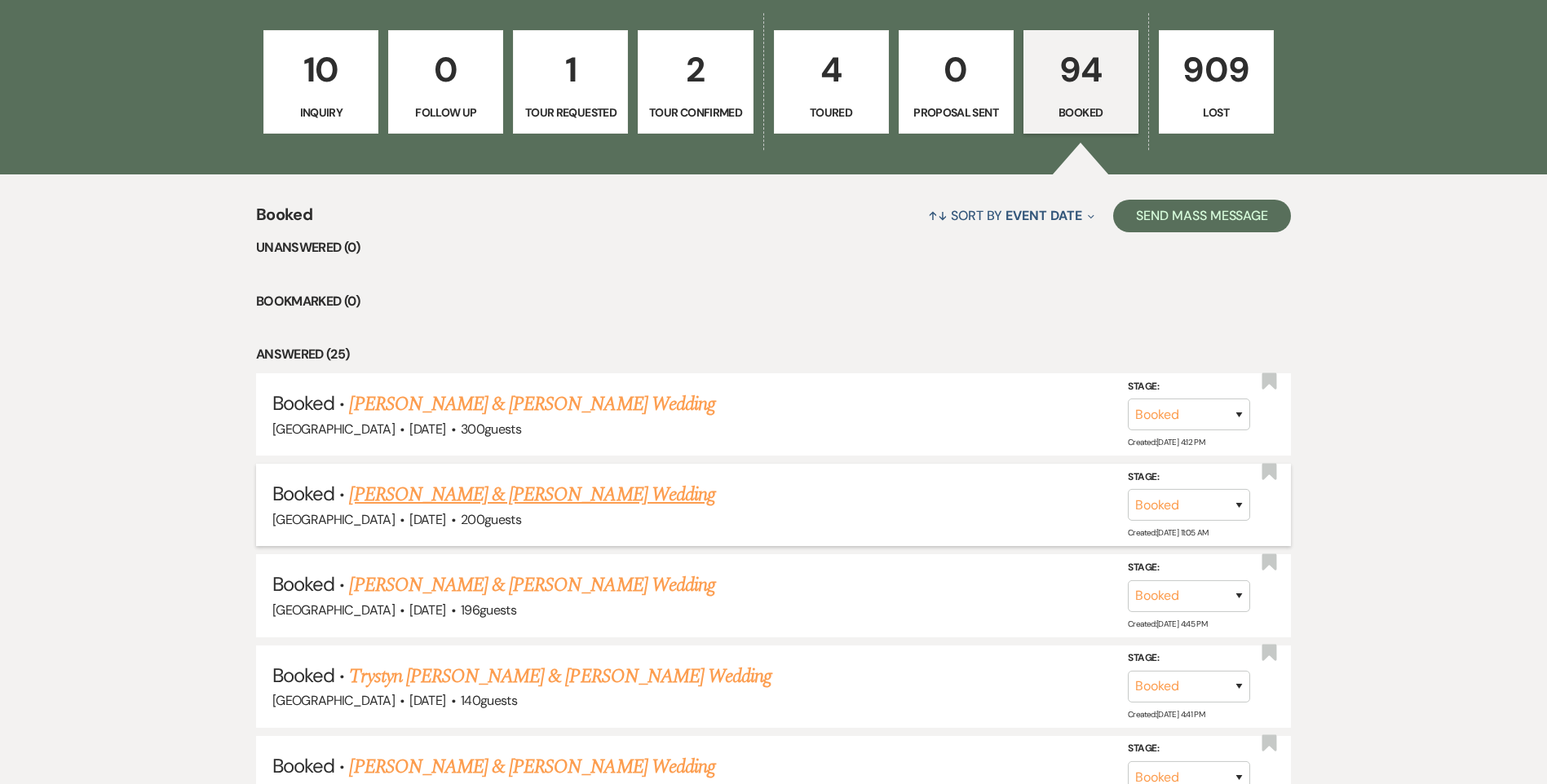
click at [651, 487] on link "[PERSON_NAME] & [PERSON_NAME] Wedding" at bounding box center [532, 495] width 365 height 30
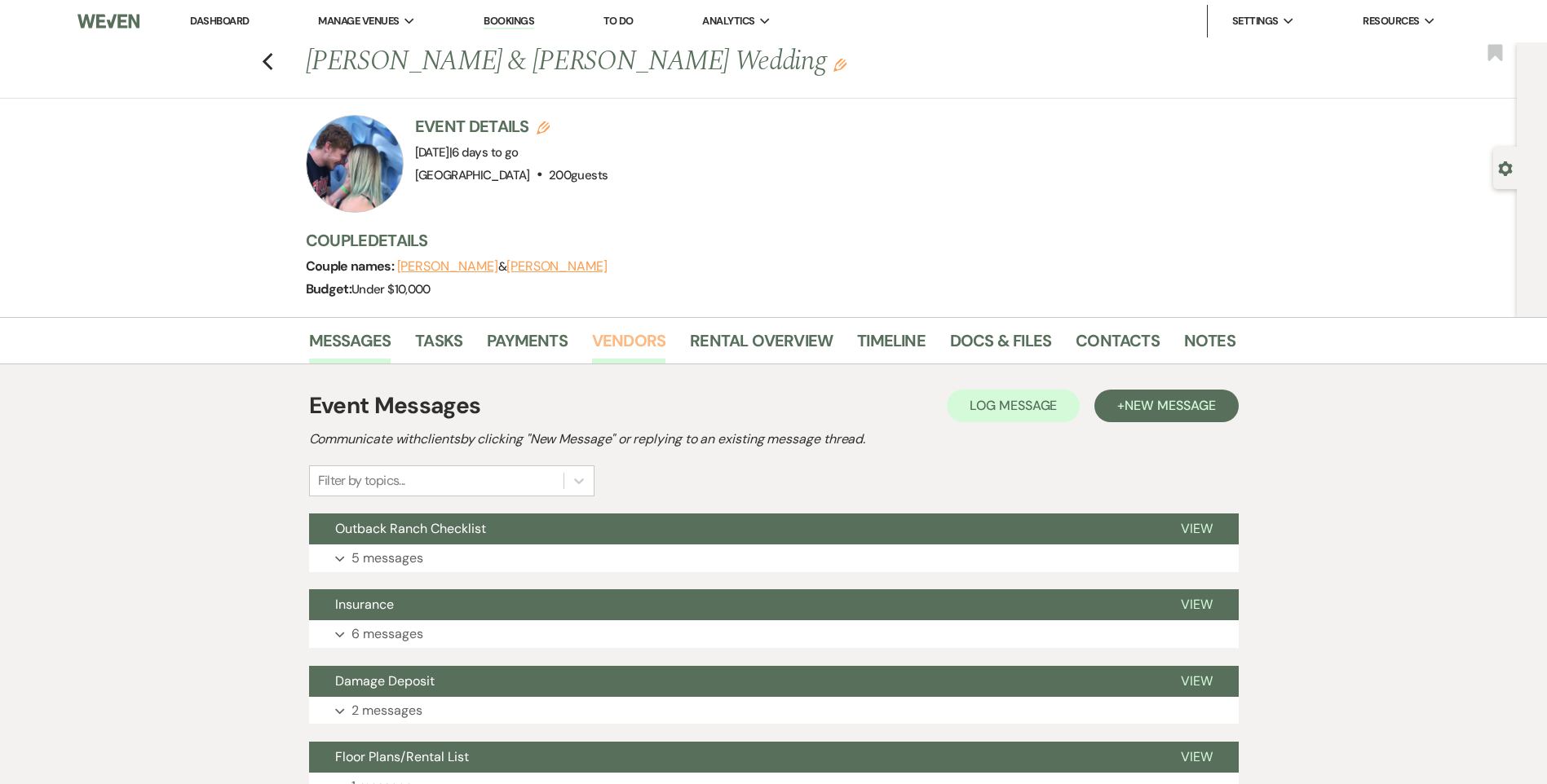
click at [637, 340] on link "Vendors" at bounding box center [628, 346] width 73 height 36
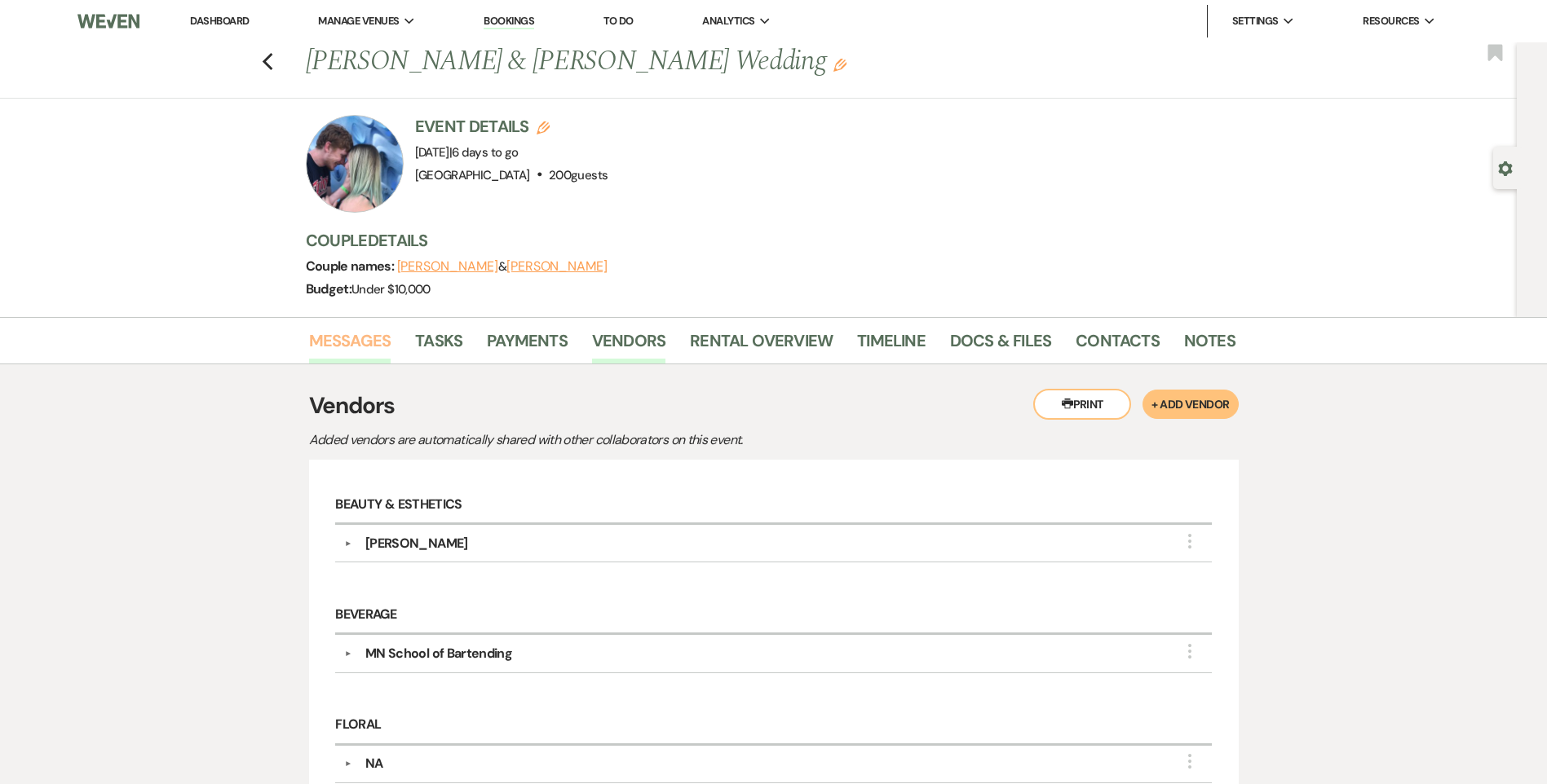
click at [364, 347] on link "Messages" at bounding box center [350, 346] width 82 height 36
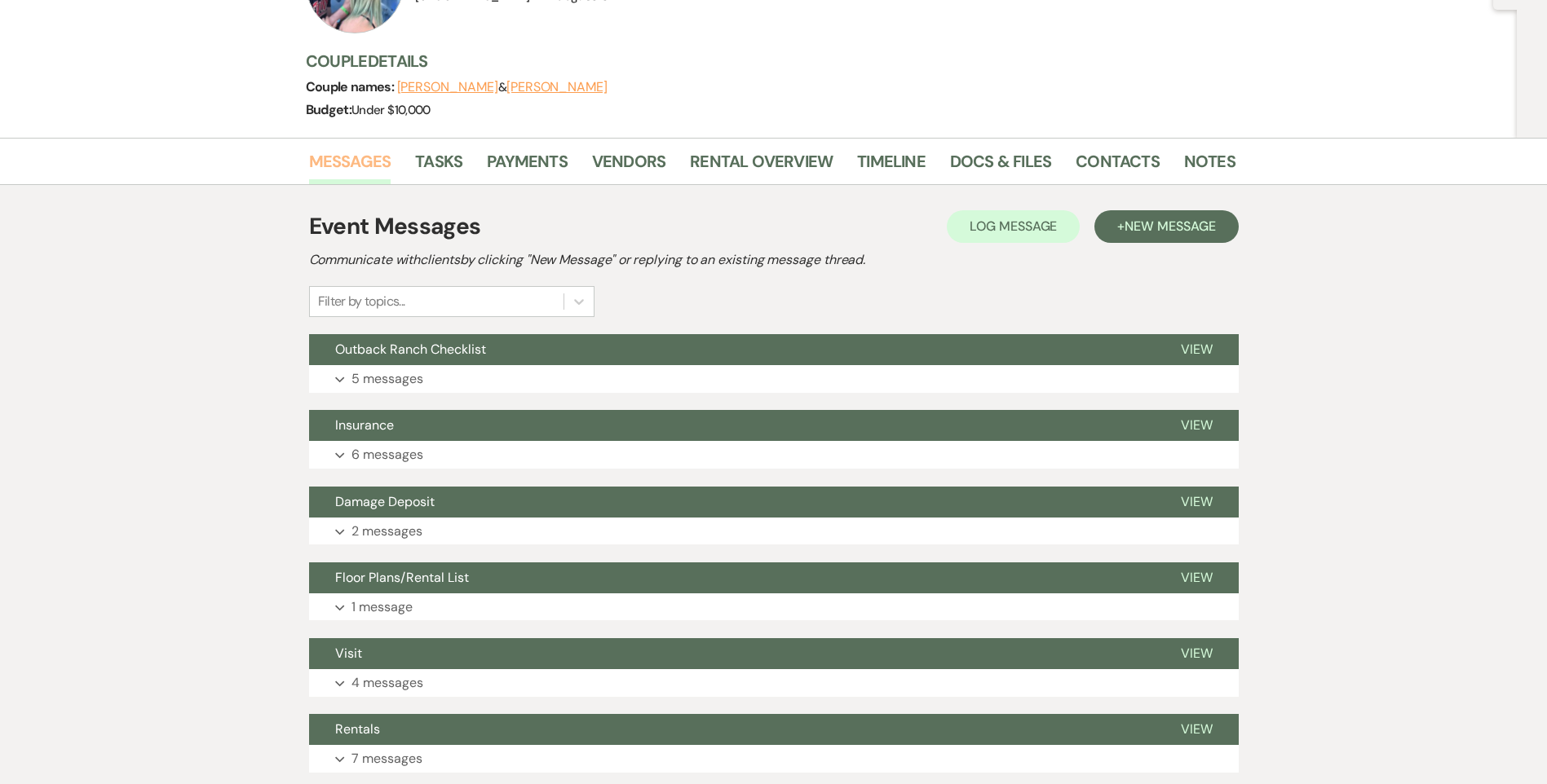
scroll to position [245, 0]
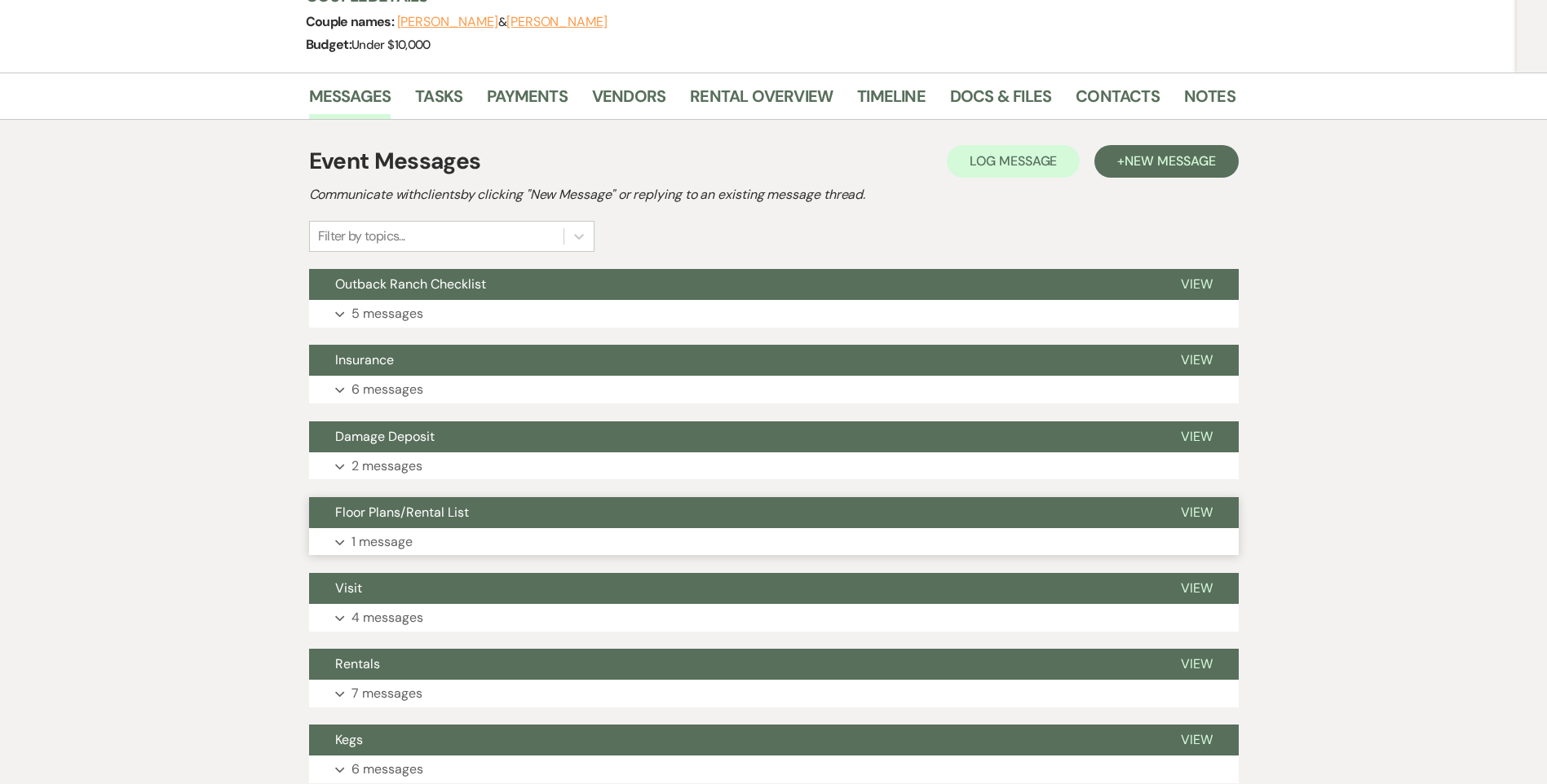
click at [517, 501] on button "Floor Plans/Rental List" at bounding box center [732, 513] width 846 height 31
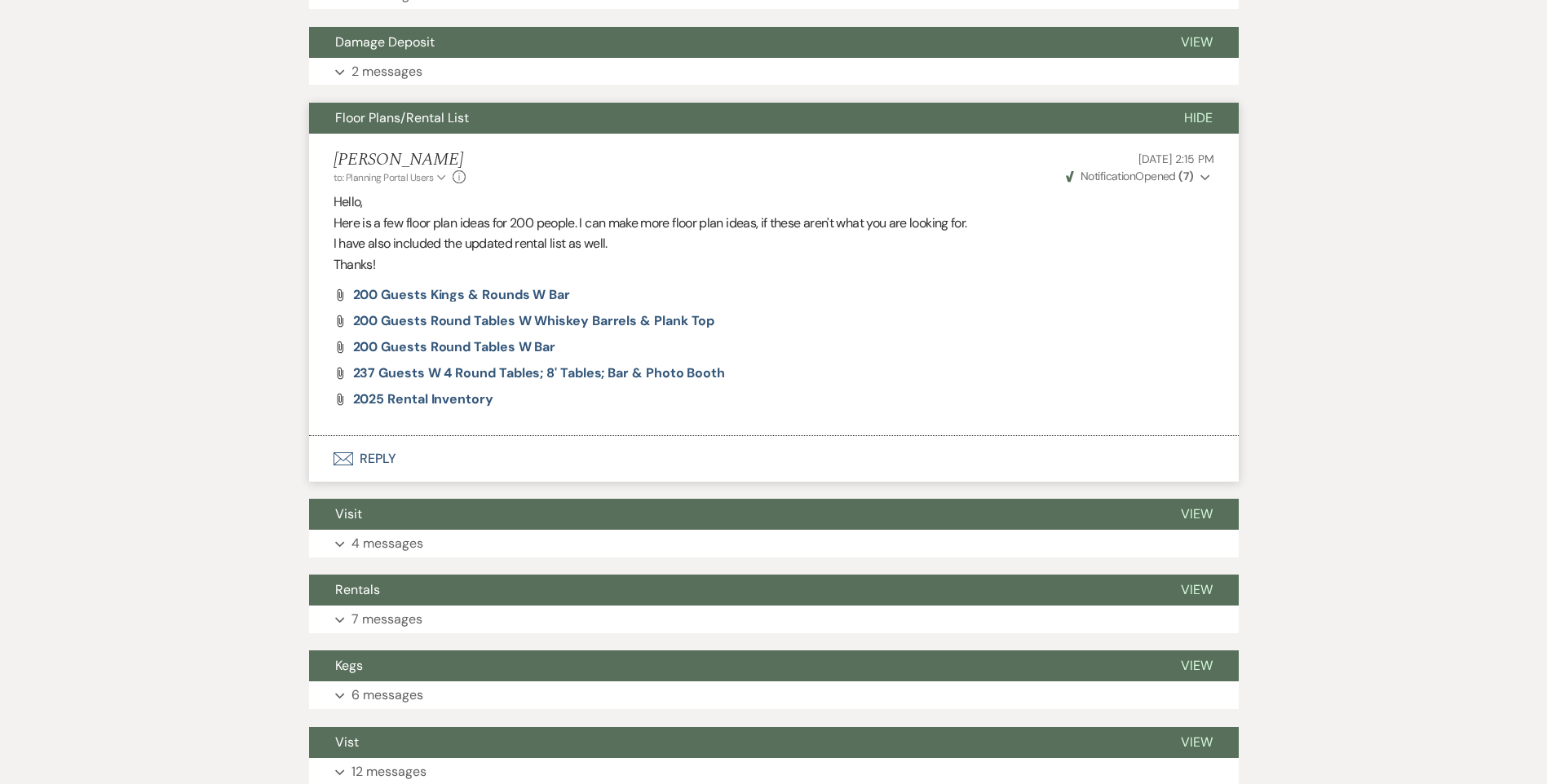
scroll to position [653, 0]
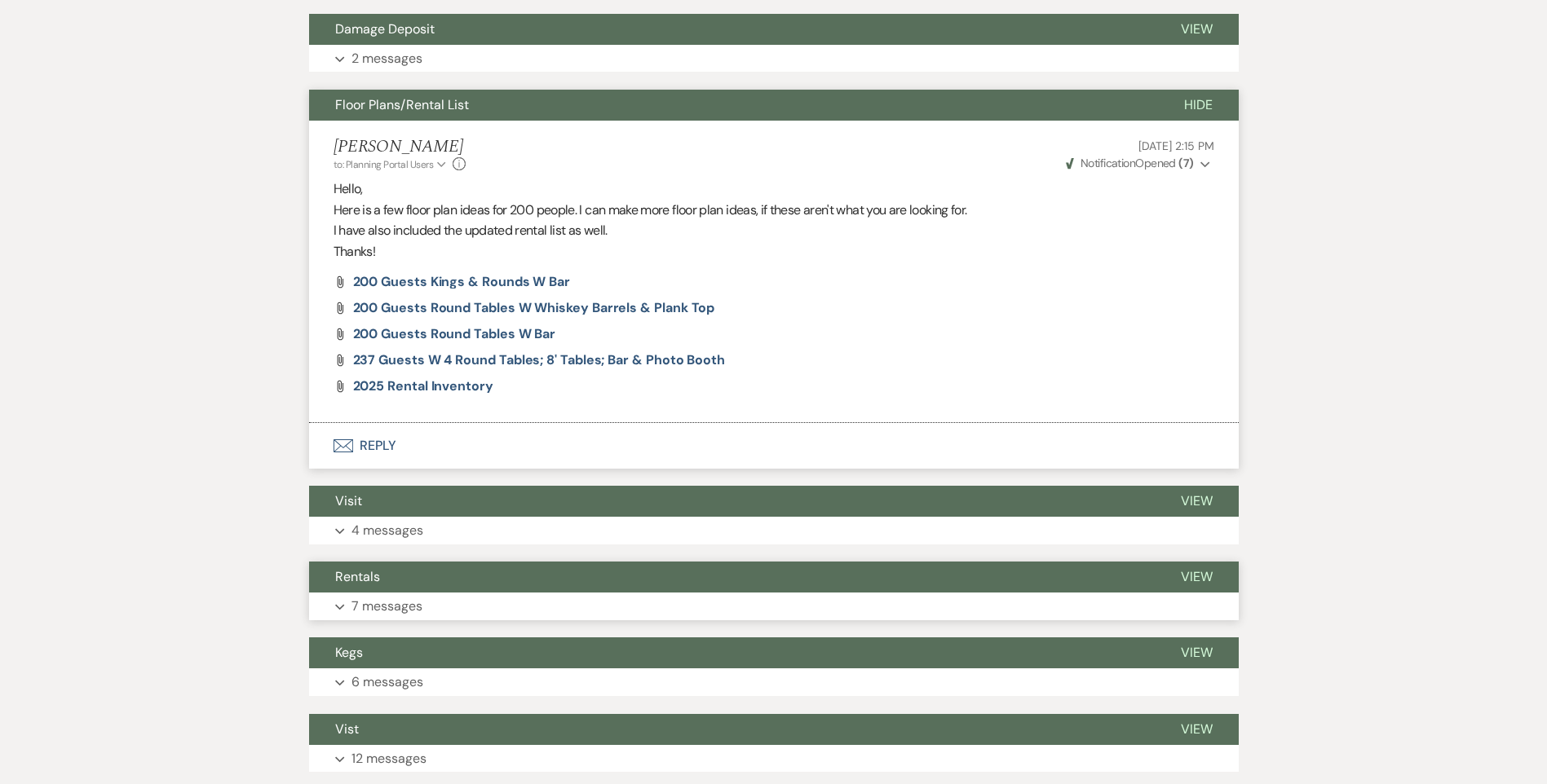
click at [715, 589] on button "Rentals" at bounding box center [732, 578] width 846 height 31
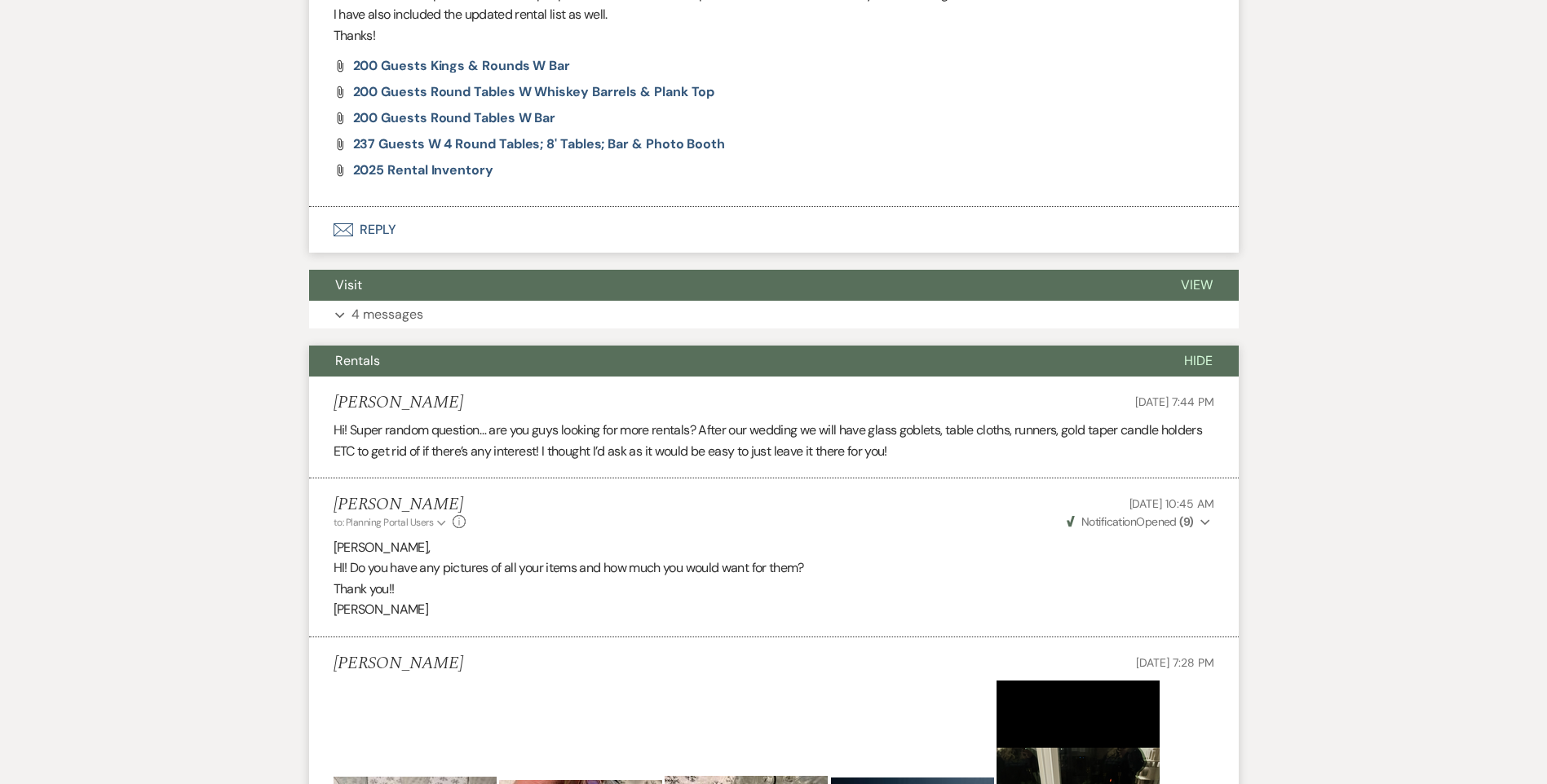
scroll to position [815, 0]
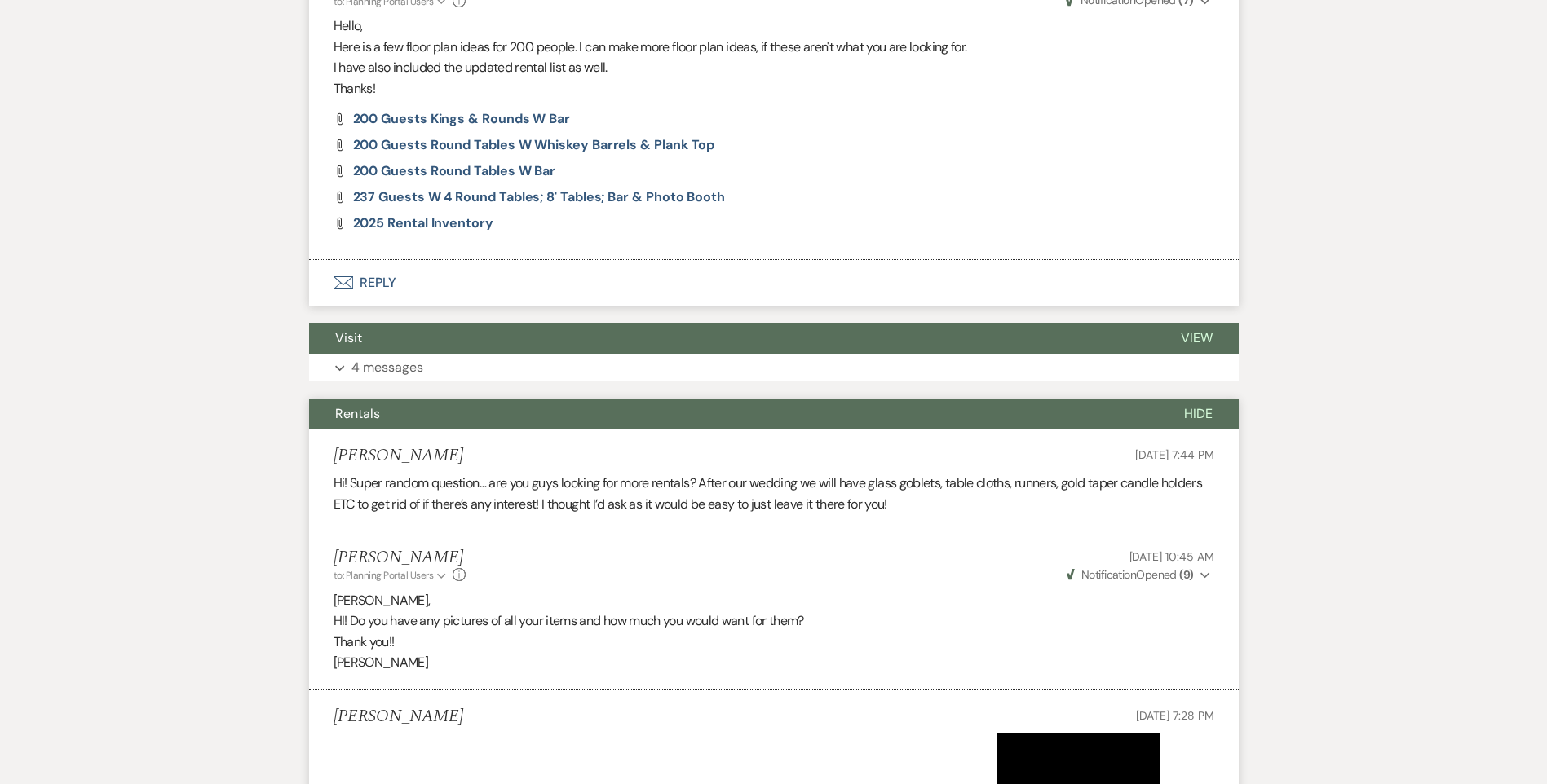
click at [703, 420] on button "Rentals" at bounding box center [733, 414] width 849 height 31
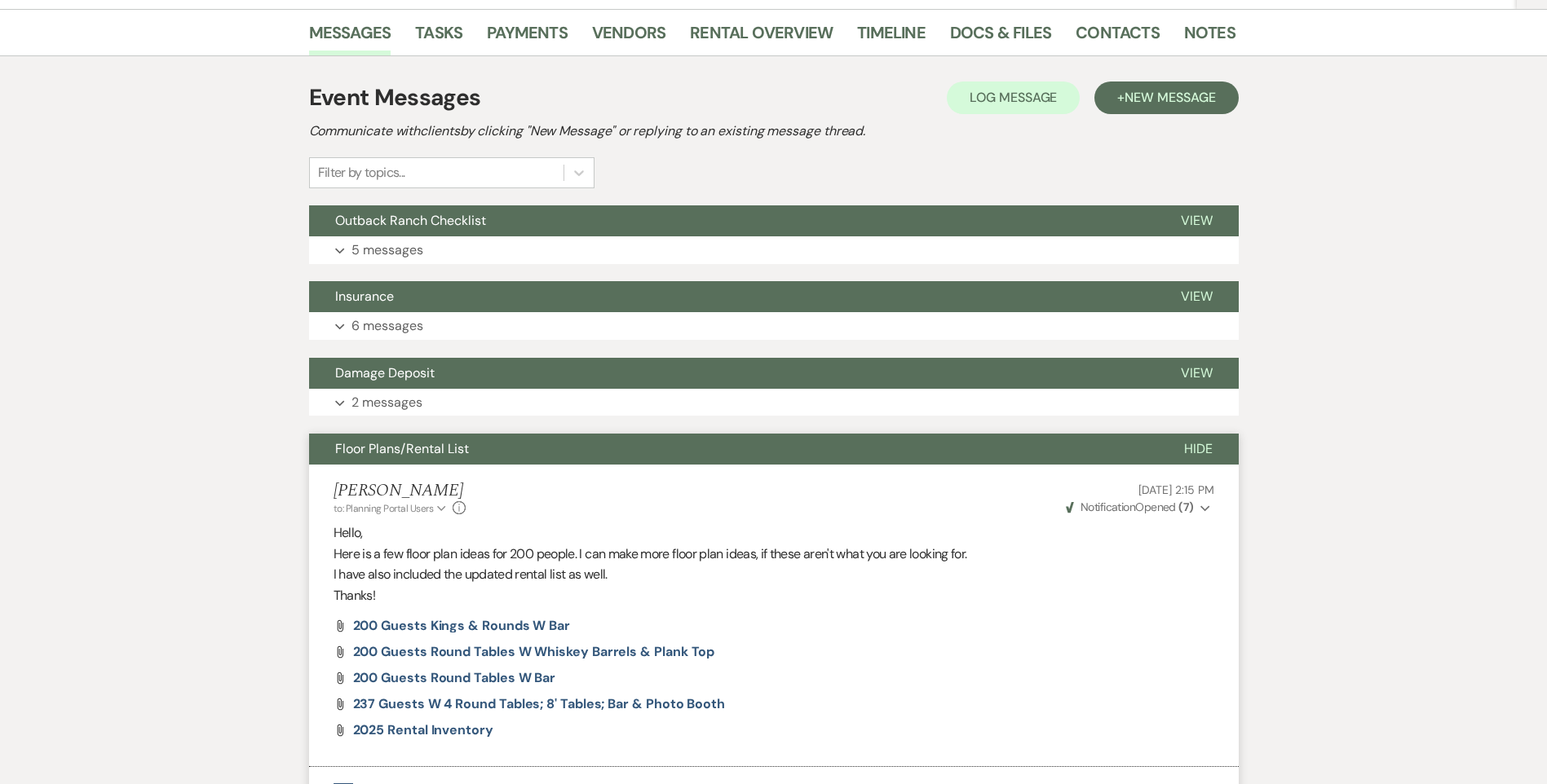
scroll to position [326, 0]
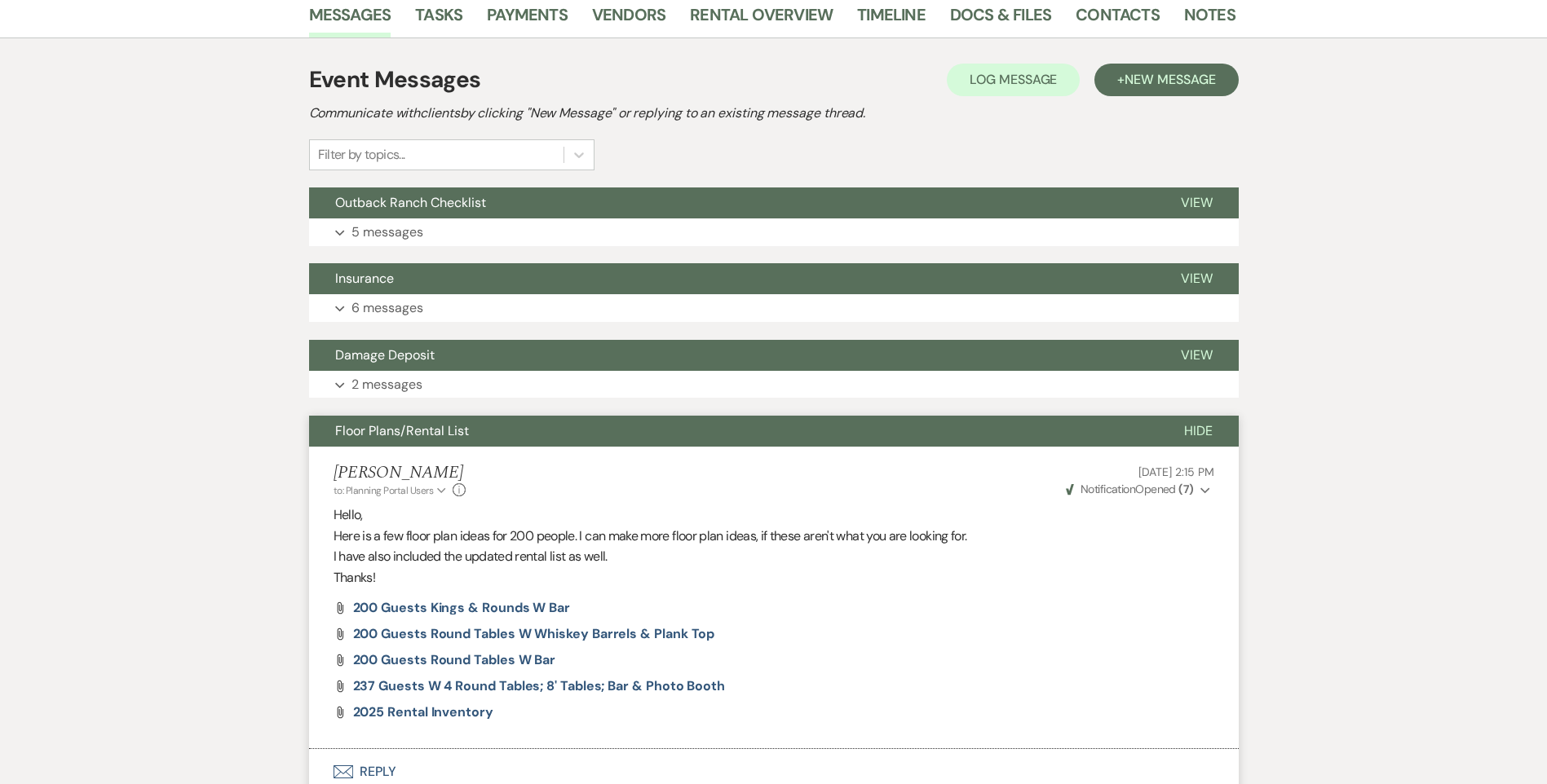
click at [570, 436] on button "Floor Plans/Rental List" at bounding box center [733, 431] width 849 height 31
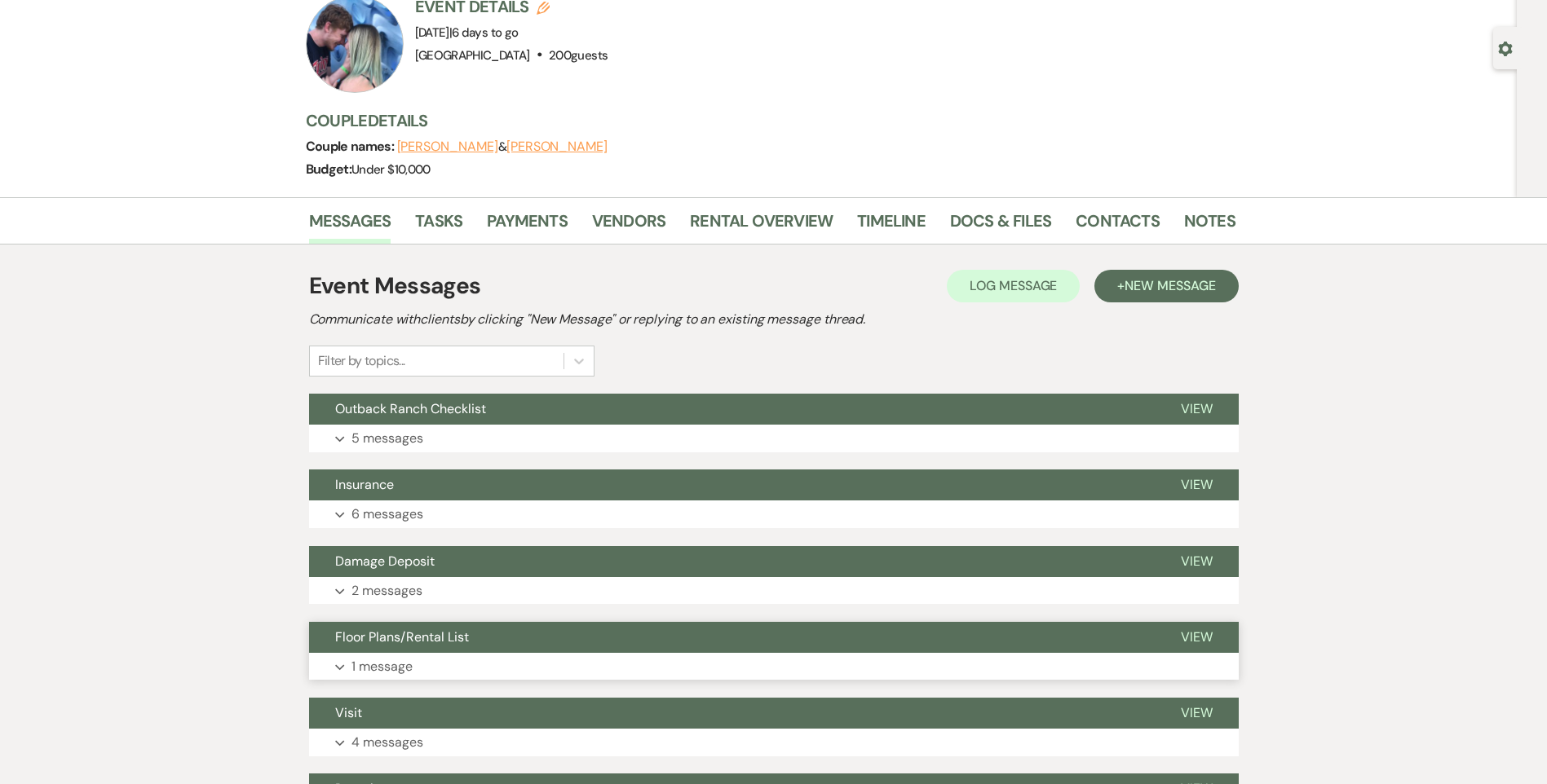
scroll to position [0, 0]
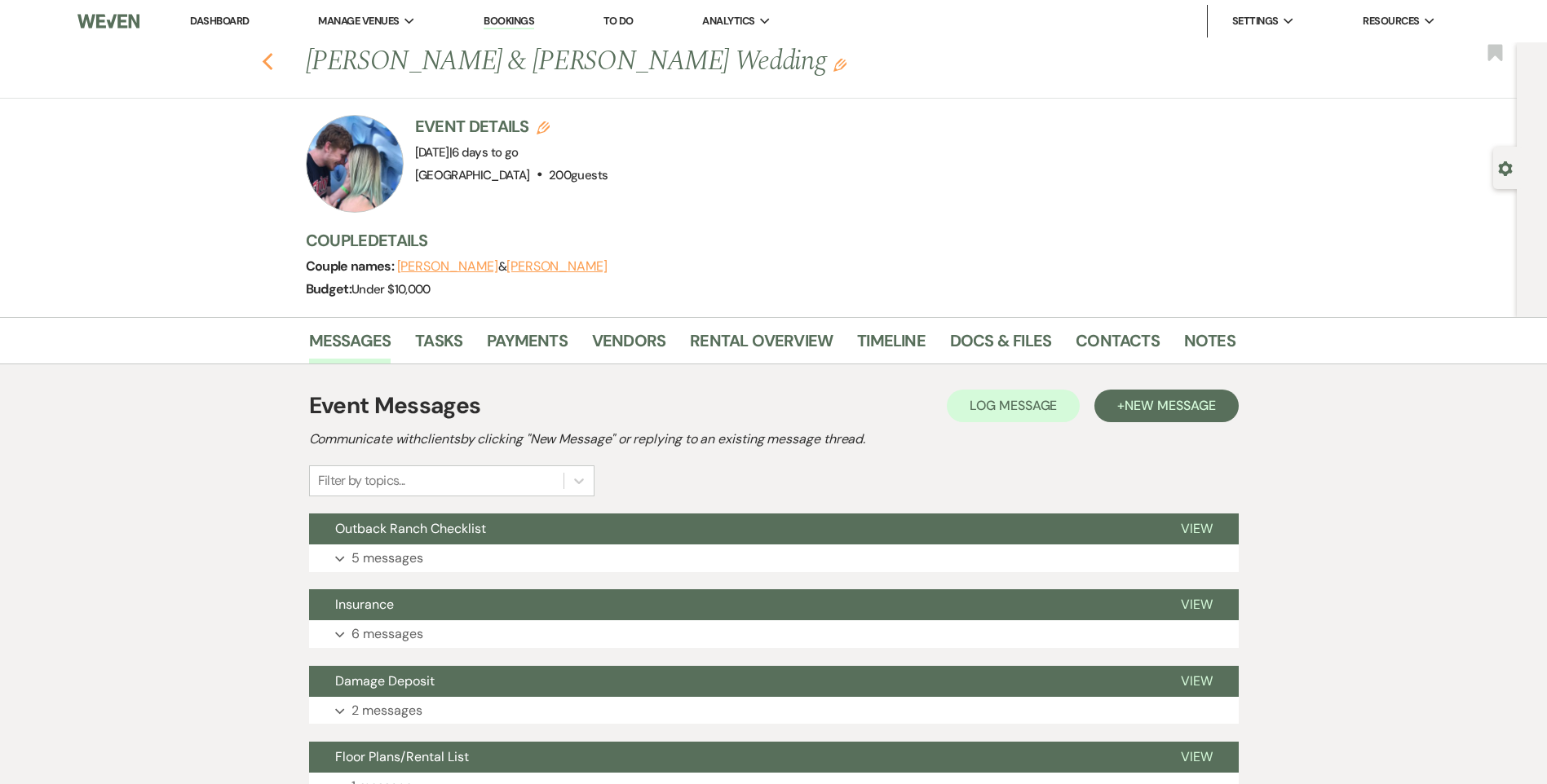
click at [268, 64] on icon "Previous" at bounding box center [267, 62] width 12 height 20
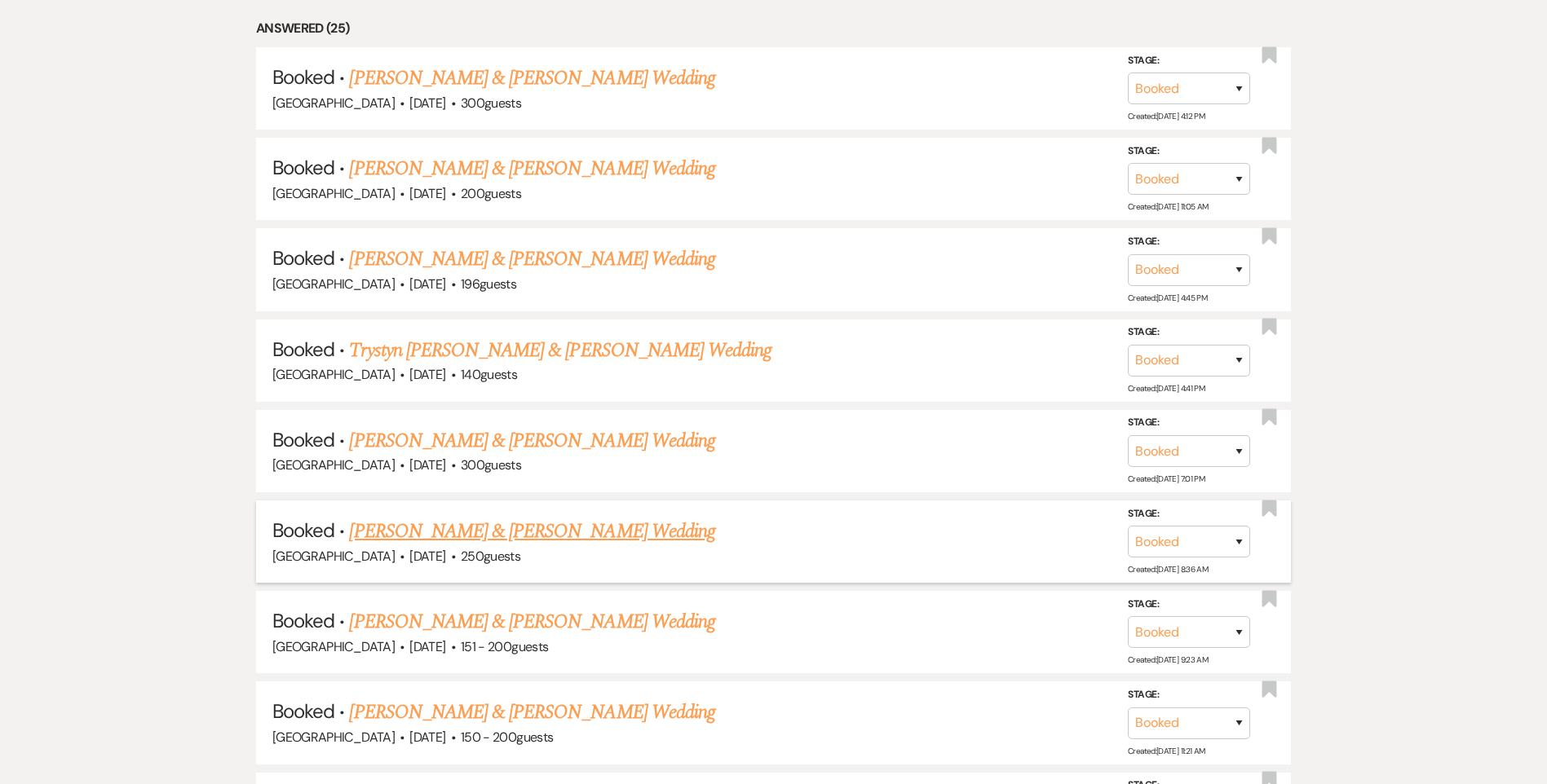
scroll to position [979, 0]
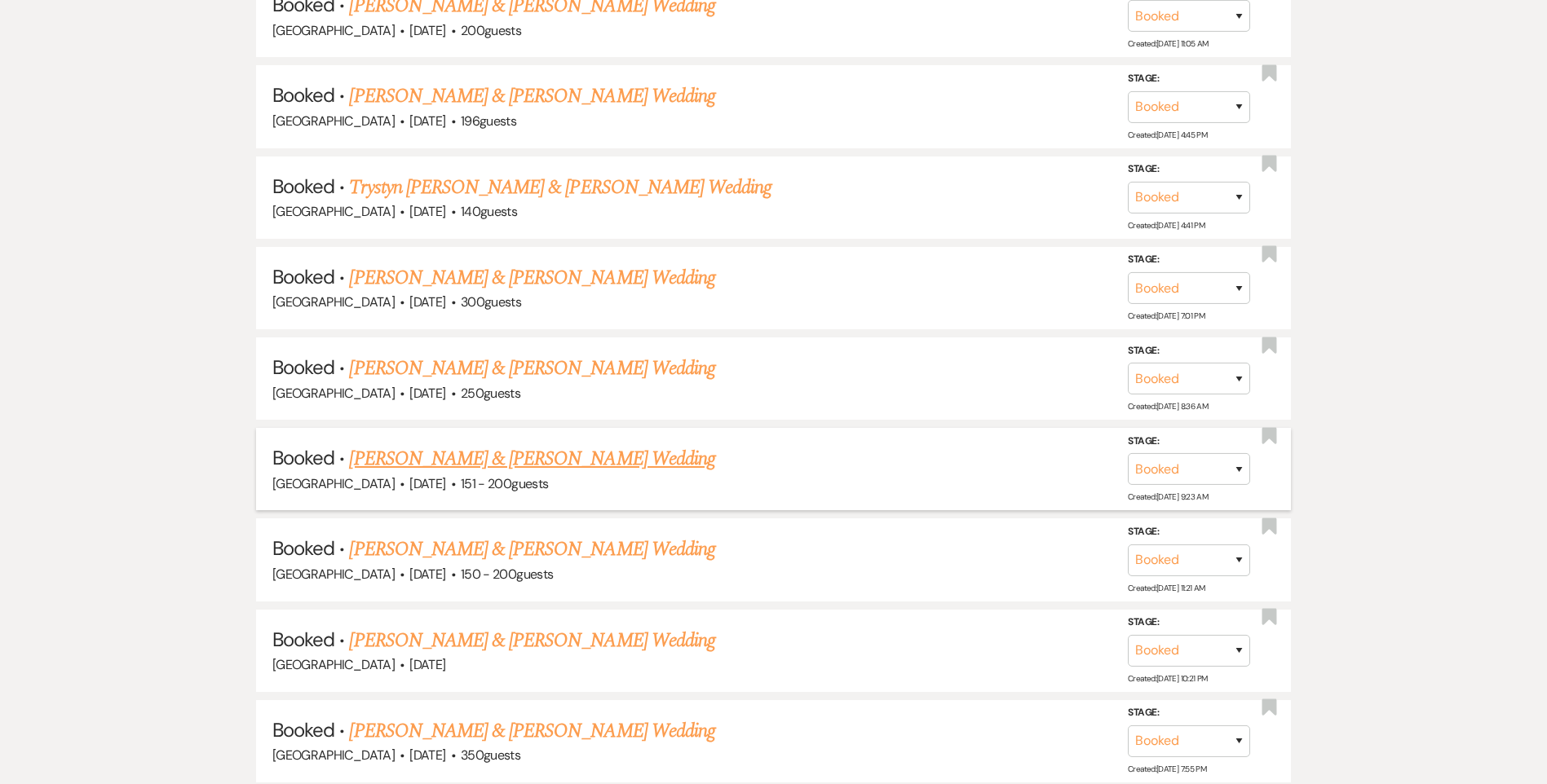
click at [478, 450] on link "[PERSON_NAME] & [PERSON_NAME] Wedding" at bounding box center [532, 459] width 365 height 30
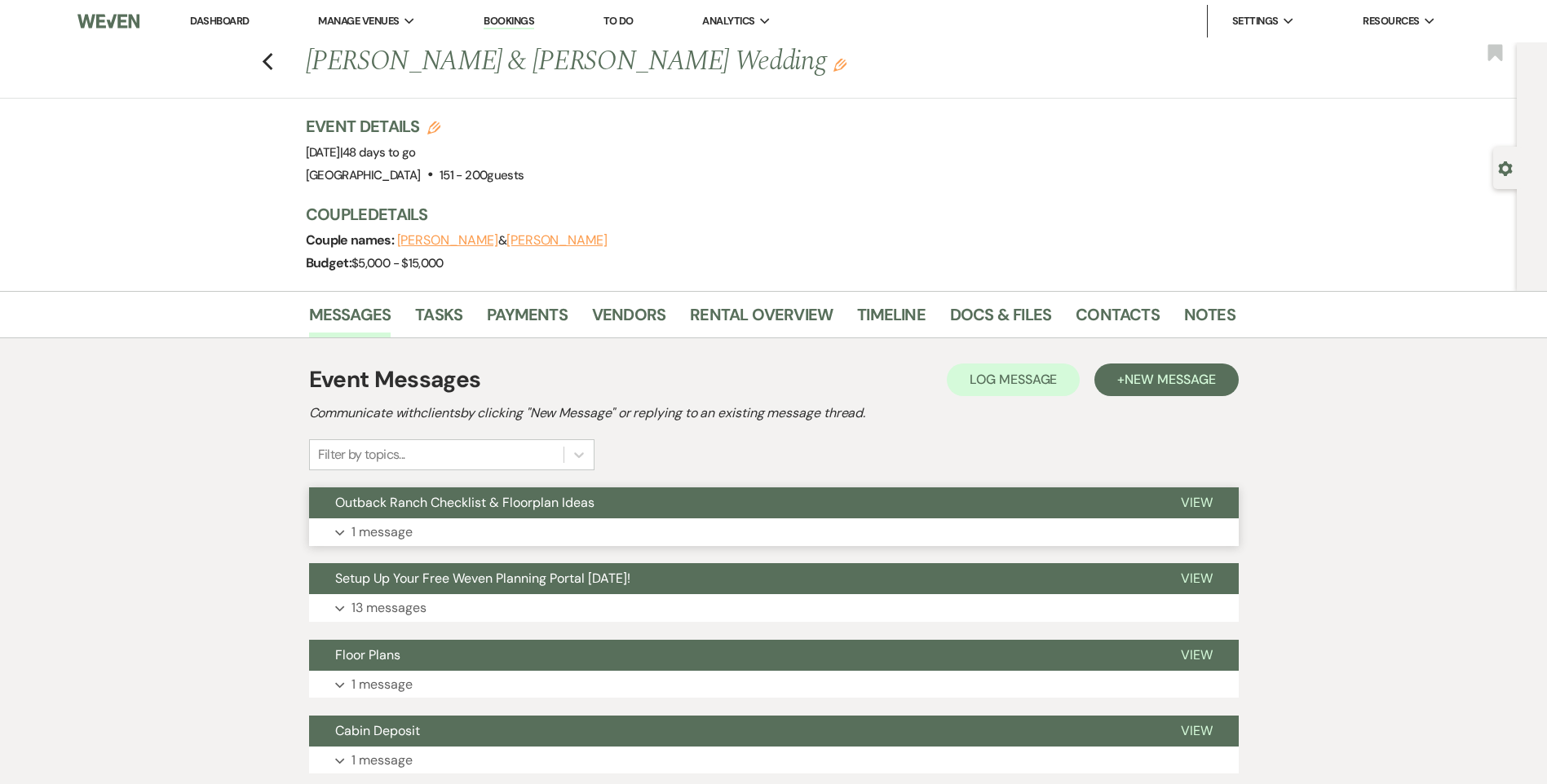
click at [555, 505] on span "Outback Ranch Checklist & Floorplan Ideas" at bounding box center [465, 502] width 260 height 17
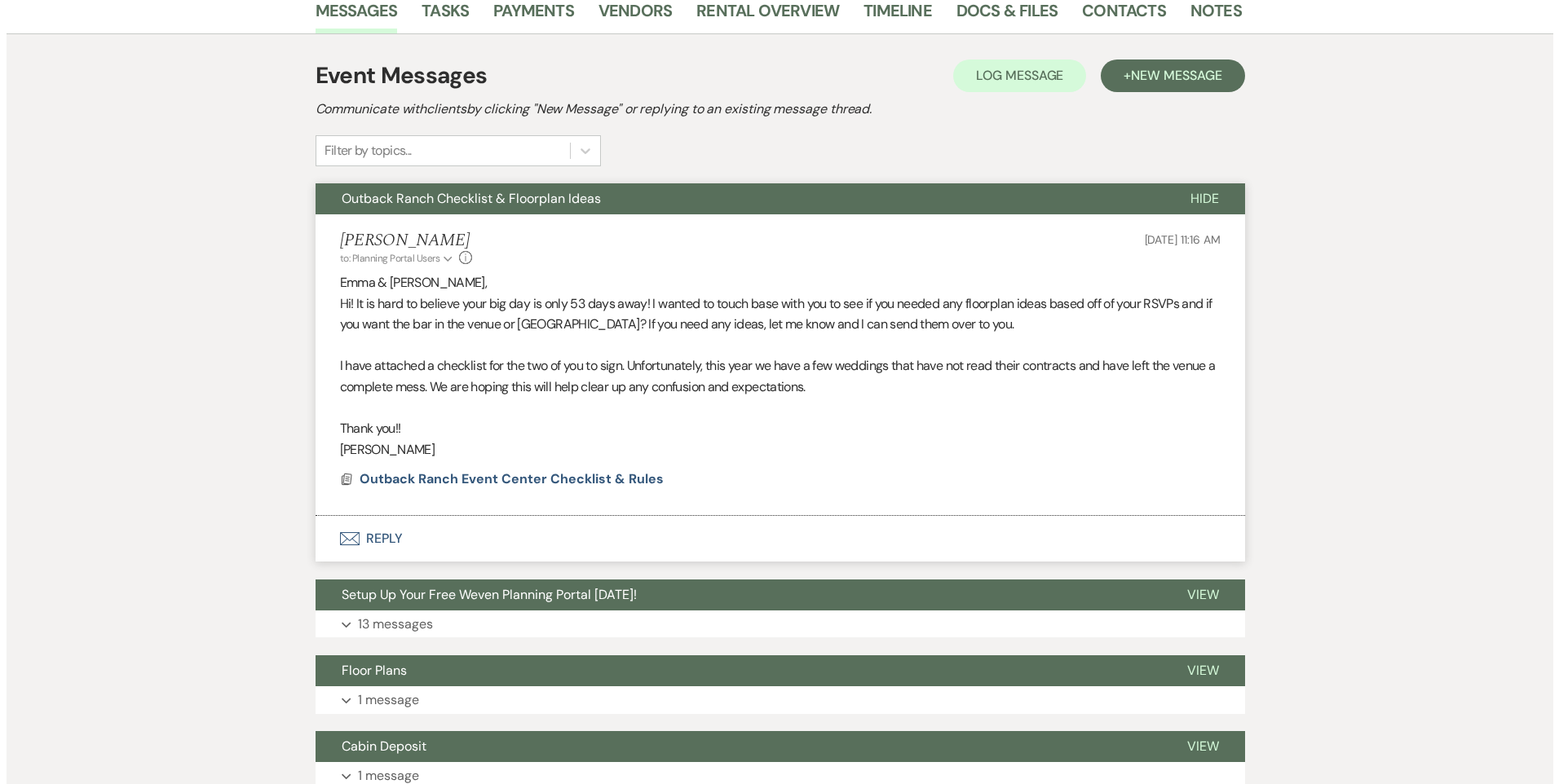
scroll to position [326, 0]
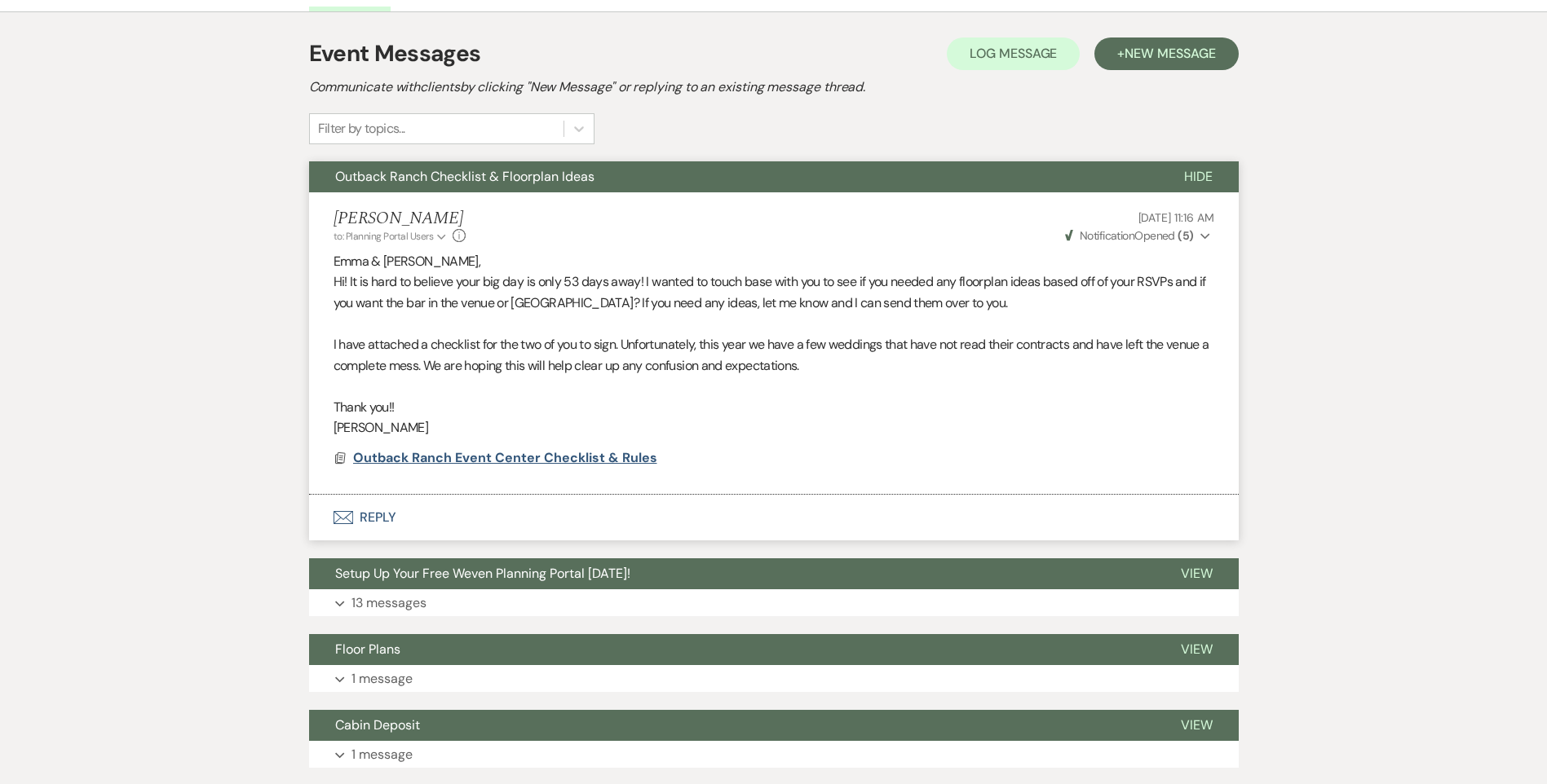
click at [557, 456] on span "Outback Ranch Event Center Checklist & Rules" at bounding box center [506, 458] width 304 height 17
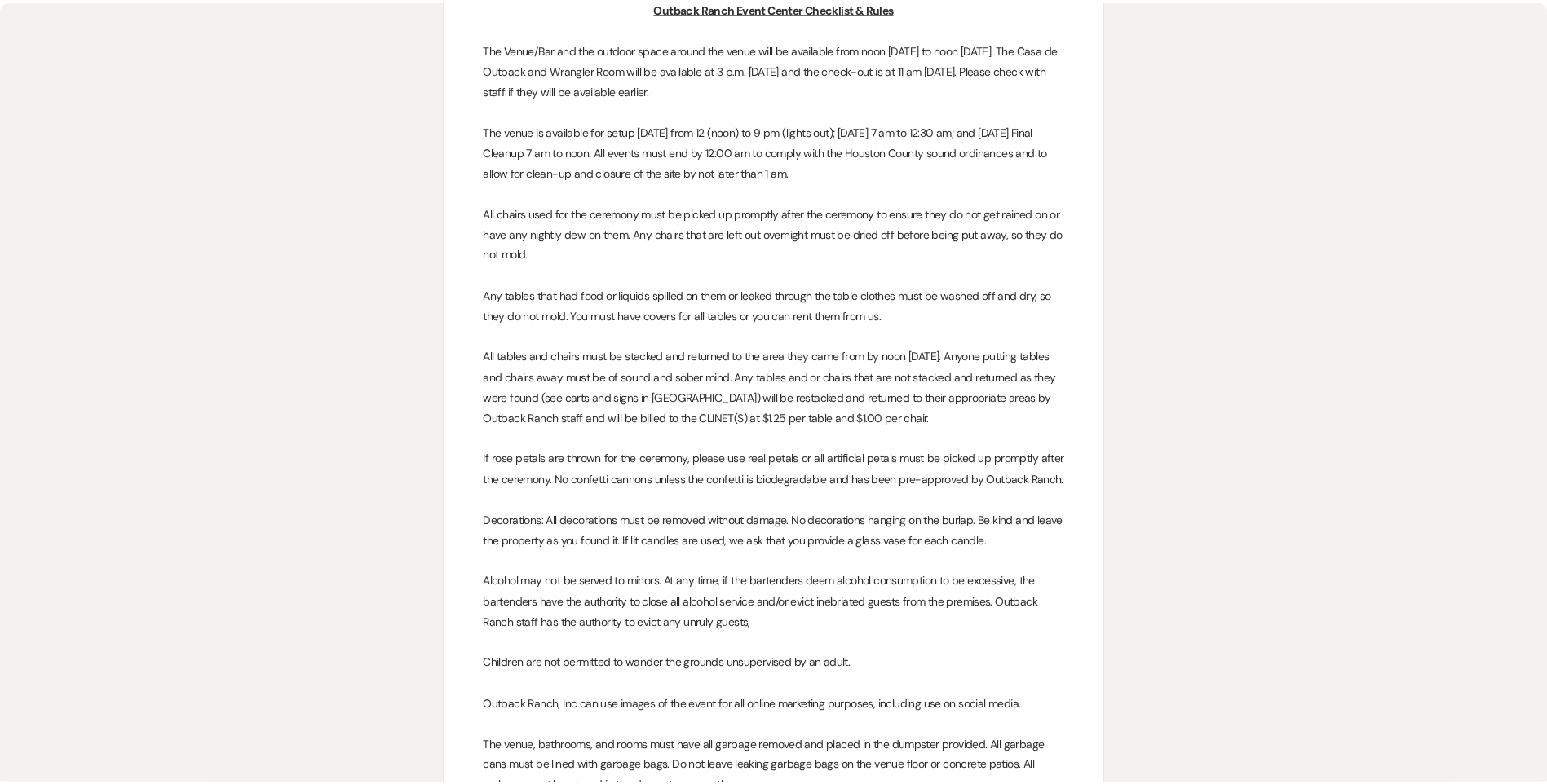
scroll to position [0, 0]
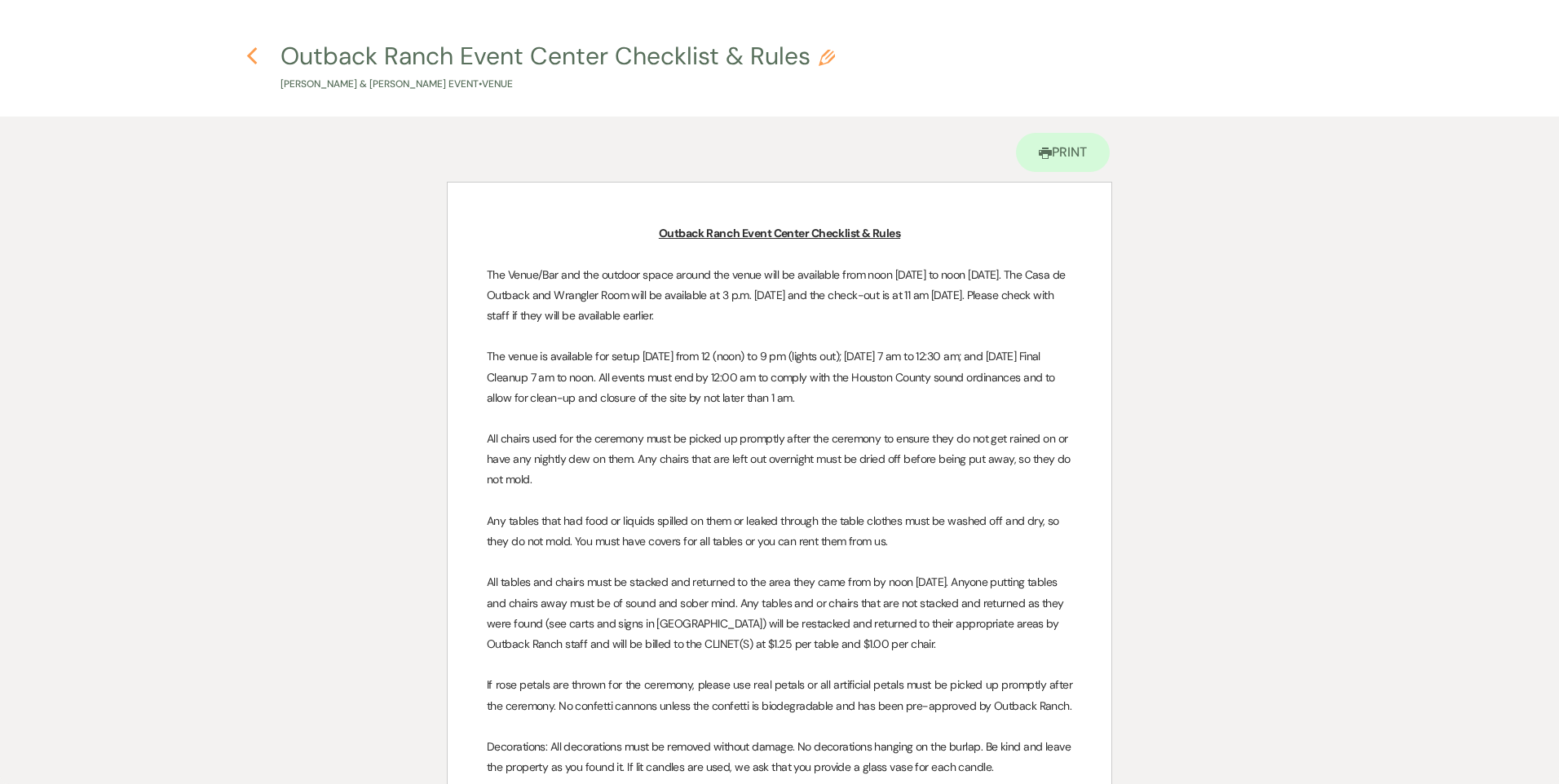
click at [251, 56] on icon "Previous" at bounding box center [252, 57] width 12 height 20
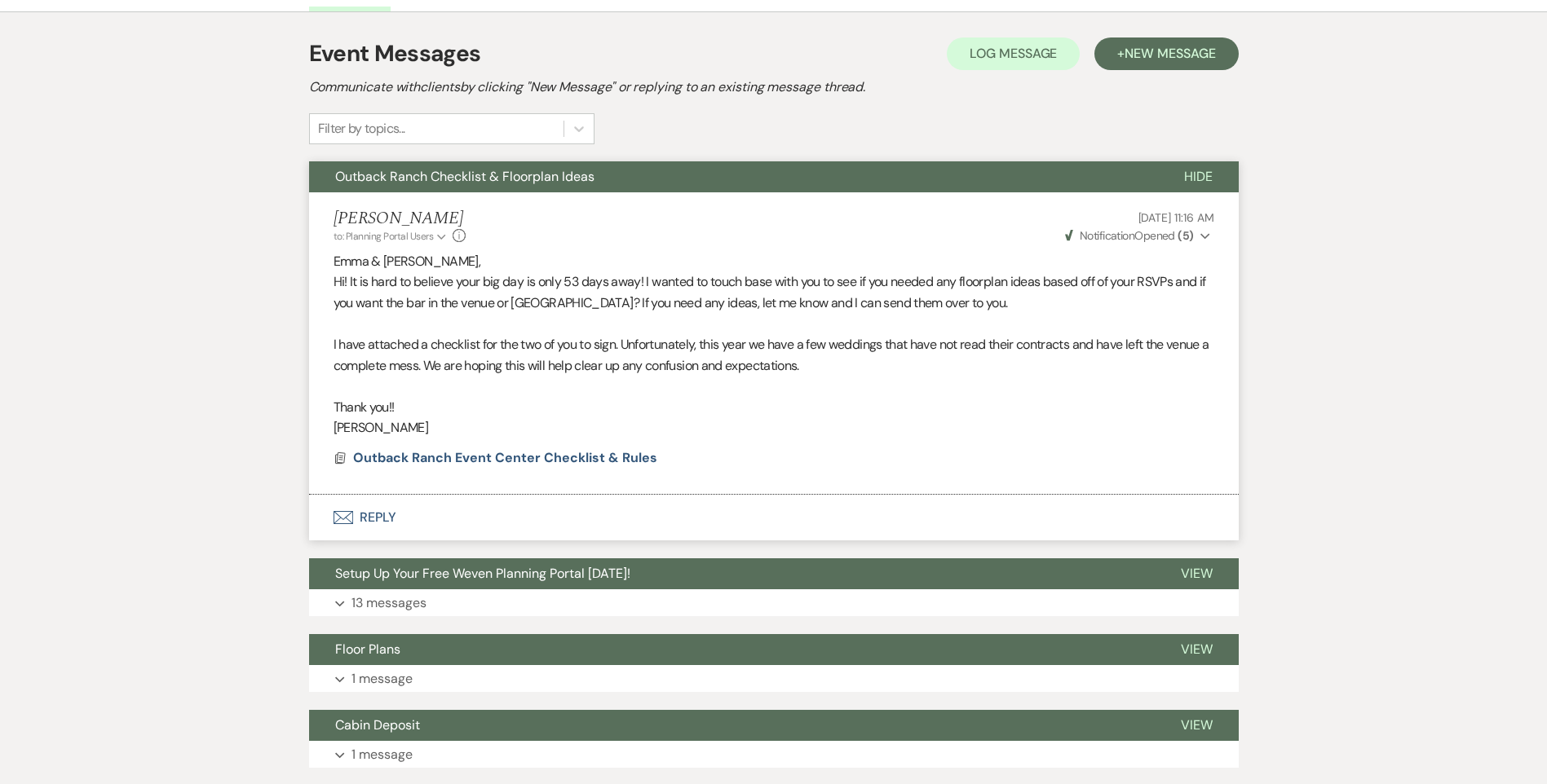
click at [409, 169] on span "Outback Ranch Checklist & Floorplan Ideas" at bounding box center [465, 176] width 260 height 17
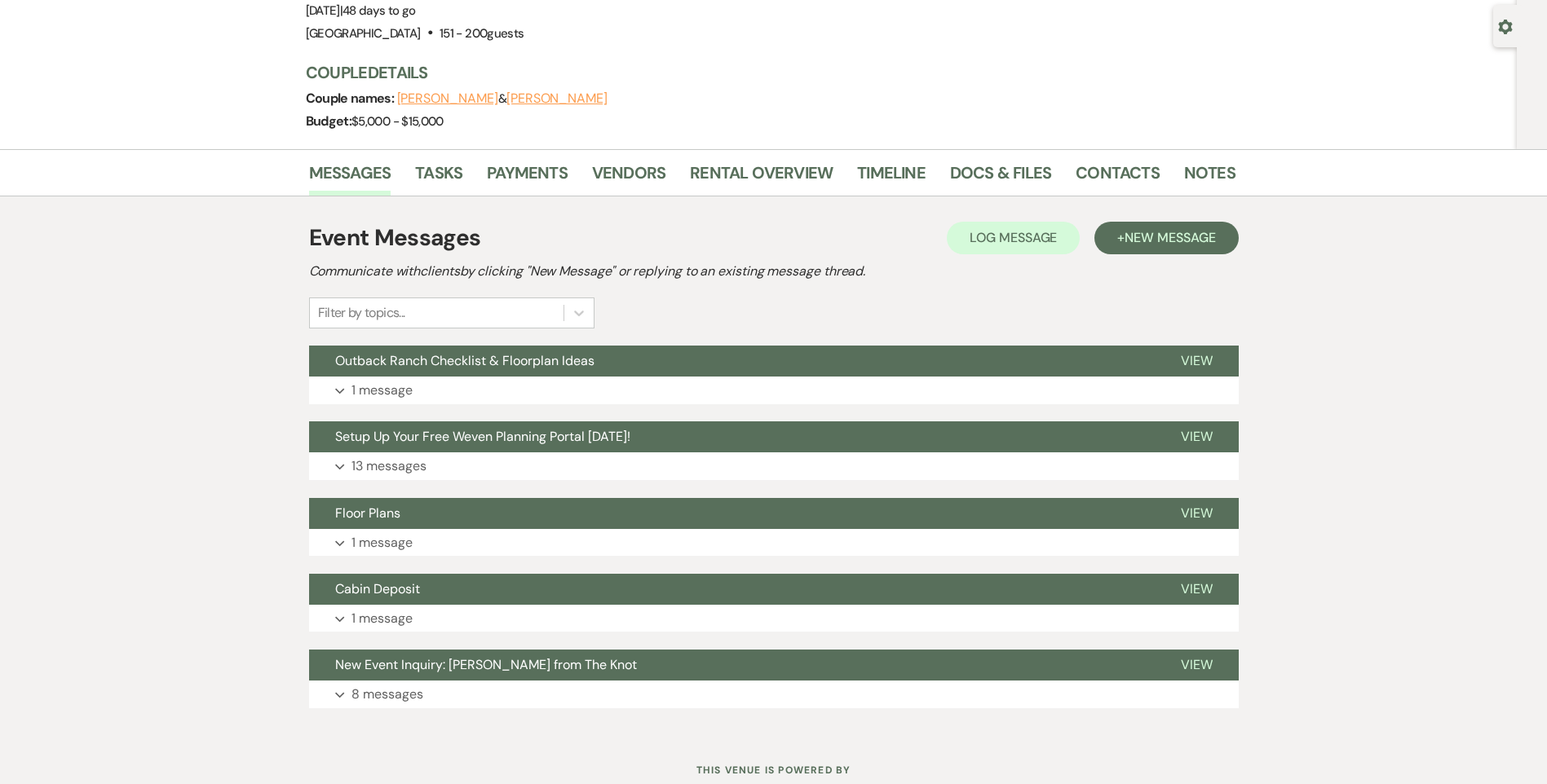
scroll to position [113, 0]
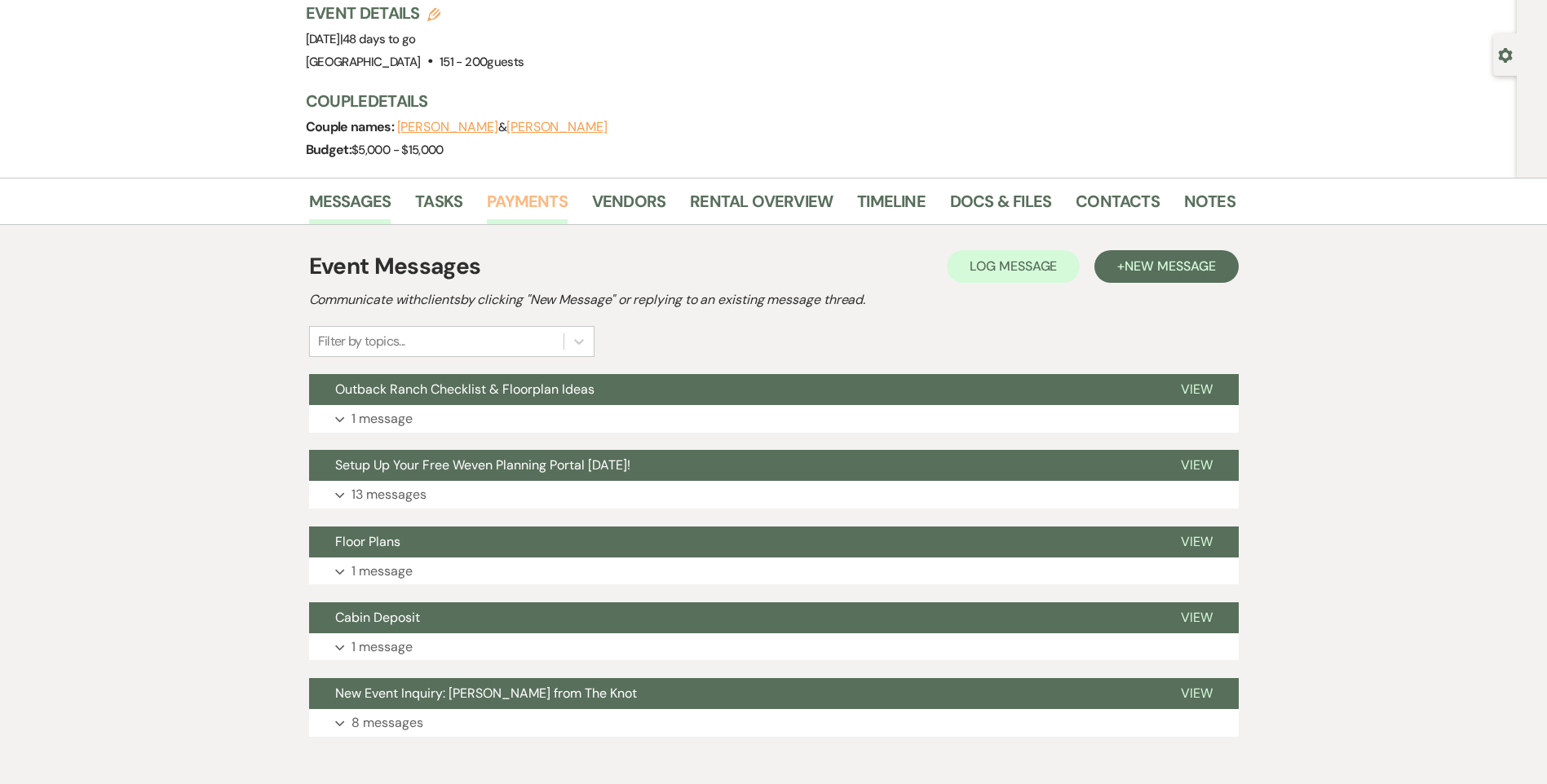
click at [534, 196] on link "Payments" at bounding box center [527, 206] width 81 height 36
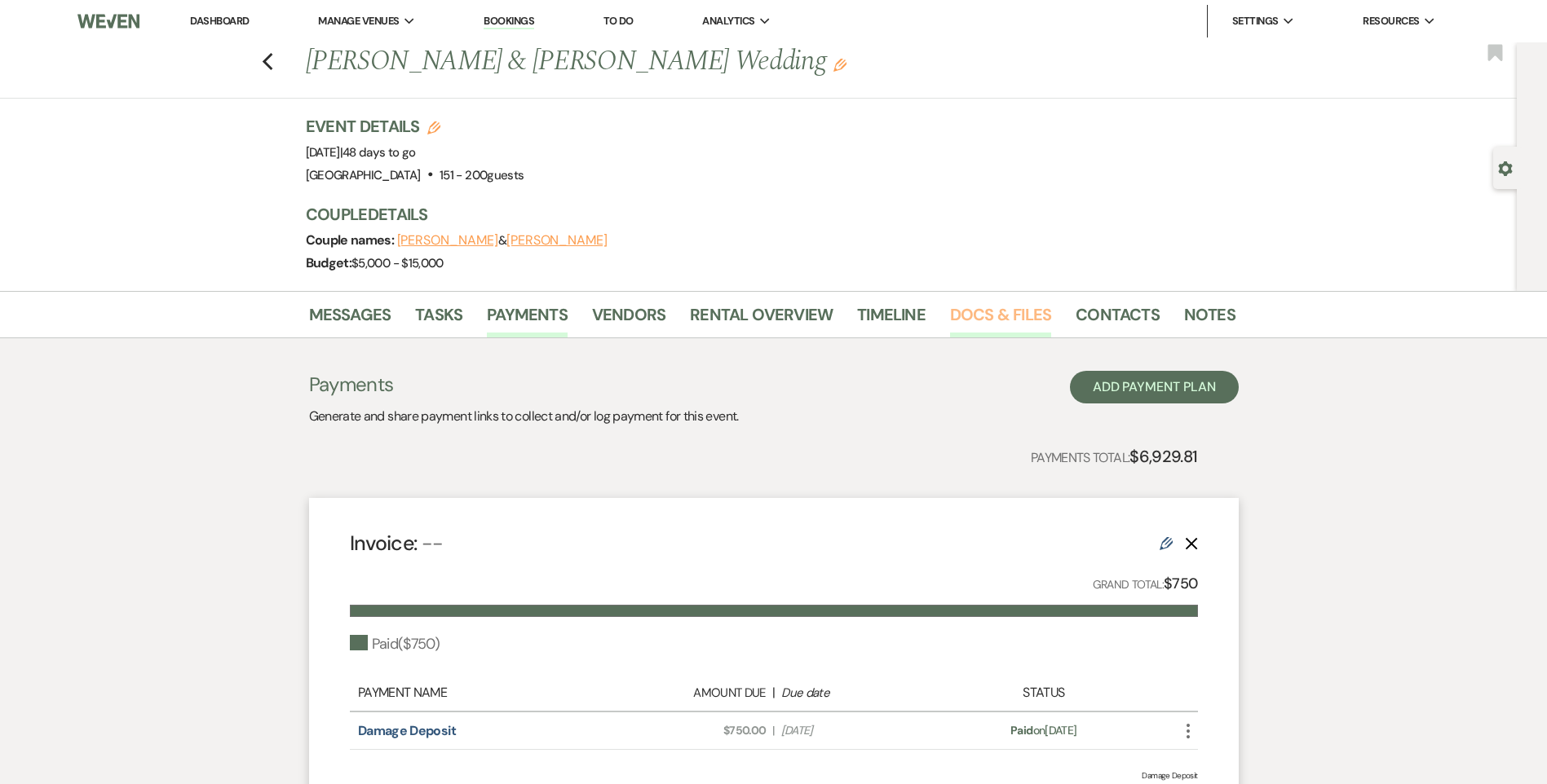
click at [957, 314] on link "Docs & Files" at bounding box center [1000, 320] width 101 height 36
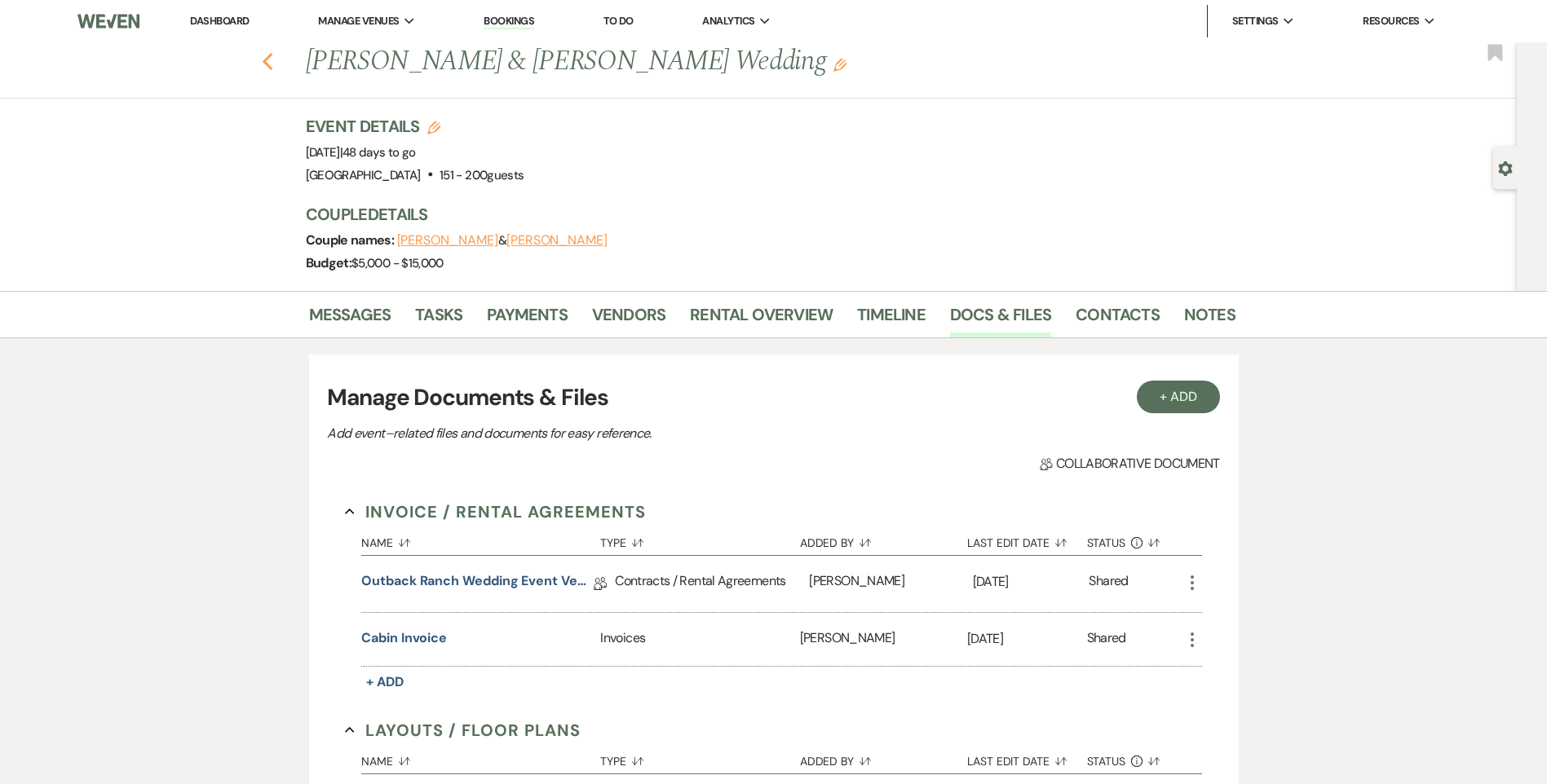
click at [270, 67] on icon "Previous" at bounding box center [267, 62] width 12 height 20
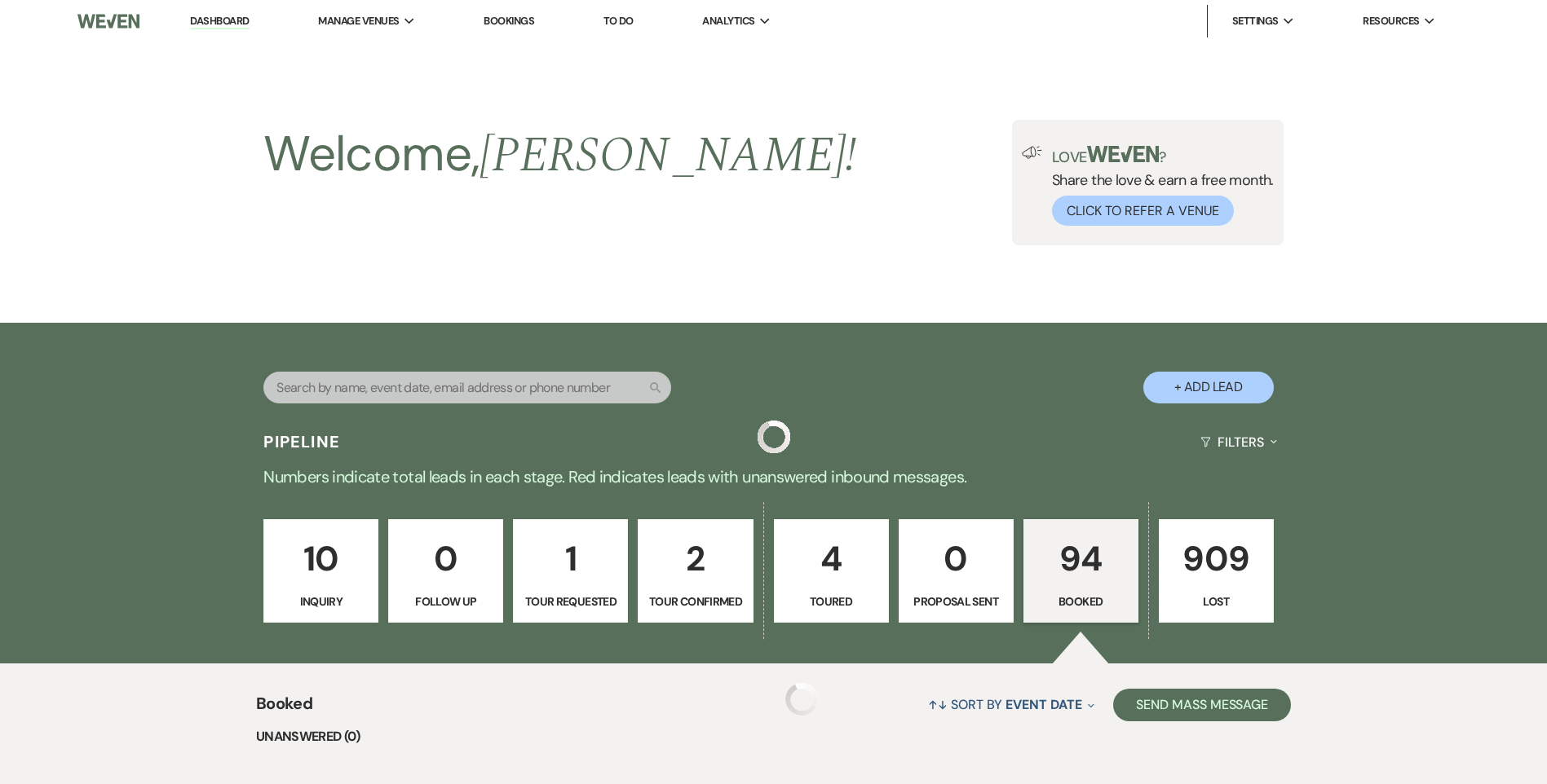
scroll to position [979, 0]
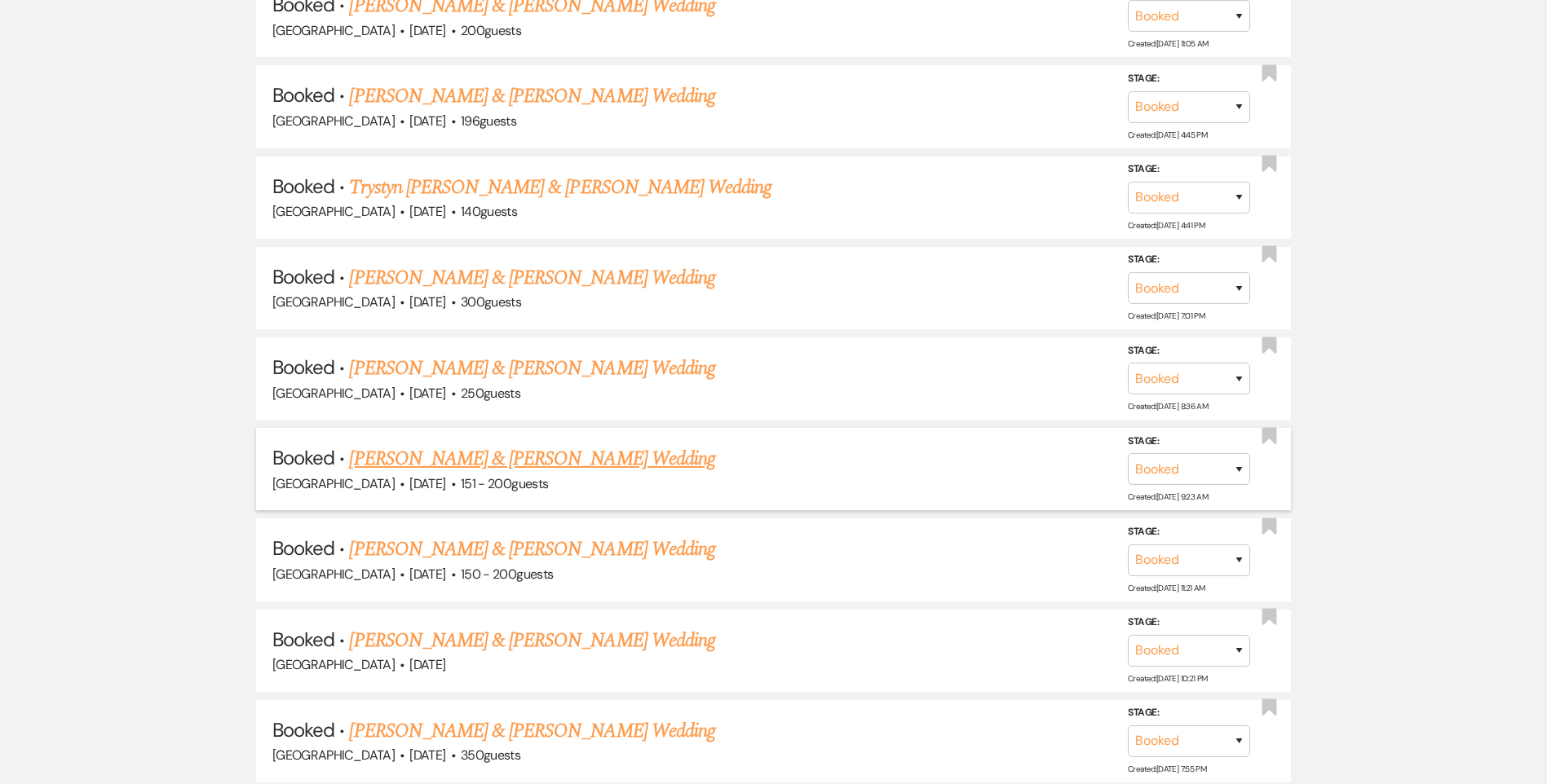
click at [503, 467] on link "[PERSON_NAME] & [PERSON_NAME] Wedding" at bounding box center [532, 459] width 365 height 30
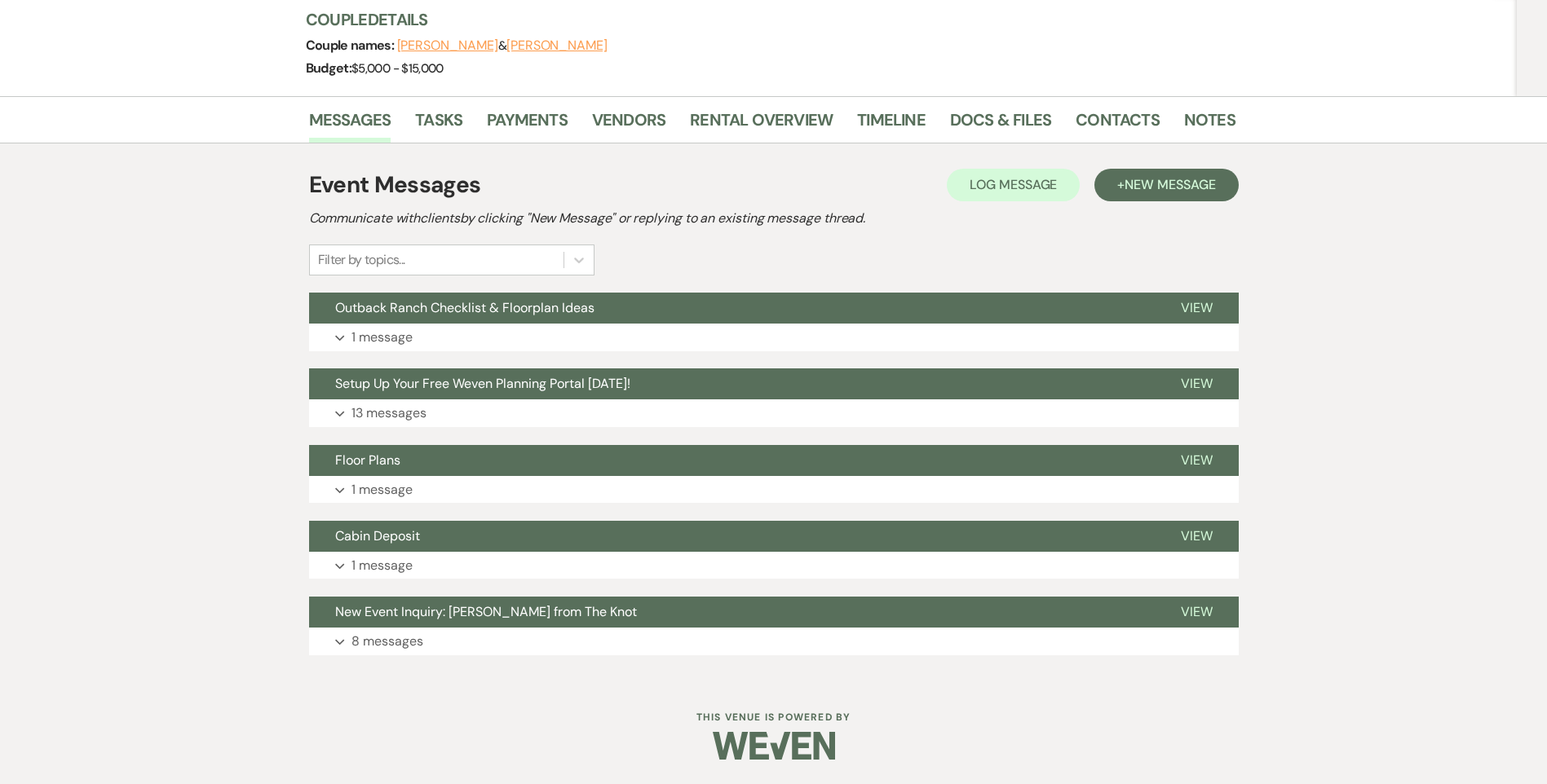
scroll to position [195, 0]
click at [627, 129] on link "Vendors" at bounding box center [628, 125] width 73 height 36
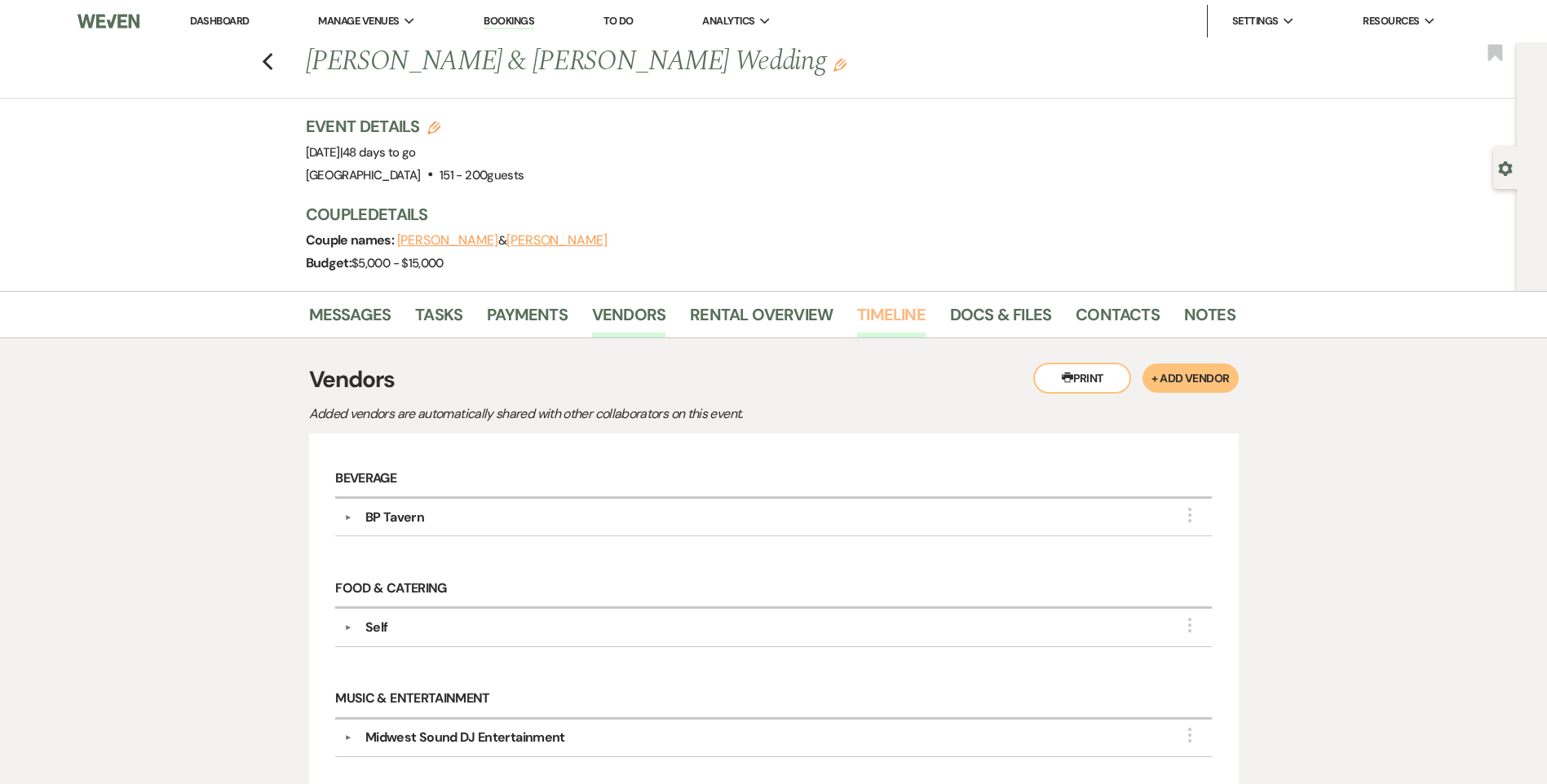
click at [894, 324] on link "Timeline" at bounding box center [891, 320] width 68 height 36
